Goal: Task Accomplishment & Management: Manage account settings

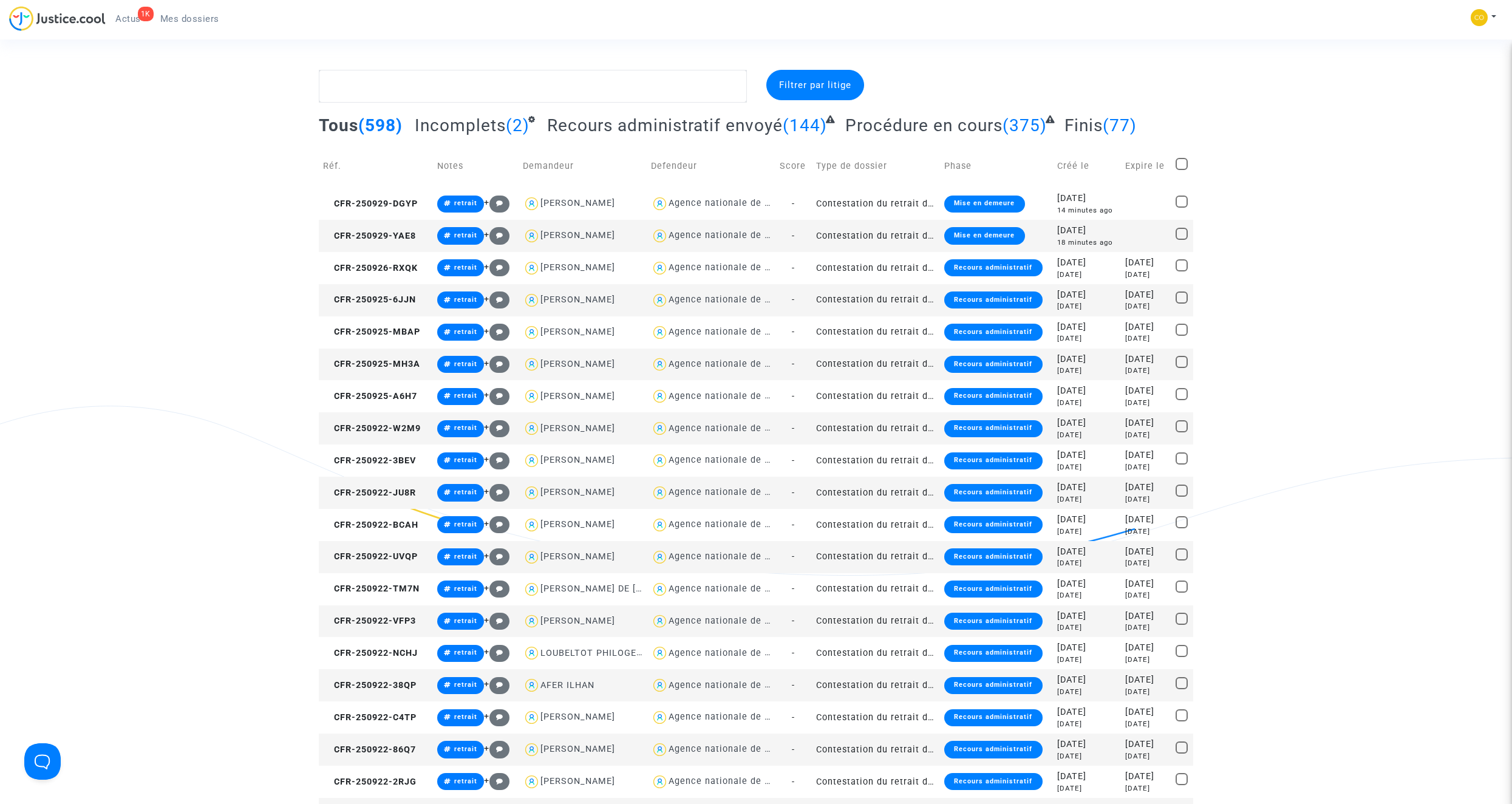
click at [899, 231] on td "Contestation du retrait de [PERSON_NAME] par l'ANAH (mandataire)" at bounding box center [875, 235] width 128 height 32
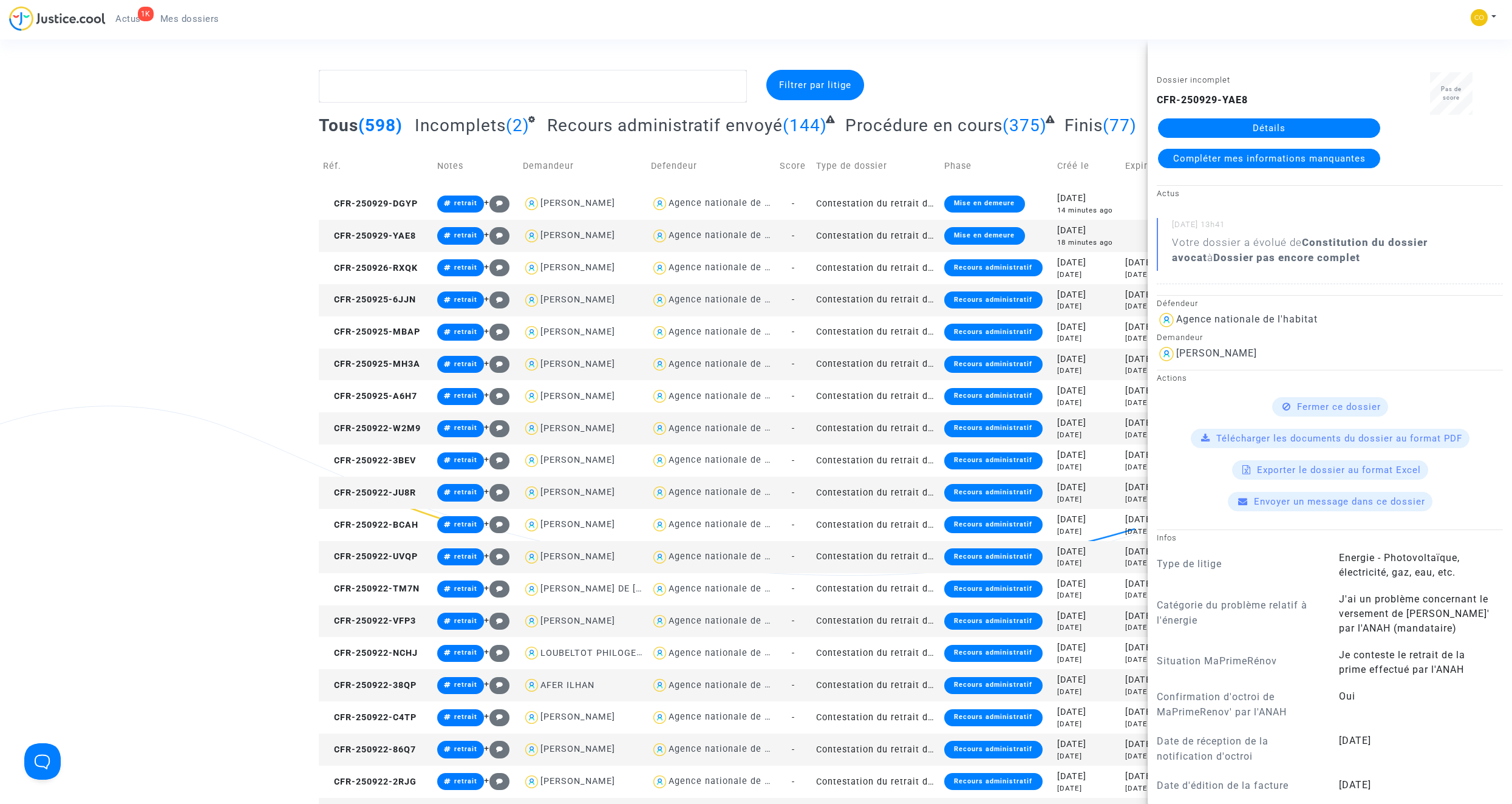
click at [1295, 128] on link "Détails" at bounding box center [1269, 128] width 222 height 19
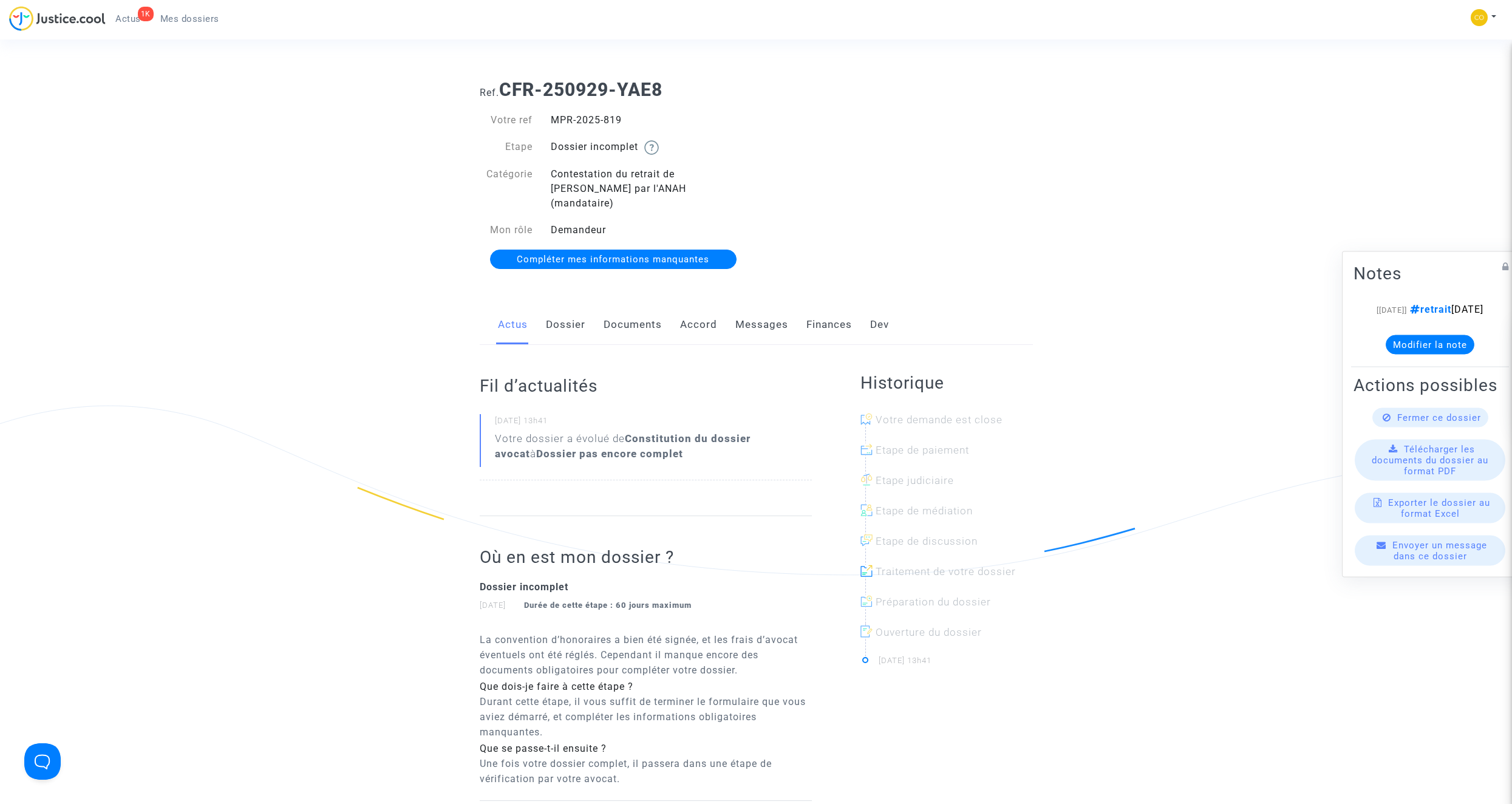
click at [626, 320] on link "Documents" at bounding box center [633, 324] width 58 height 40
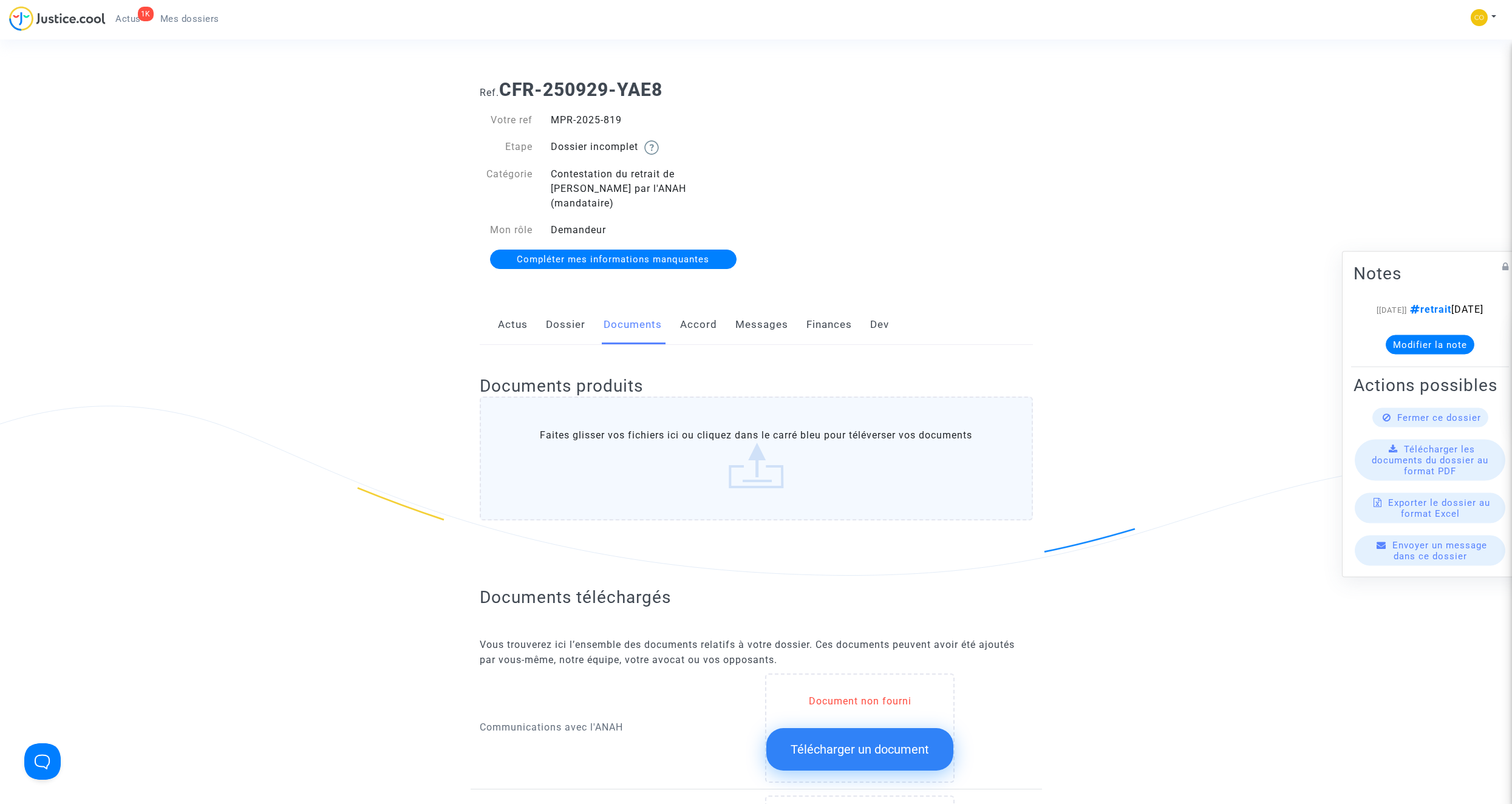
click at [624, 317] on link "Documents" at bounding box center [633, 324] width 58 height 40
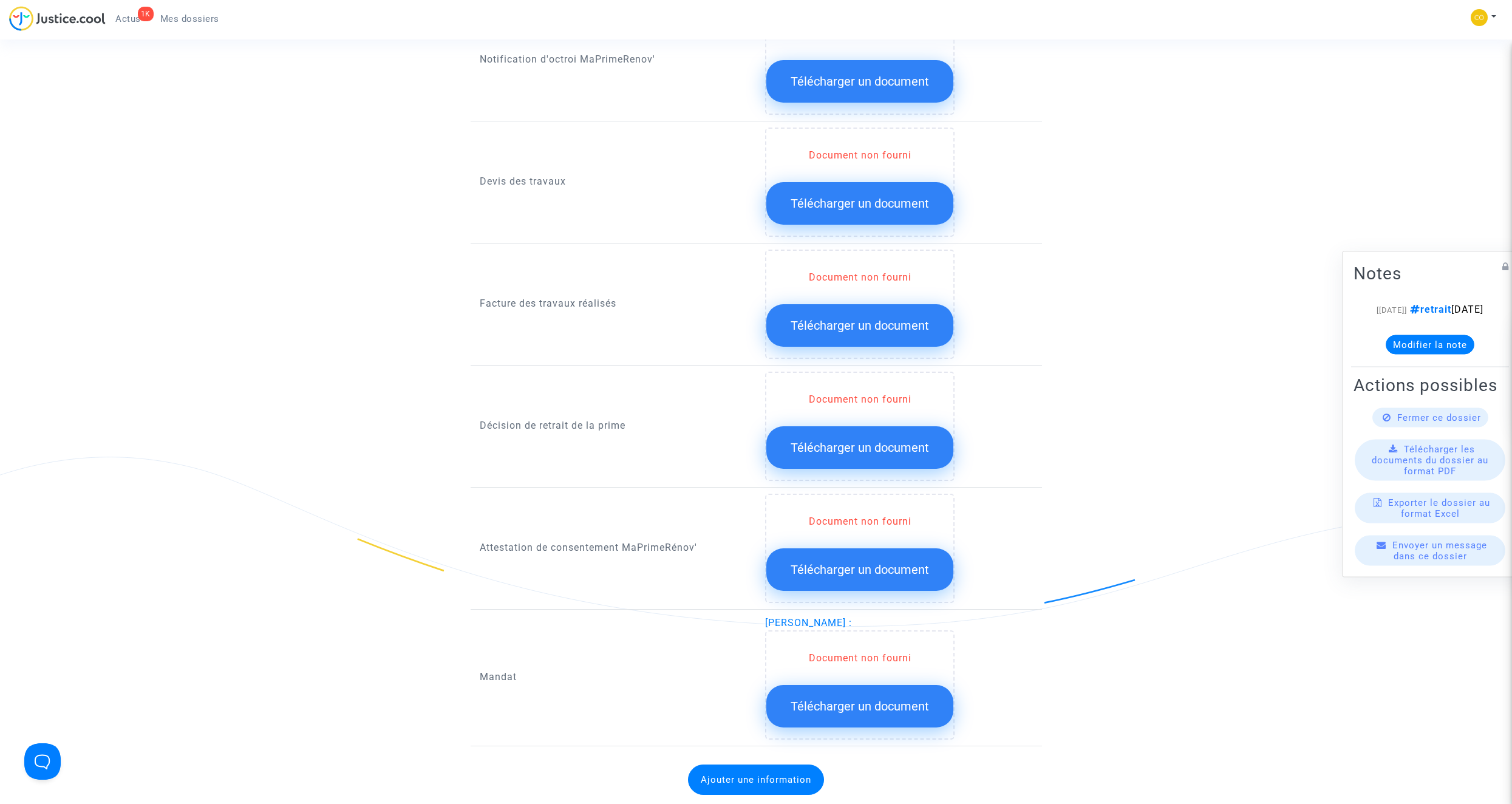
scroll to position [789, 0]
click at [850, 319] on span "Télécharger un document" at bounding box center [859, 326] width 138 height 15
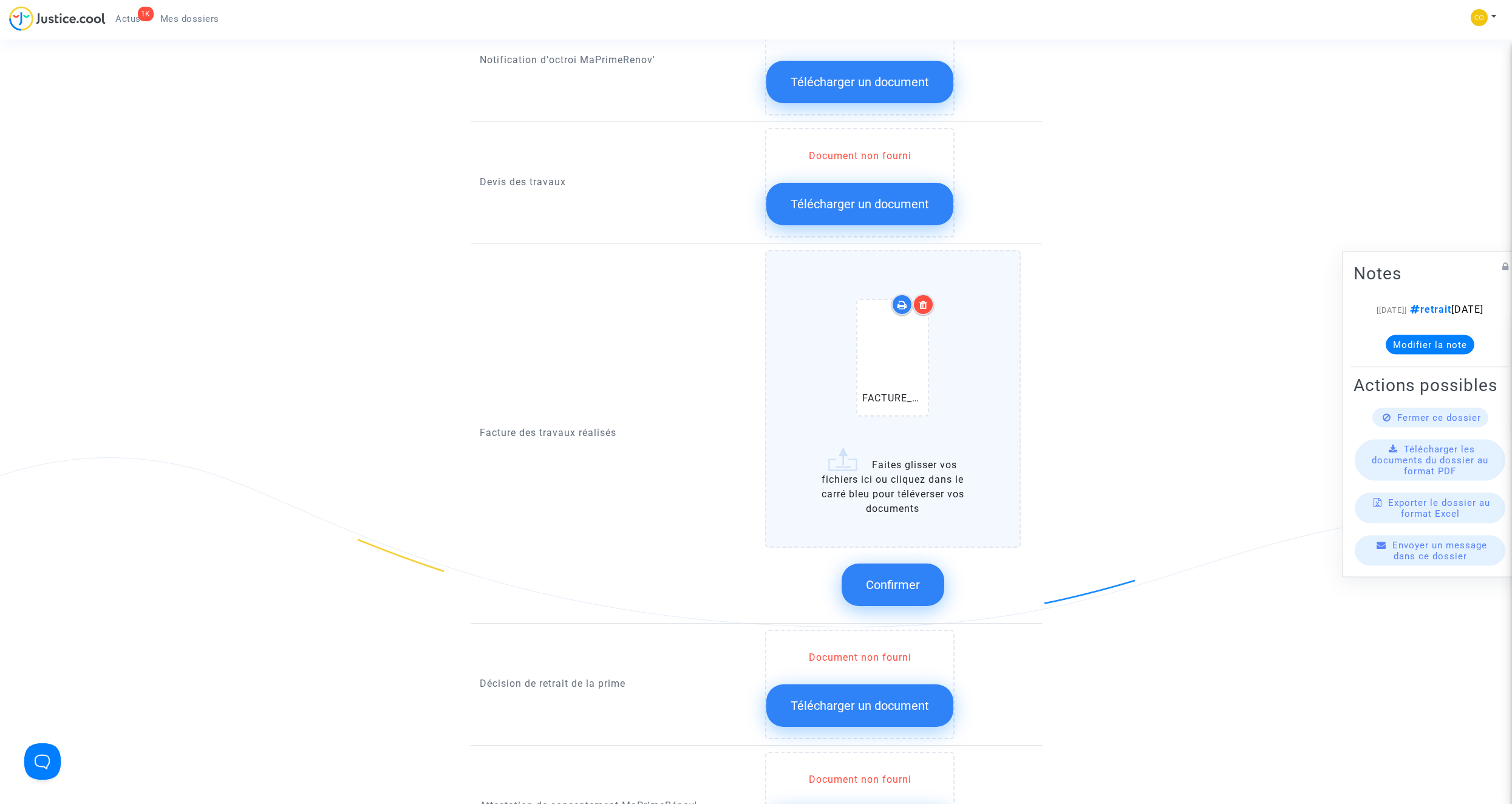
click at [907, 578] on span "Confirmer" at bounding box center [893, 584] width 54 height 15
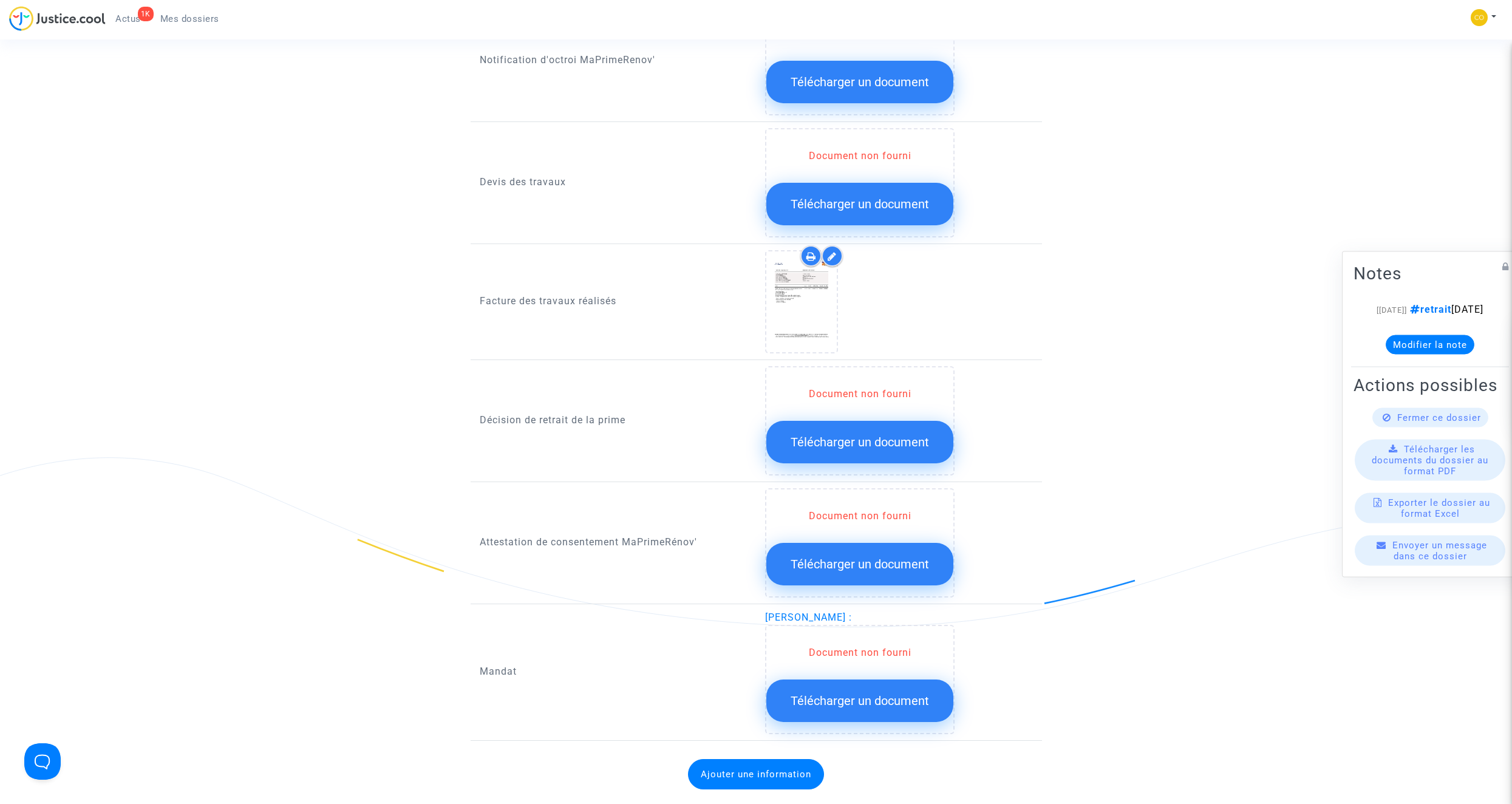
click at [870, 196] on span "Télécharger un document" at bounding box center [859, 203] width 138 height 15
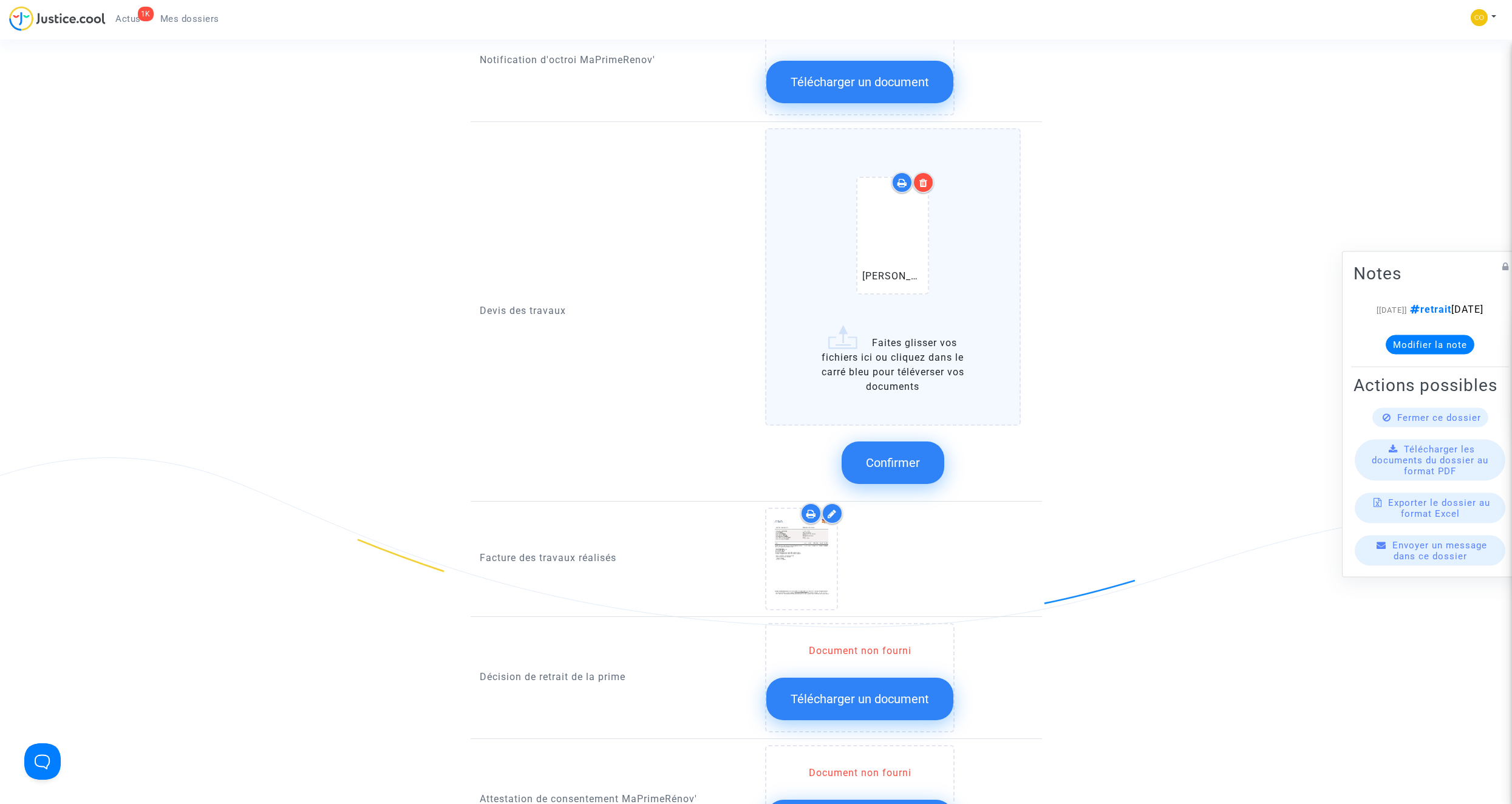
click at [914, 456] on span "Confirmer" at bounding box center [893, 462] width 54 height 15
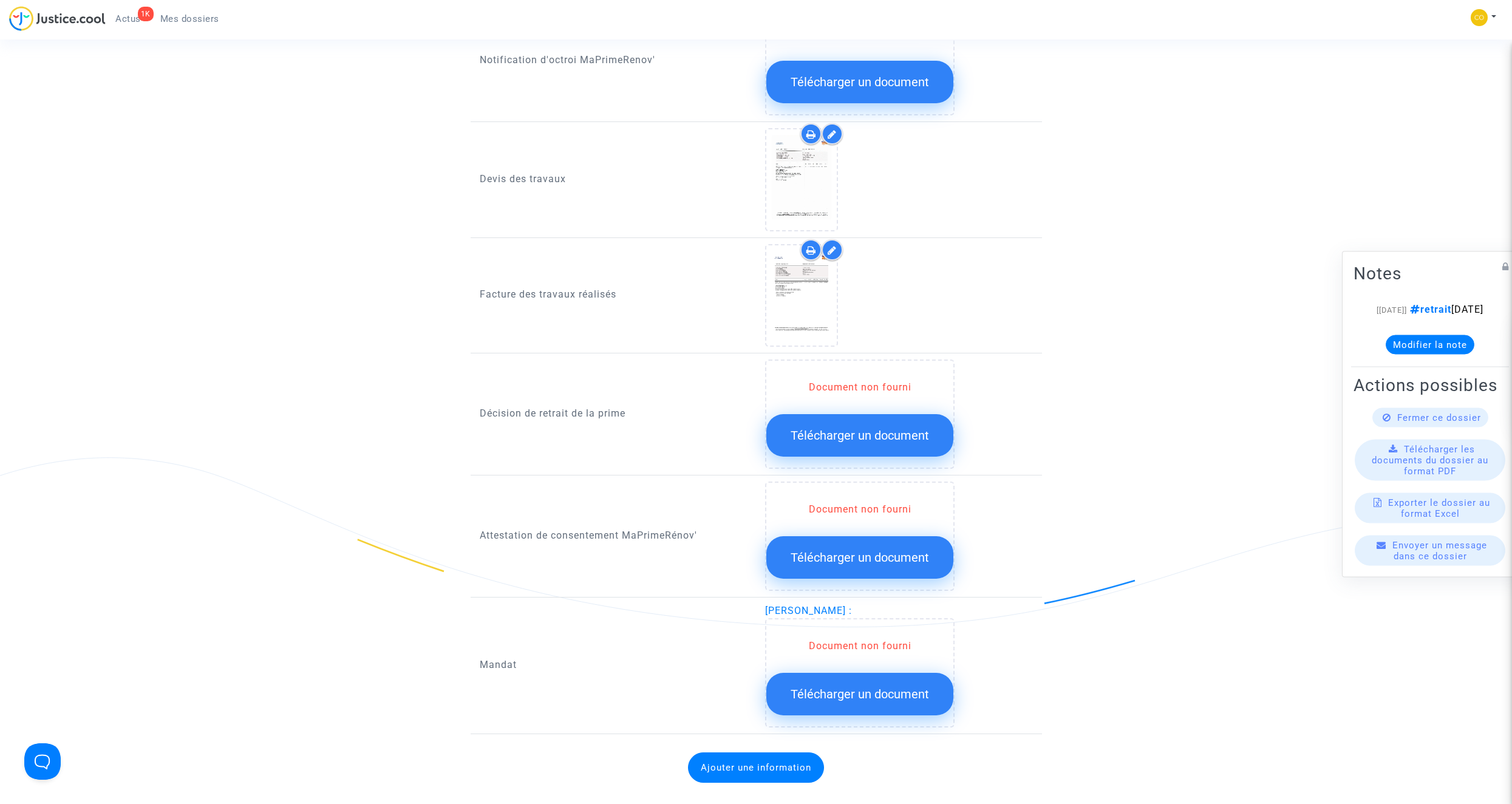
click at [875, 536] on button "Télécharger un document" at bounding box center [859, 557] width 187 height 43
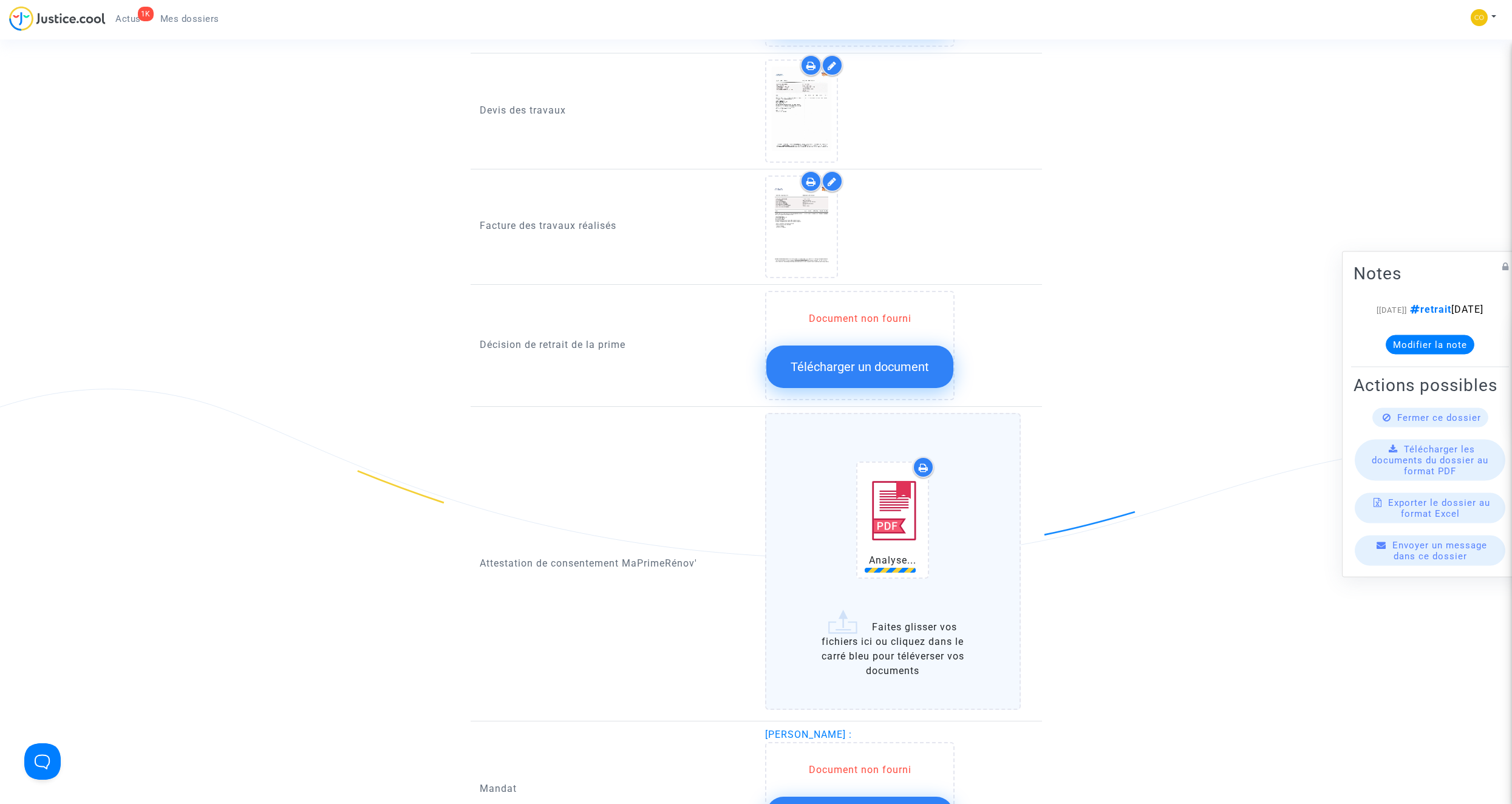
scroll to position [911, 0]
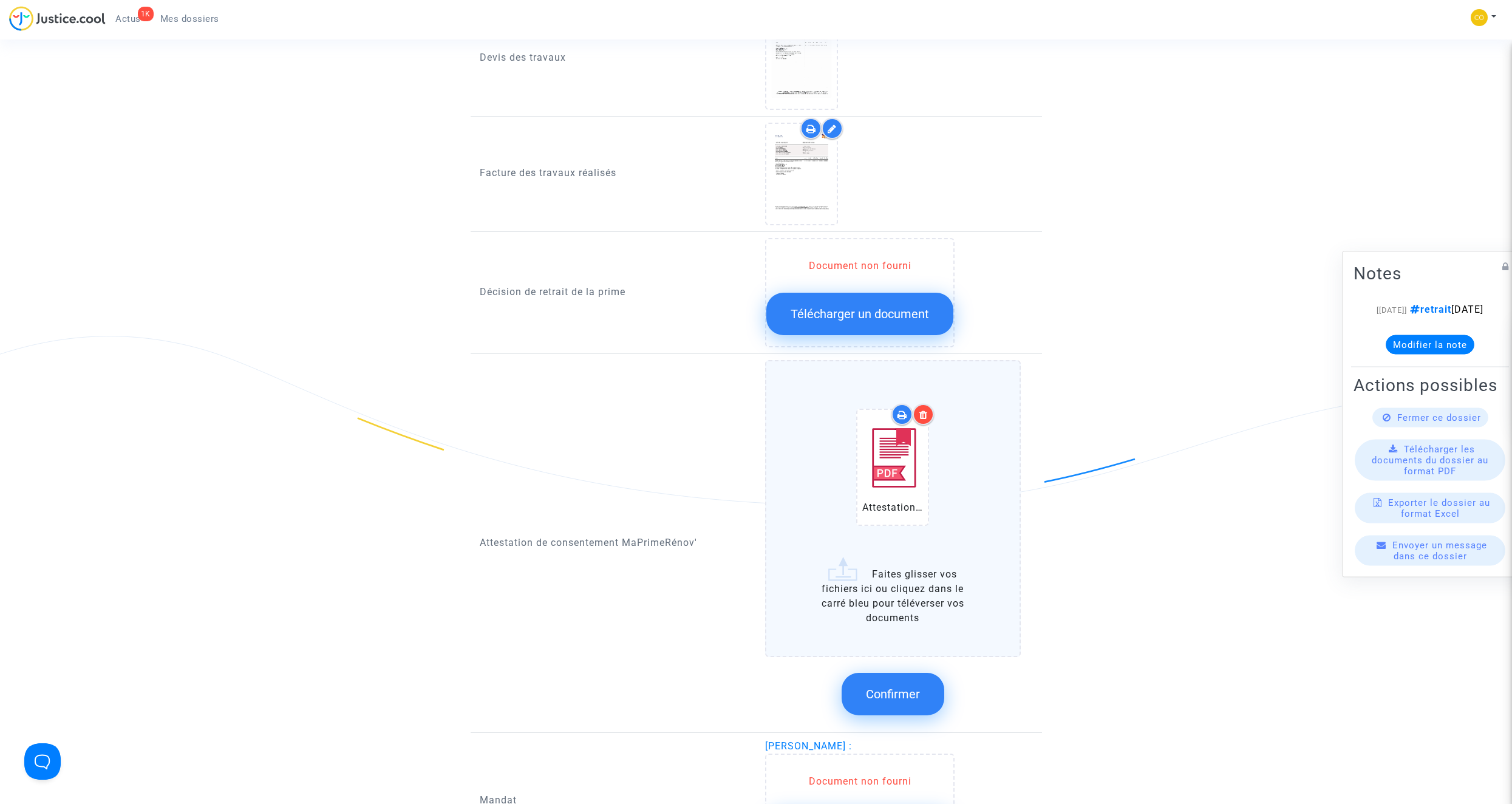
click at [908, 687] on span "Confirmer" at bounding box center [893, 694] width 54 height 15
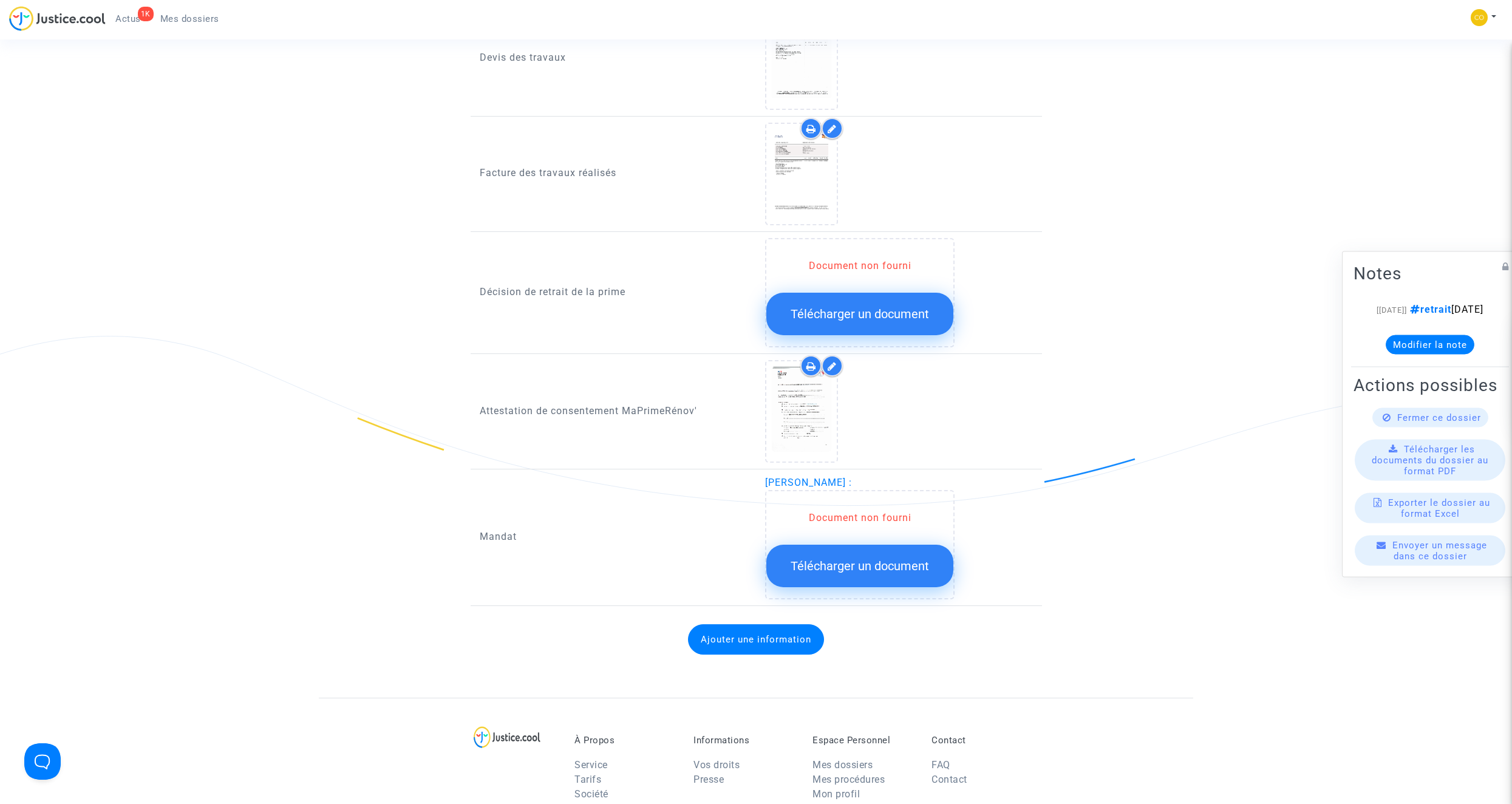
click at [837, 545] on button "Télécharger un document" at bounding box center [859, 566] width 187 height 43
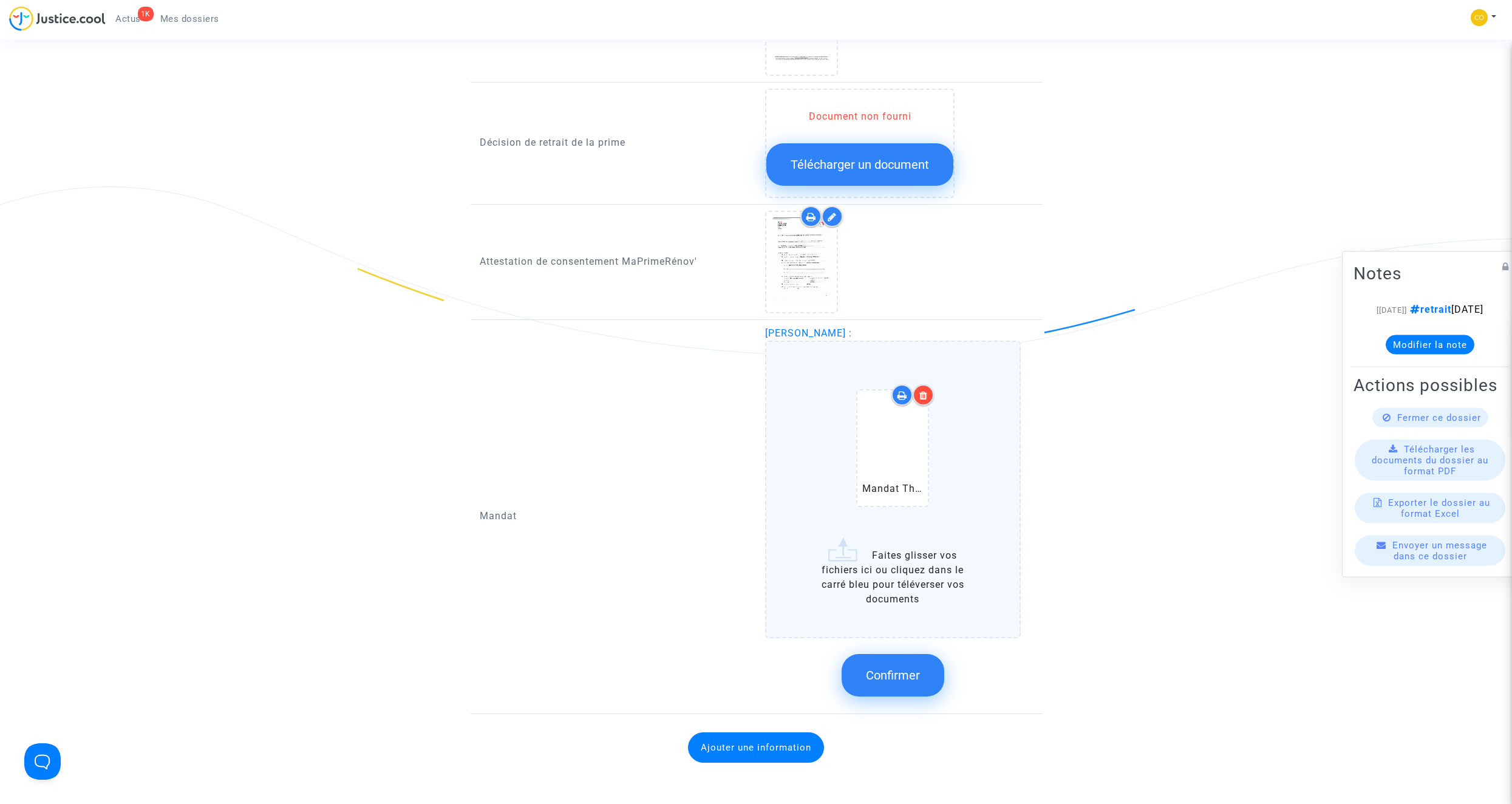
scroll to position [1093, 0]
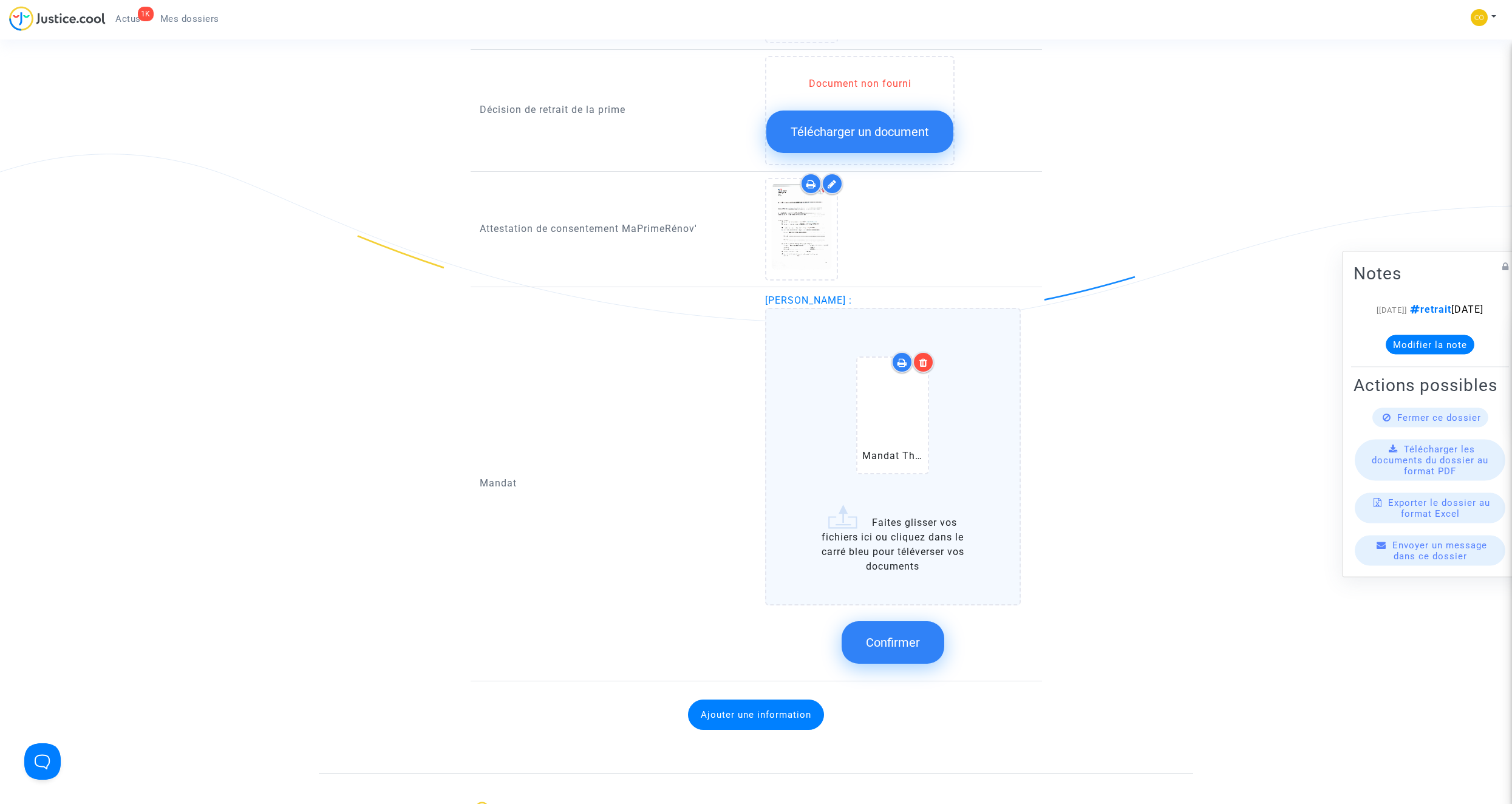
click at [907, 636] on span "Confirmer" at bounding box center [893, 642] width 54 height 15
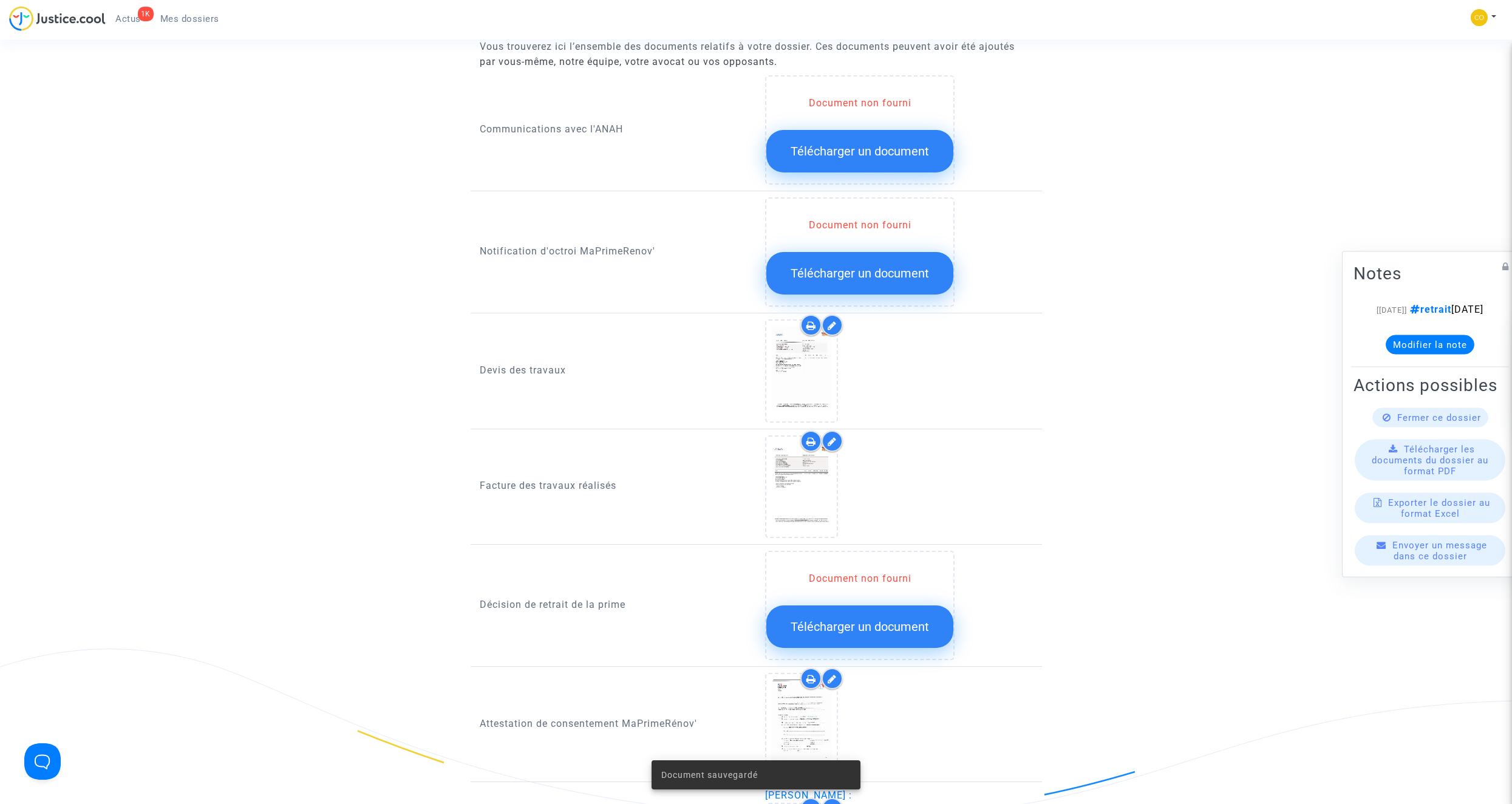
scroll to position [547, 0]
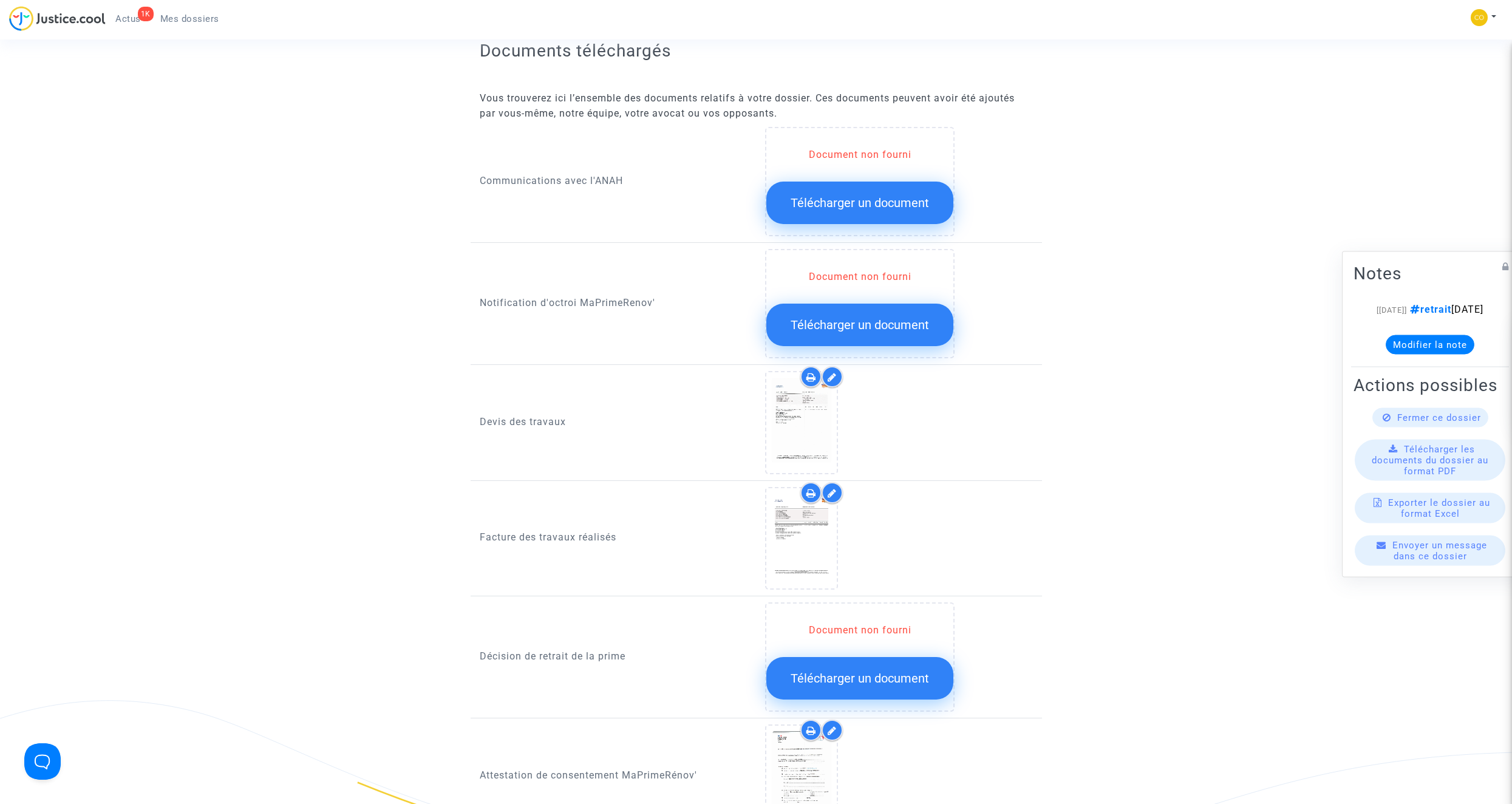
click at [881, 317] on span "Télécharger un document" at bounding box center [859, 324] width 138 height 15
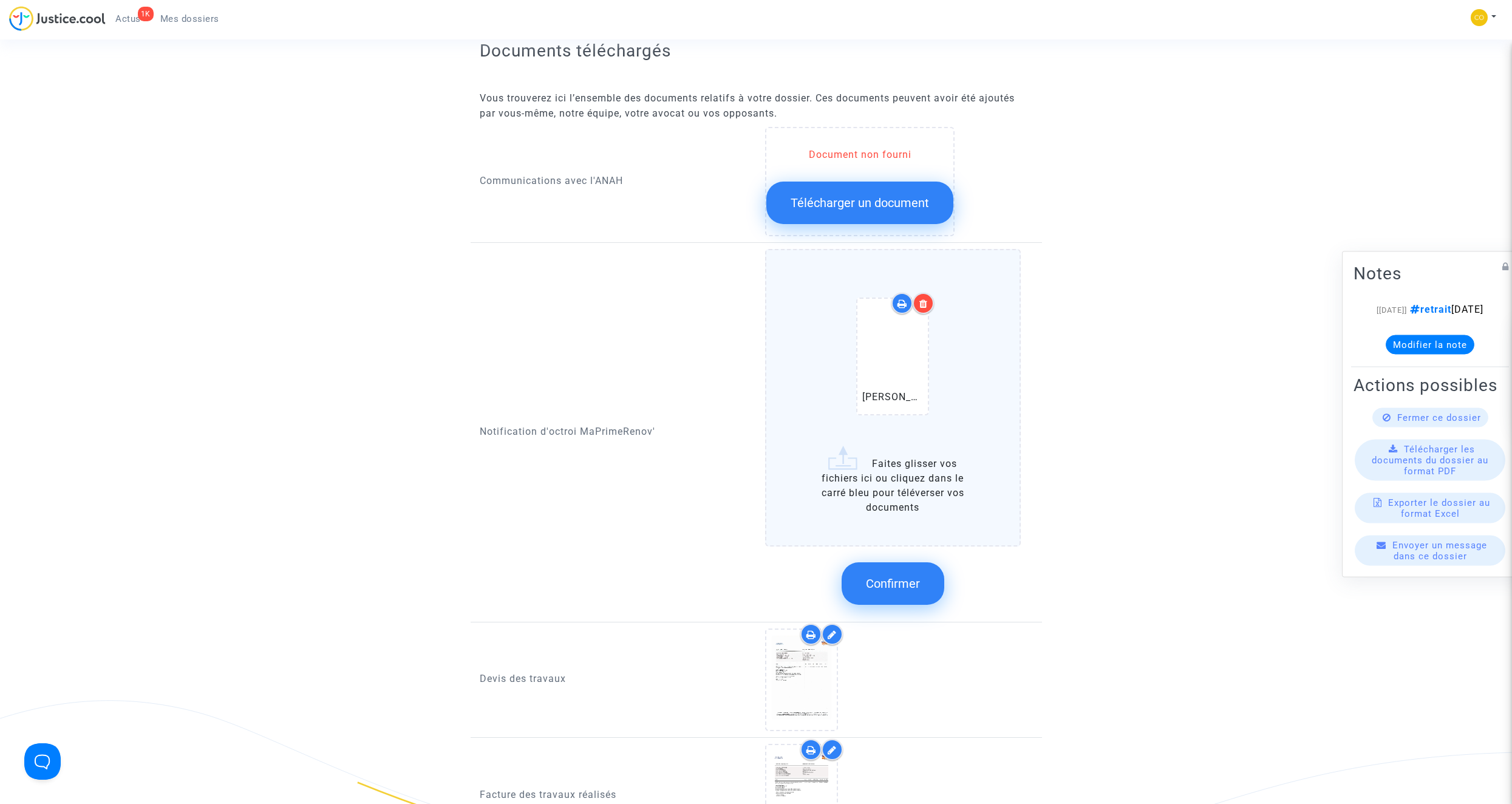
click at [919, 577] on span "Confirmer" at bounding box center [893, 583] width 54 height 15
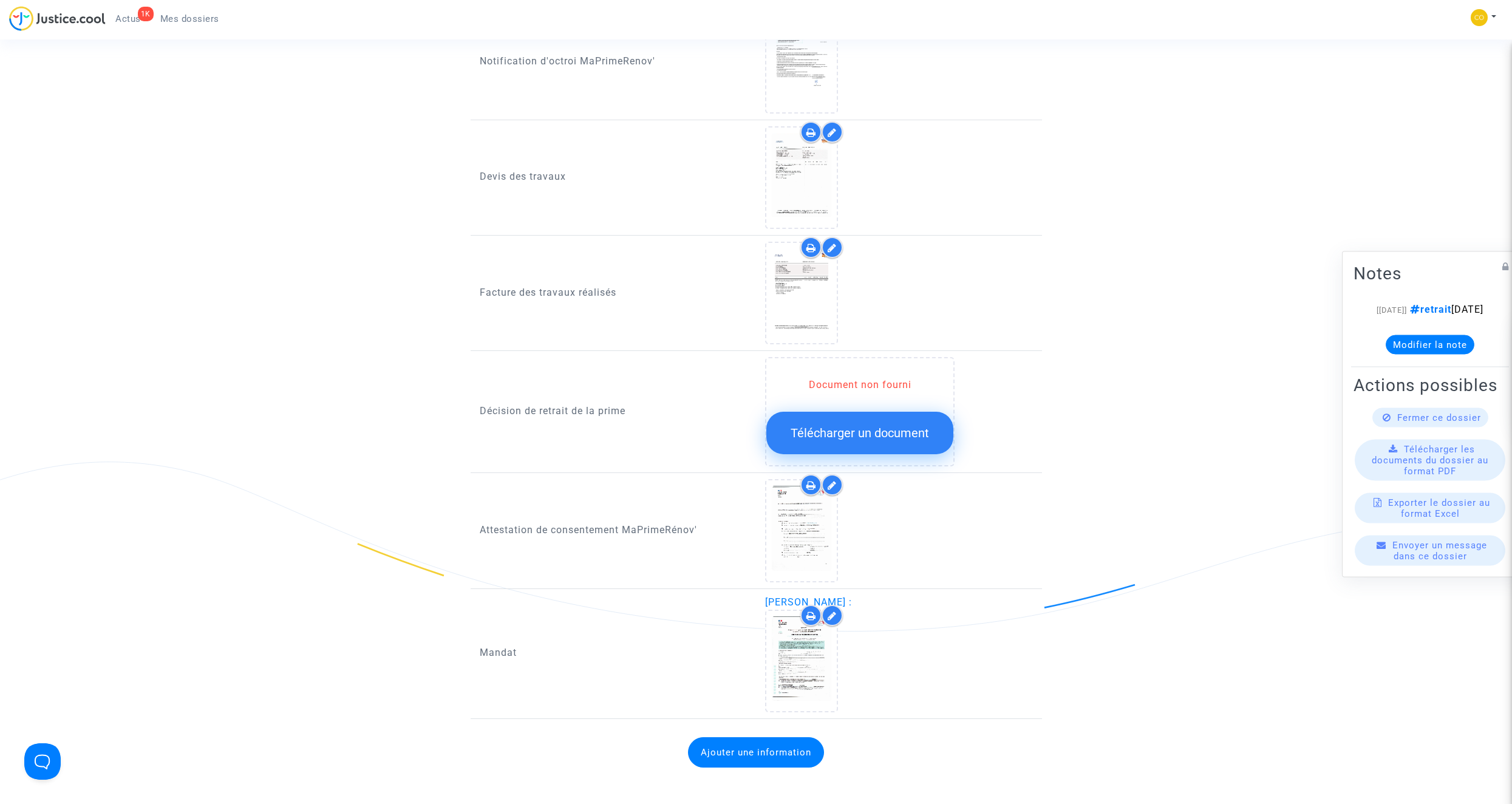
scroll to position [789, 0]
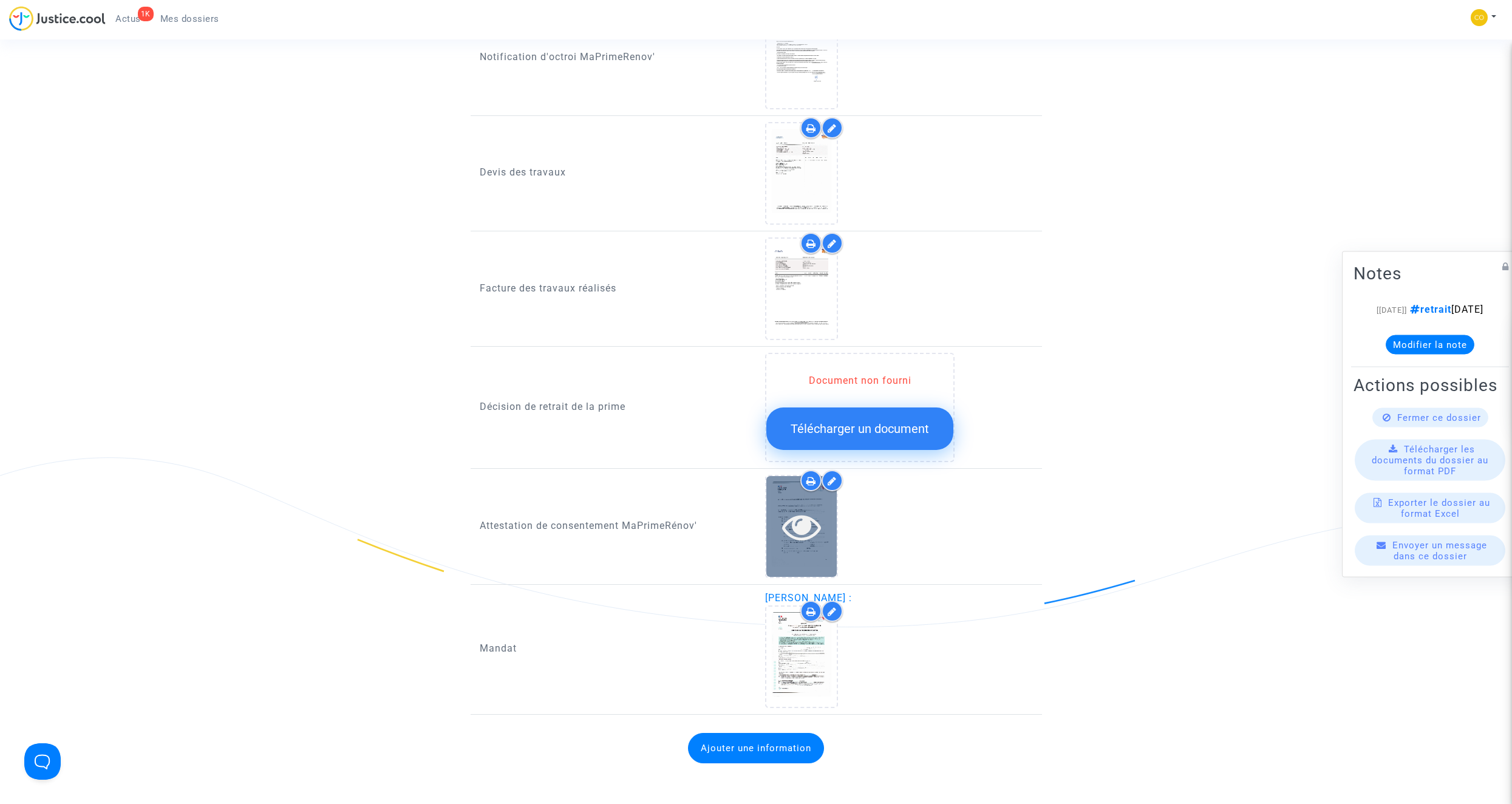
click at [807, 514] on icon at bounding box center [802, 526] width 40 height 39
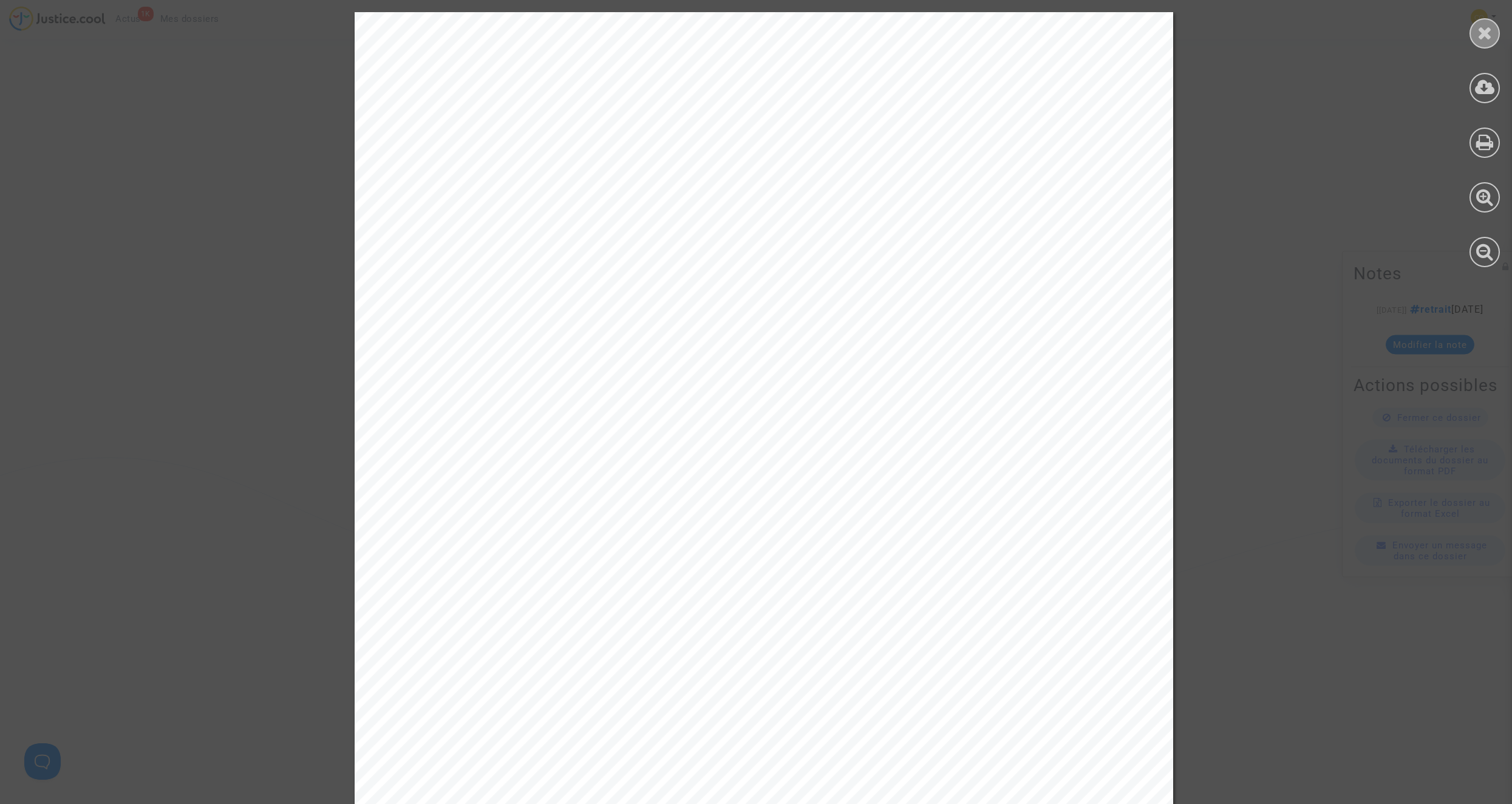
click at [1473, 36] on div at bounding box center [1484, 33] width 30 height 30
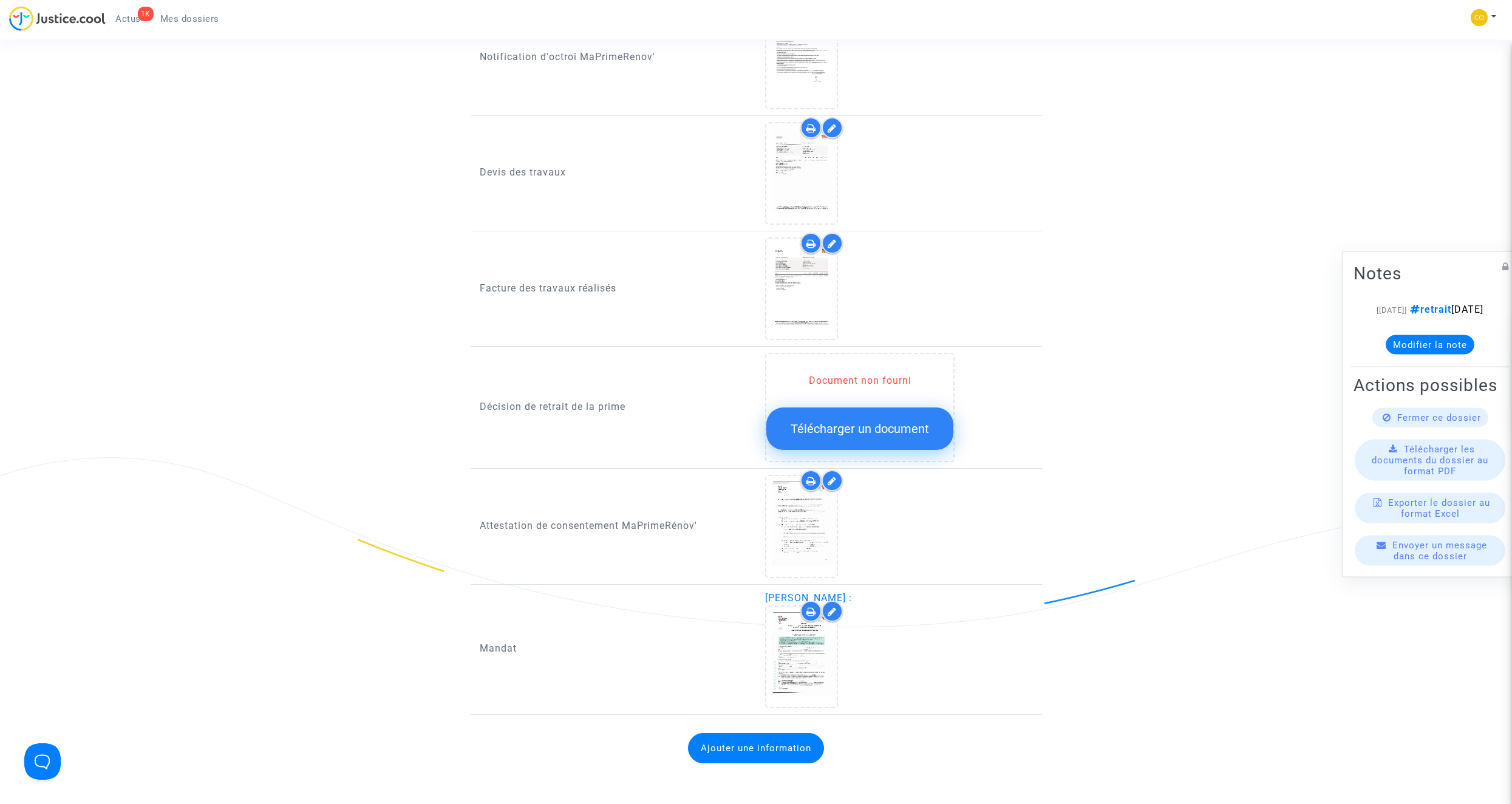
click at [862, 422] on span "Télécharger un document" at bounding box center [859, 429] width 138 height 15
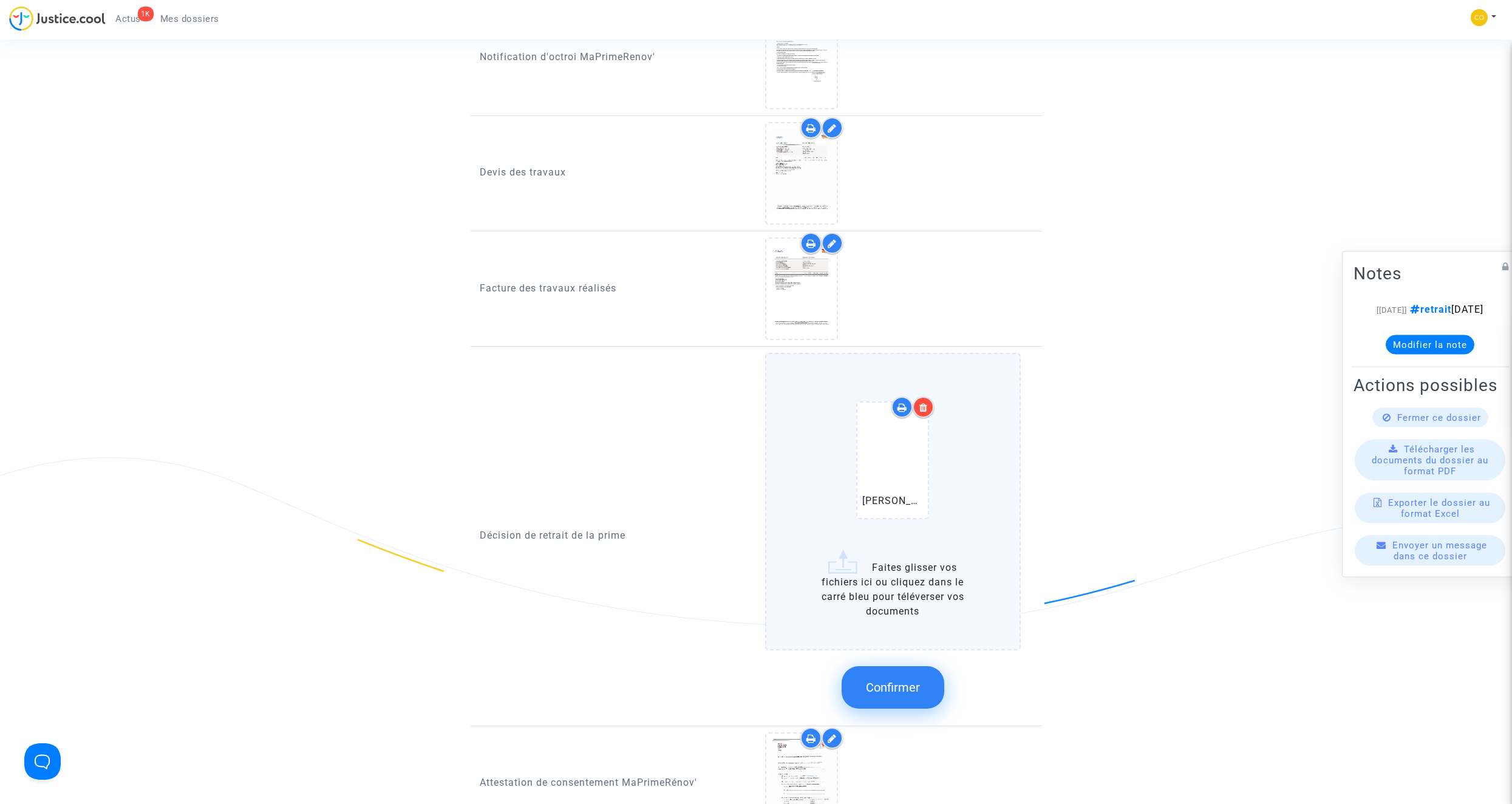
click at [905, 680] on span "Confirmer" at bounding box center [893, 687] width 54 height 15
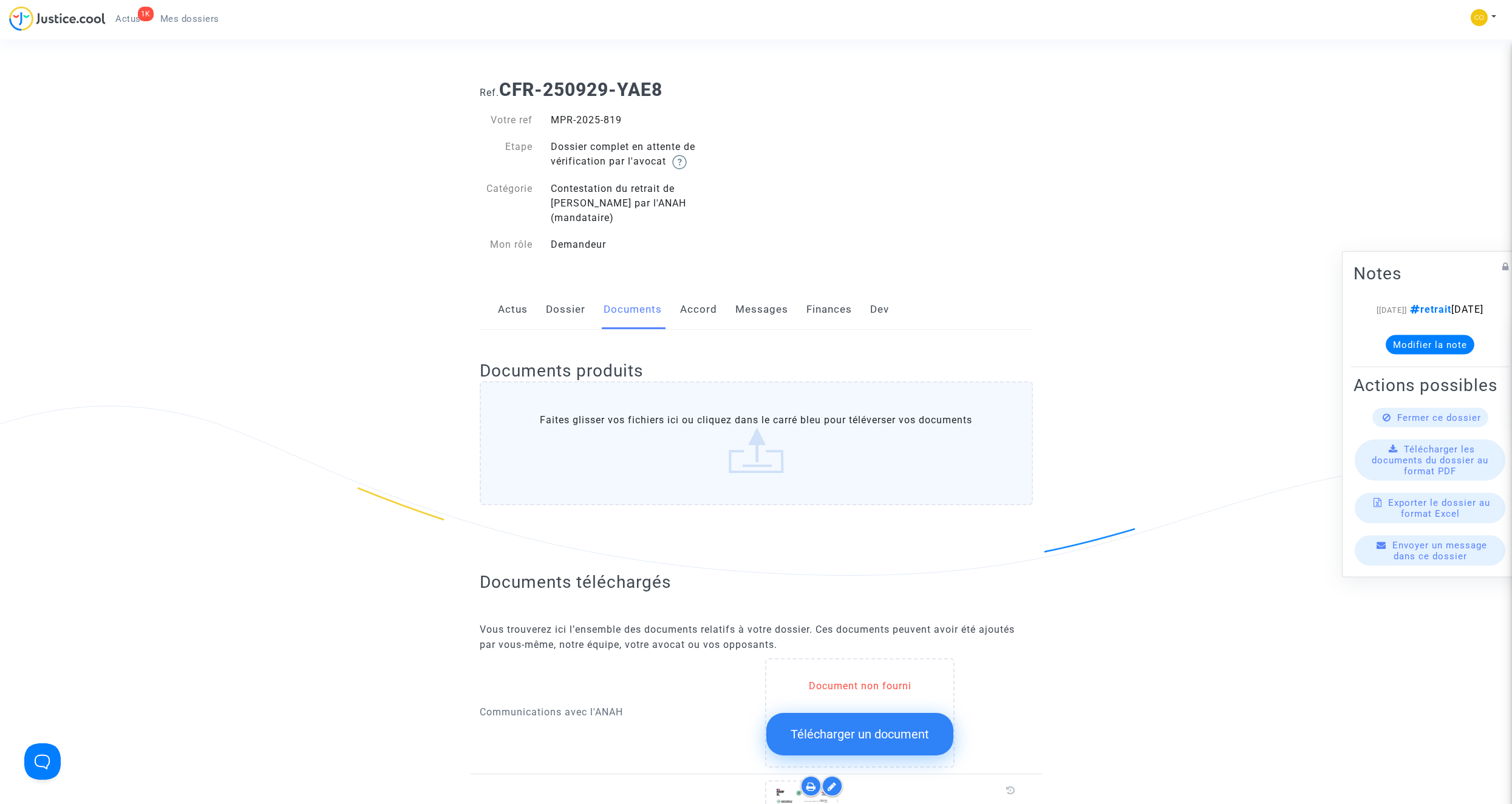
click at [186, 18] on span "Mes dossiers" at bounding box center [190, 18] width 59 height 11
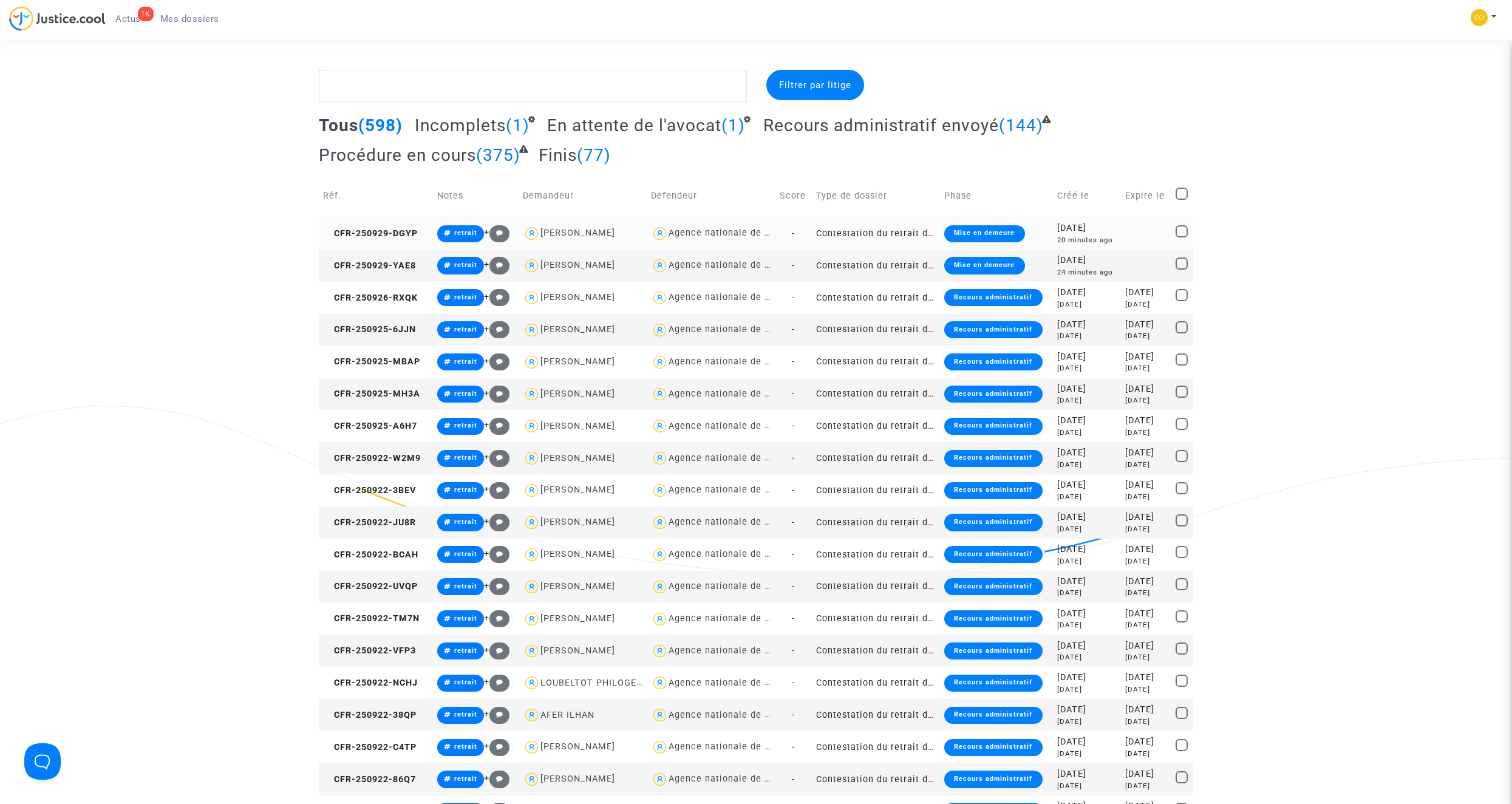
click at [901, 231] on td "Contestation du retrait de [PERSON_NAME] par l'ANAH (mandataire)" at bounding box center [875, 233] width 128 height 32
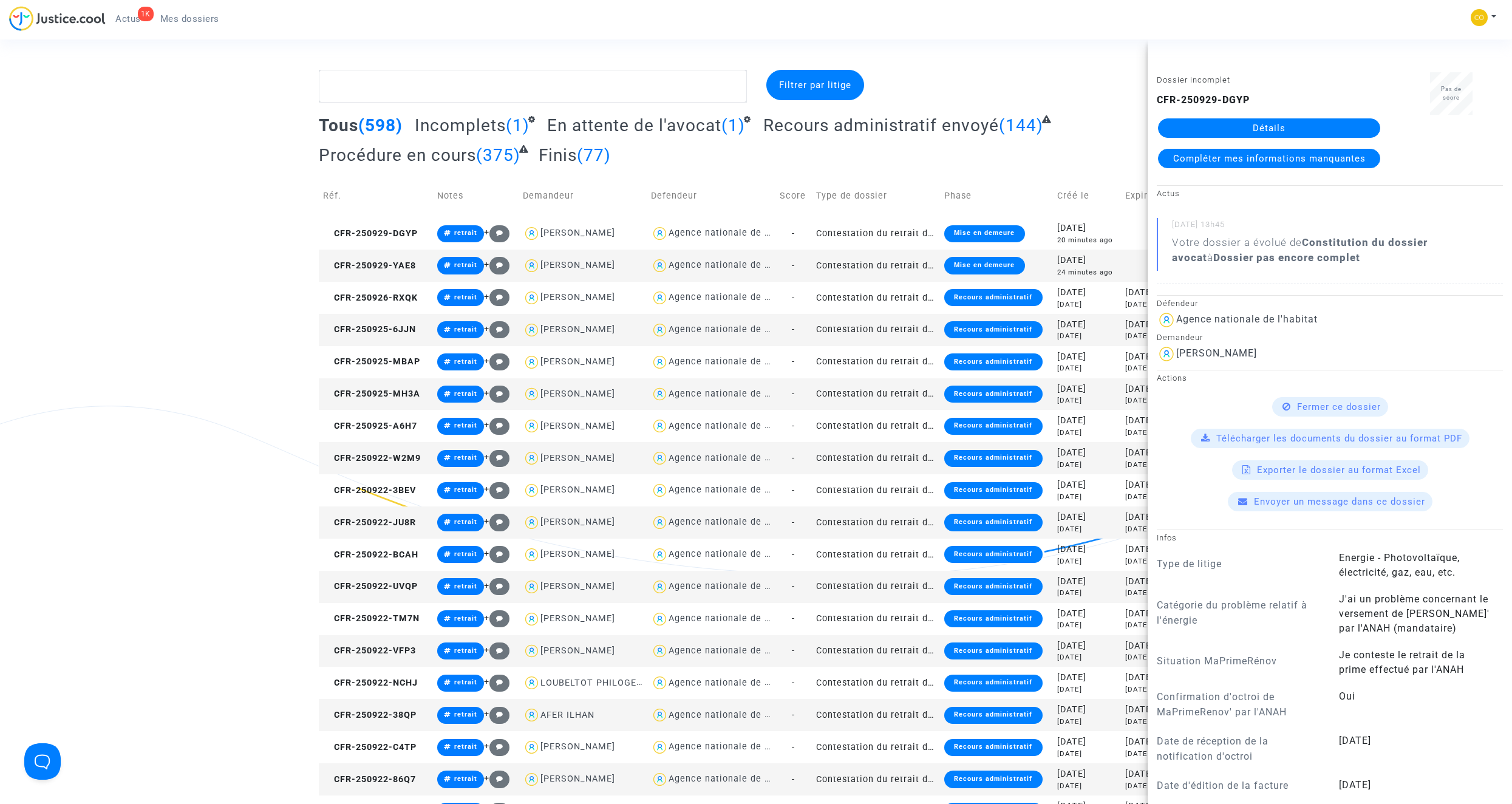
click at [1223, 133] on link "Détails" at bounding box center [1269, 128] width 222 height 19
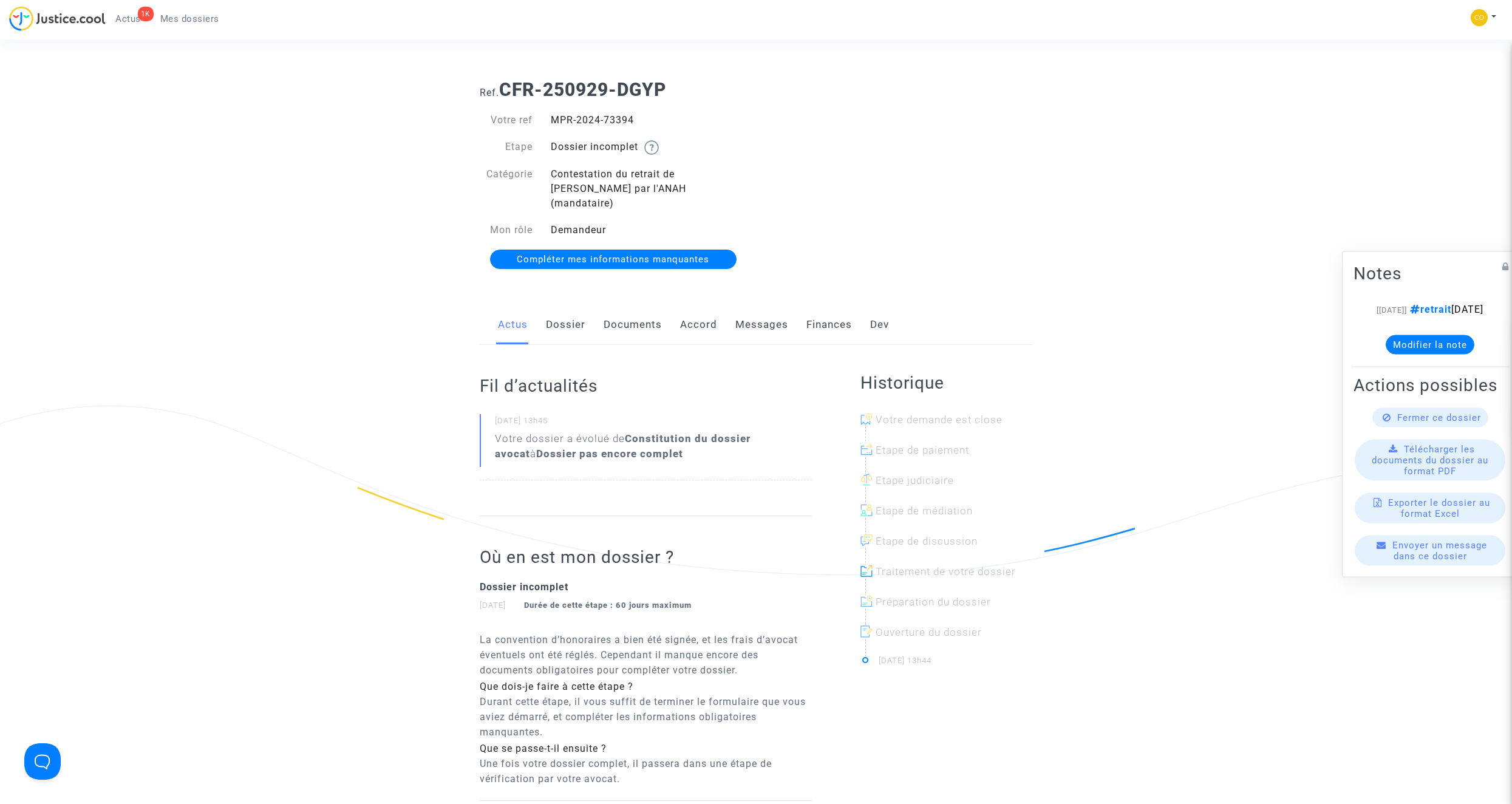
click at [614, 305] on link "Documents" at bounding box center [633, 324] width 58 height 40
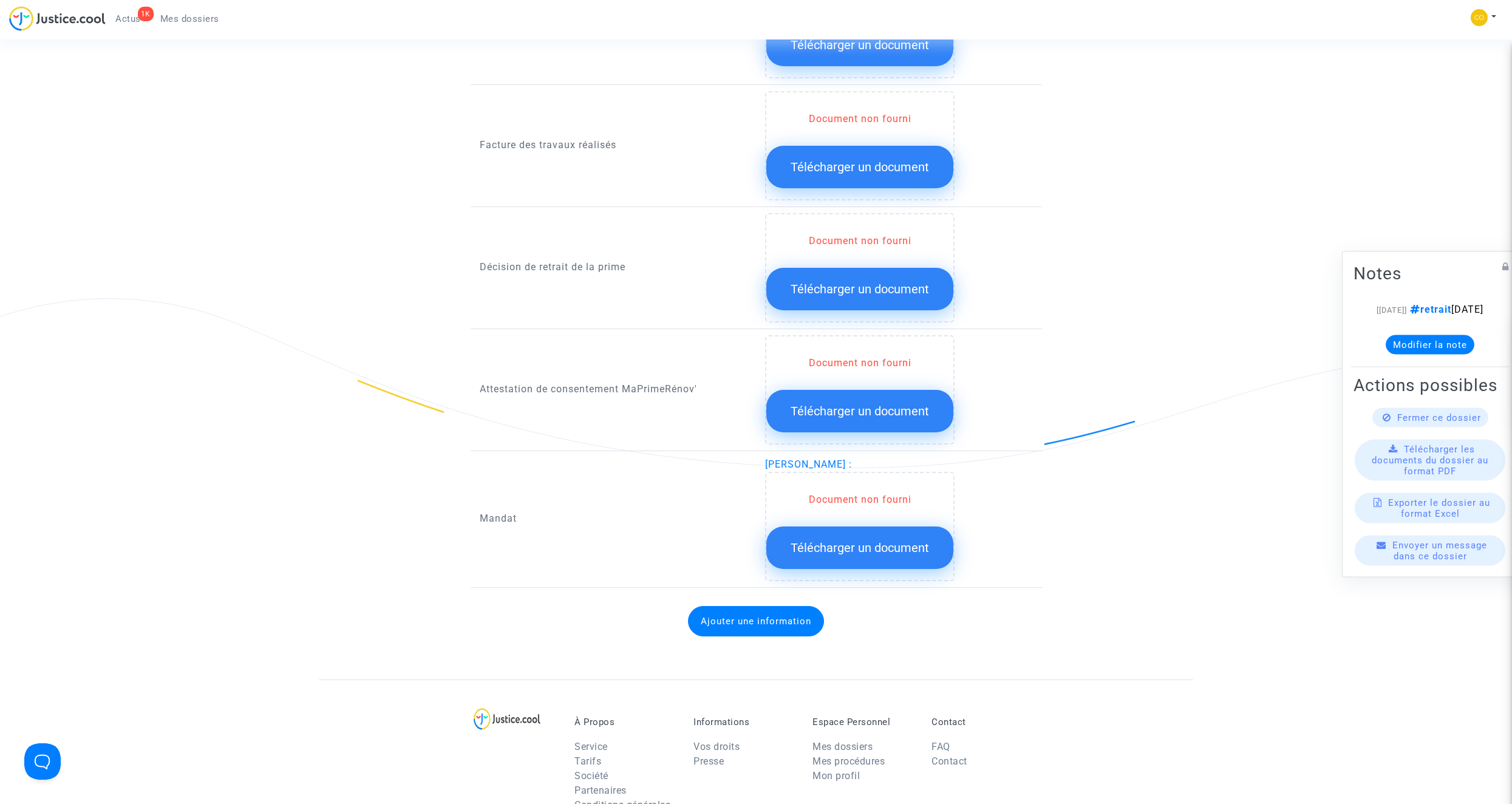
scroll to position [972, 0]
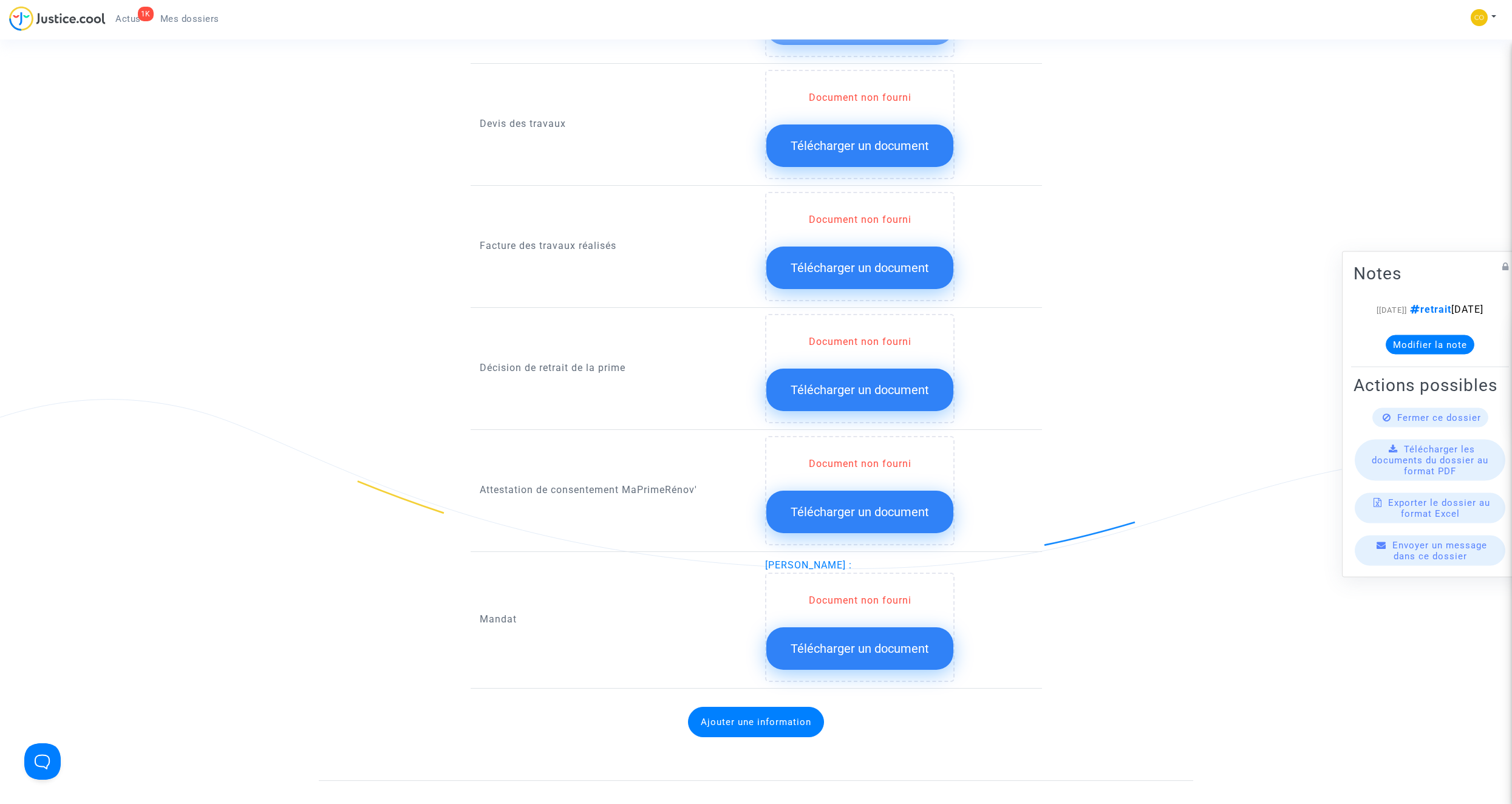
scroll to position [850, 0]
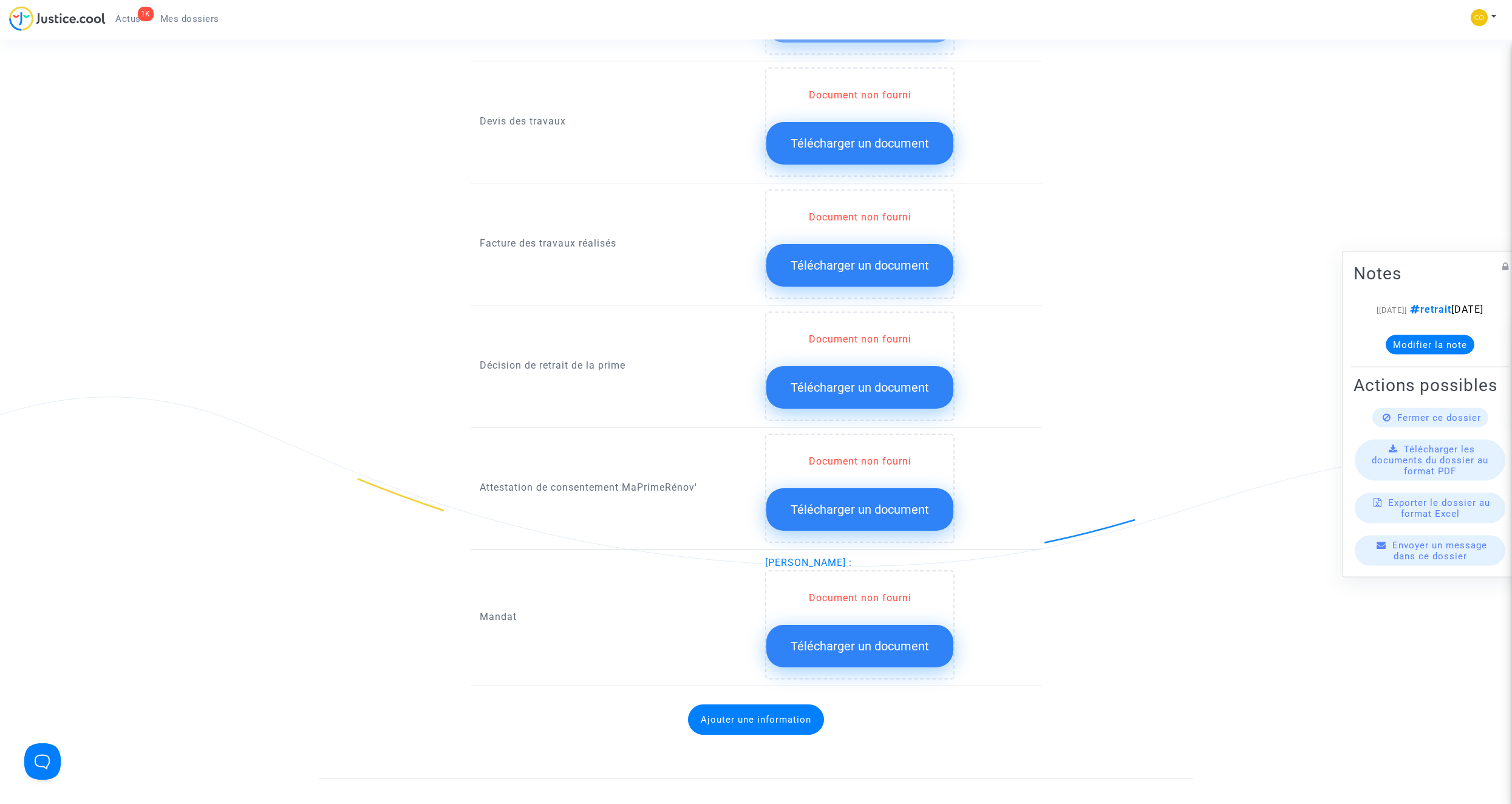
click at [836, 258] on span "Télécharger un document" at bounding box center [859, 265] width 138 height 15
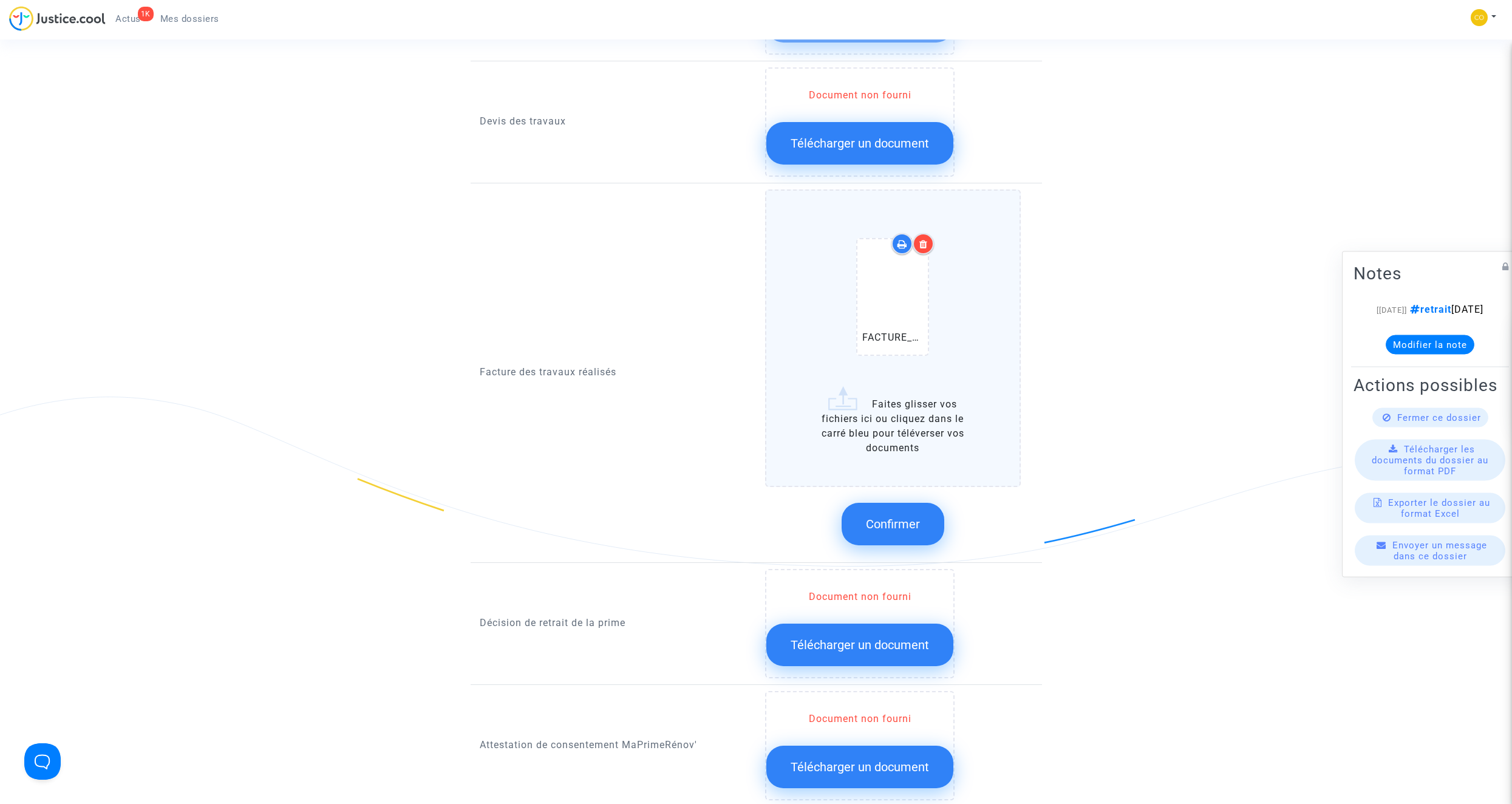
click at [906, 517] on span "Confirmer" at bounding box center [893, 523] width 54 height 15
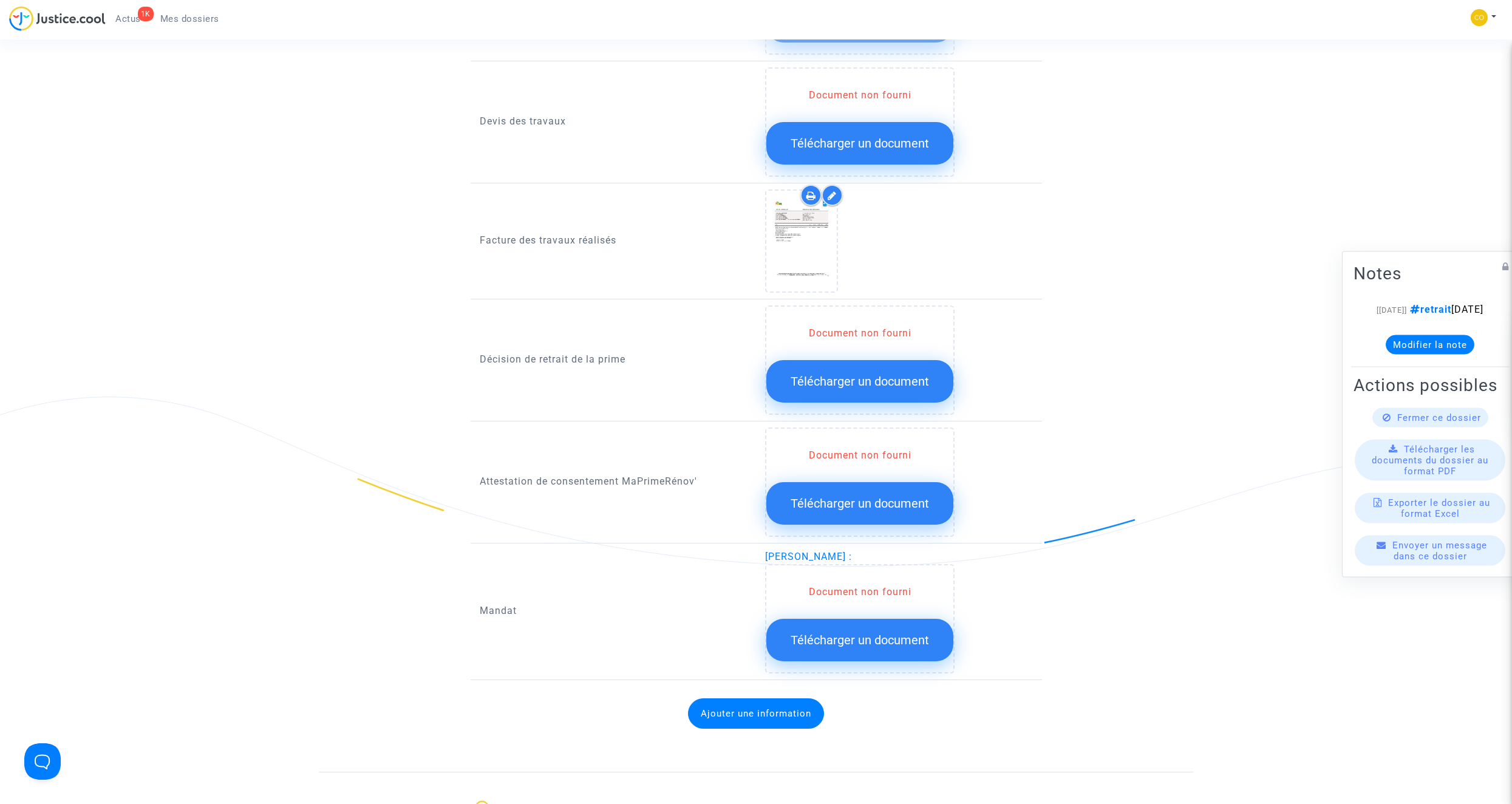
click at [892, 633] on span "Télécharger un document" at bounding box center [859, 640] width 138 height 15
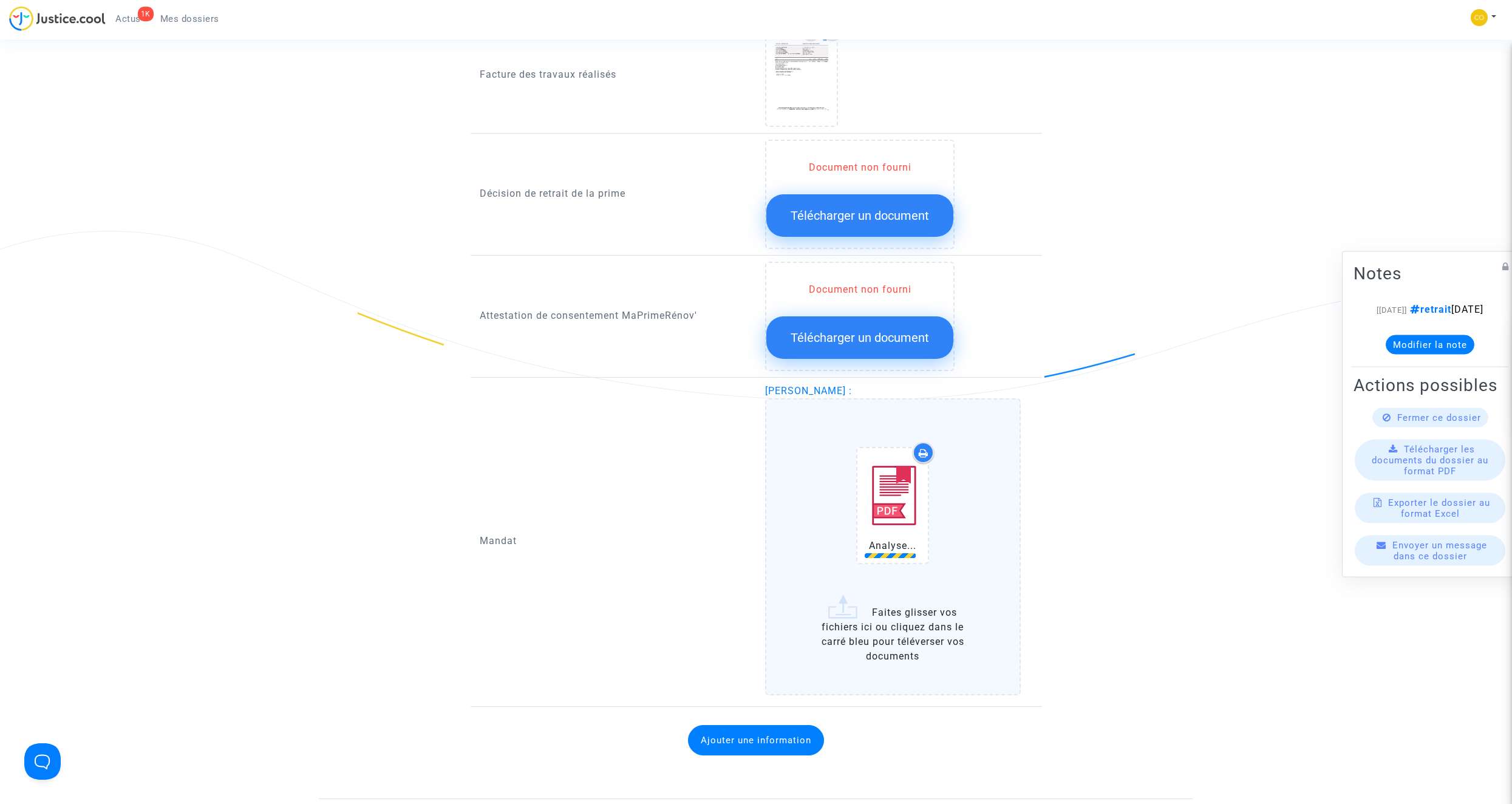
scroll to position [1032, 0]
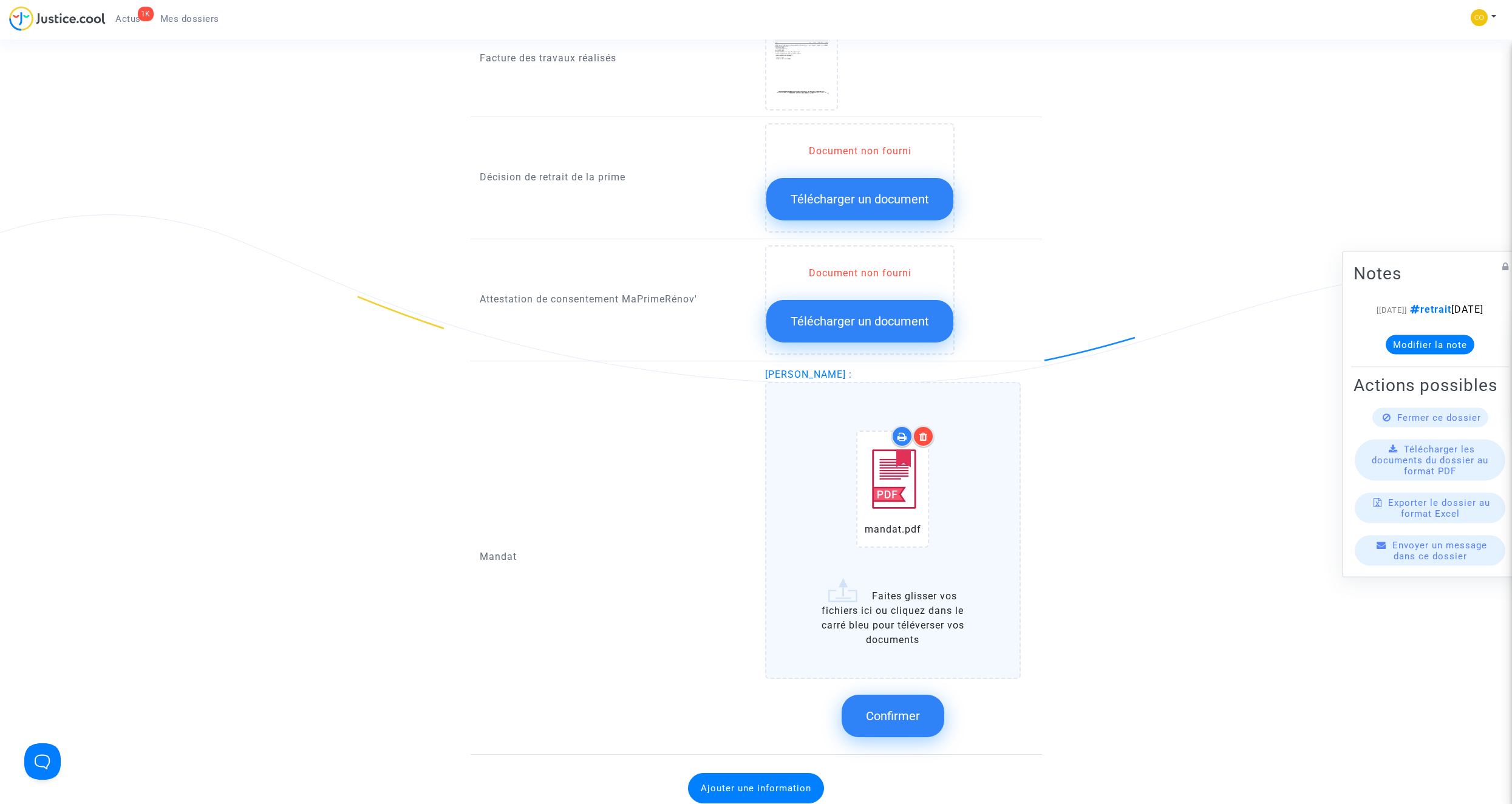
click at [914, 709] on span "Confirmer" at bounding box center [893, 716] width 54 height 15
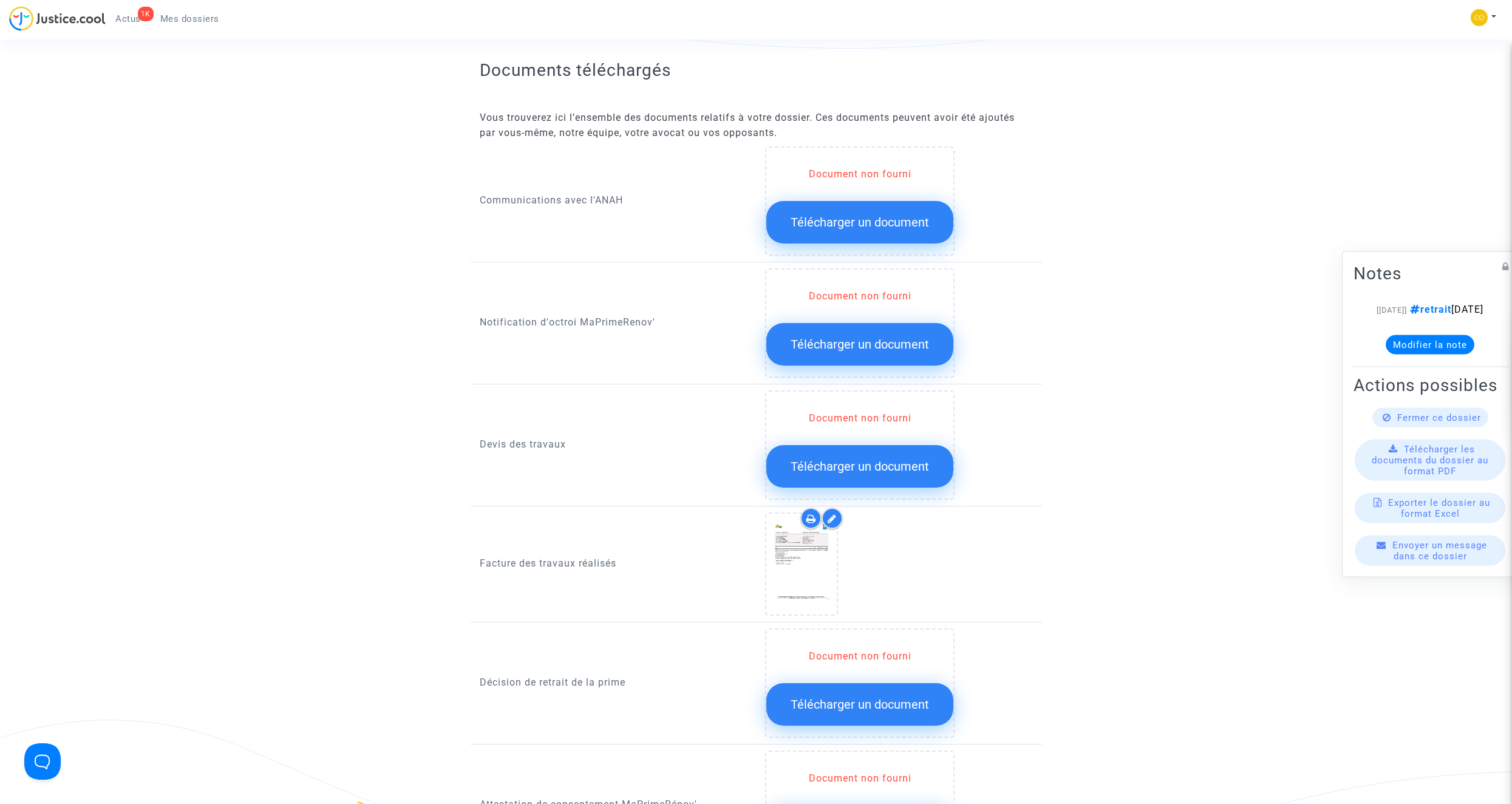
scroll to position [486, 0]
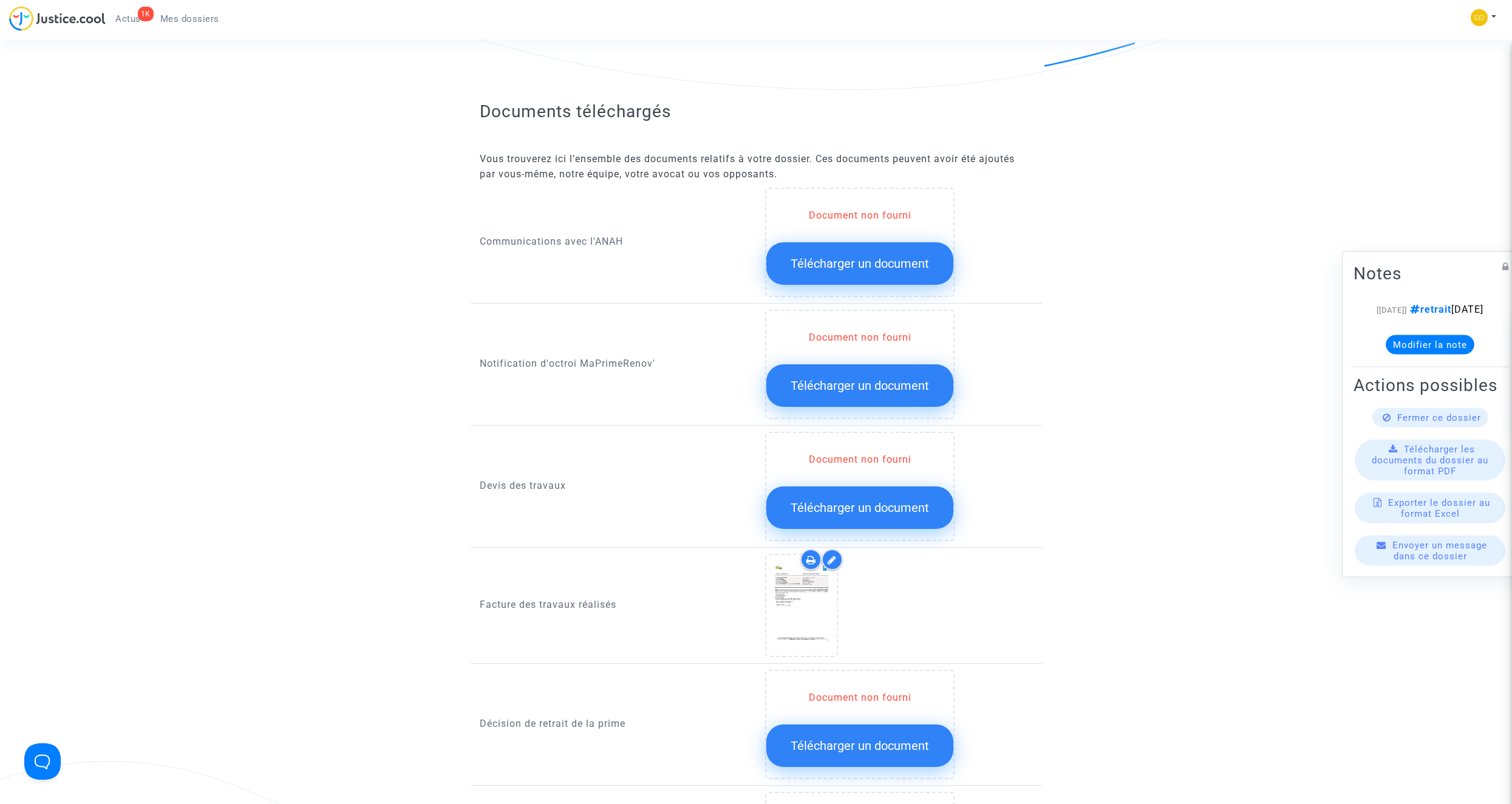
click at [883, 378] on span "Télécharger un document" at bounding box center [859, 385] width 138 height 15
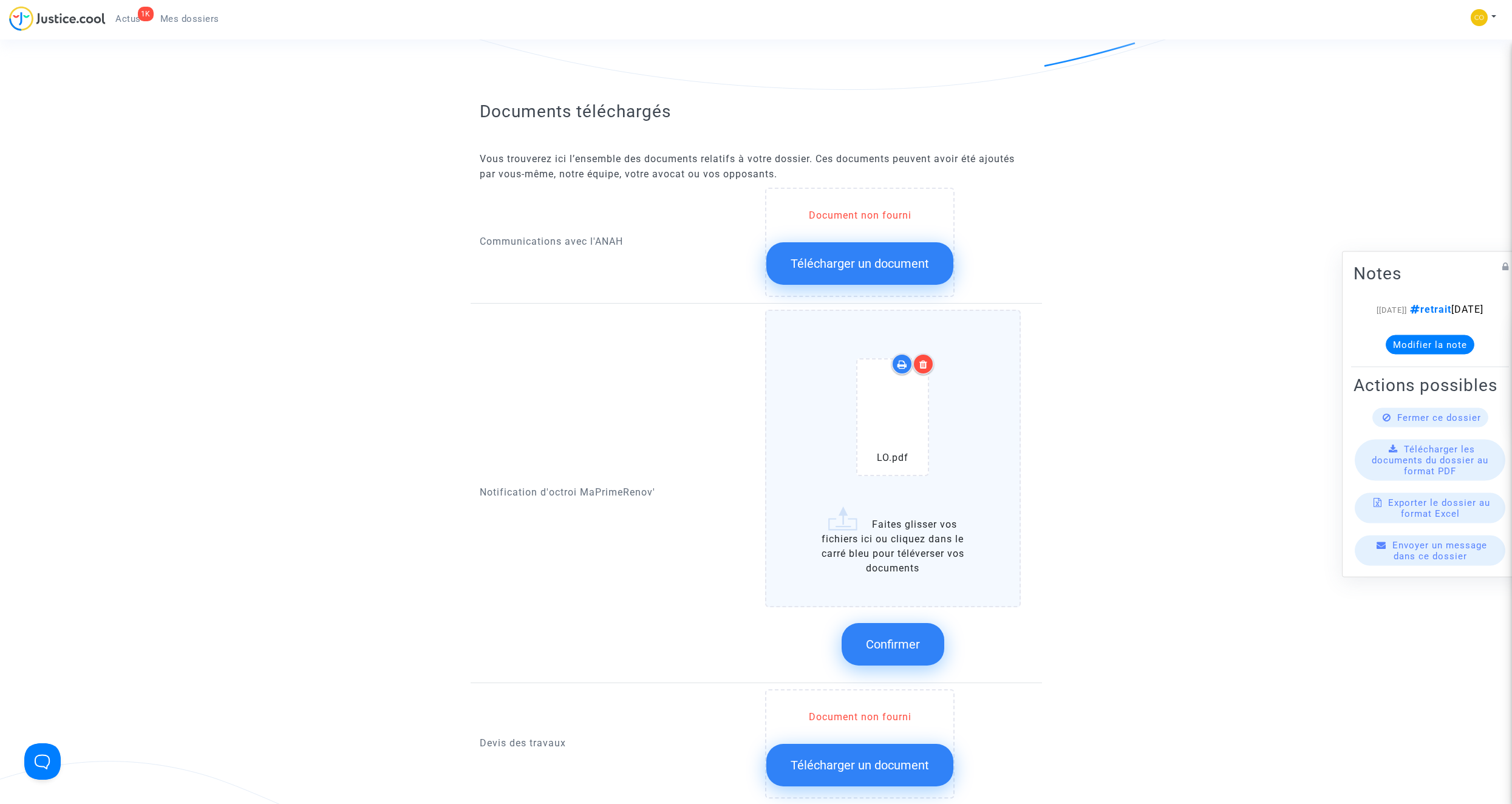
click at [924, 360] on icon at bounding box center [924, 365] width 9 height 10
click at [920, 627] on button "Confirmer" at bounding box center [893, 644] width 103 height 43
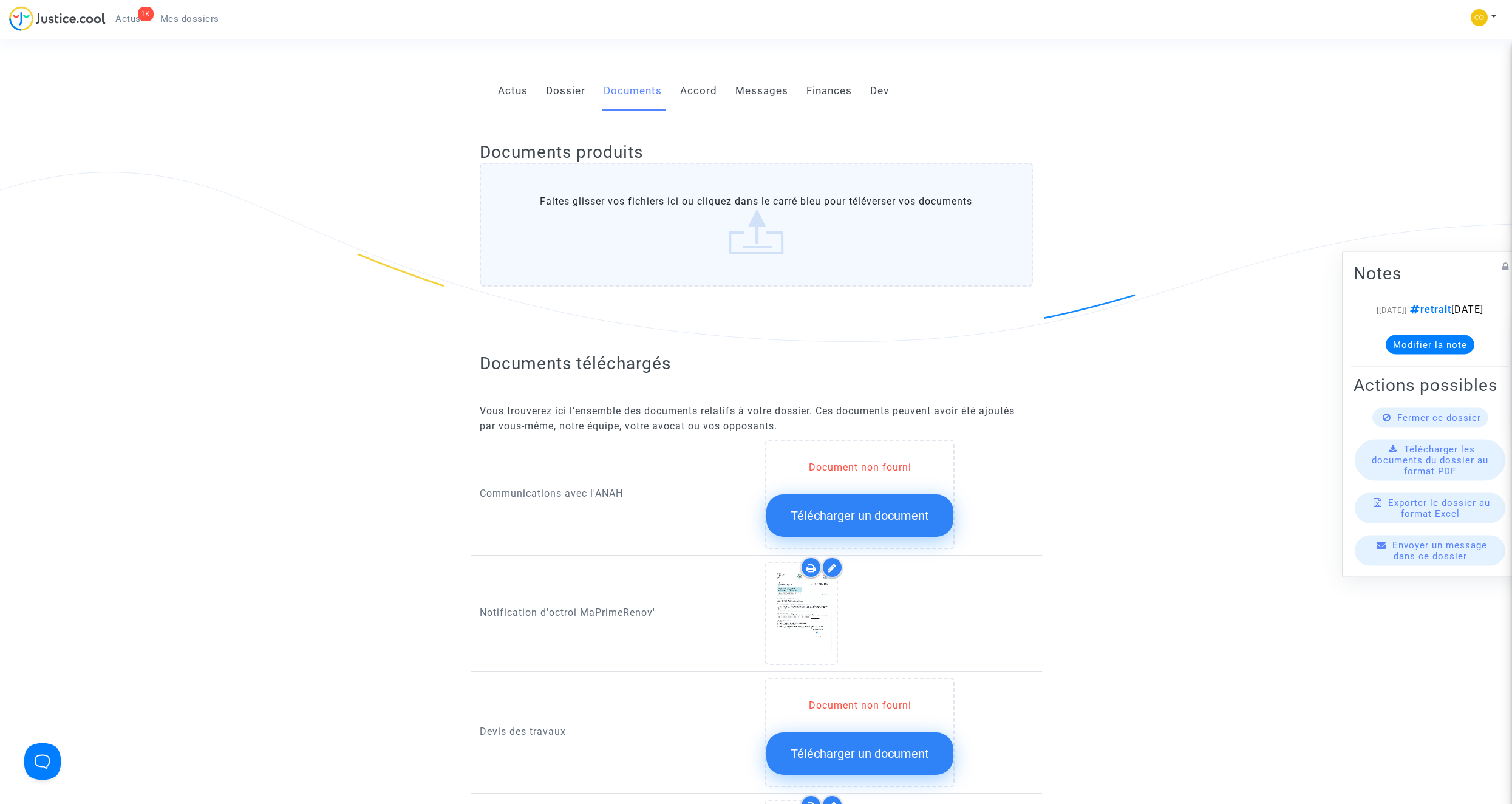
scroll to position [122, 0]
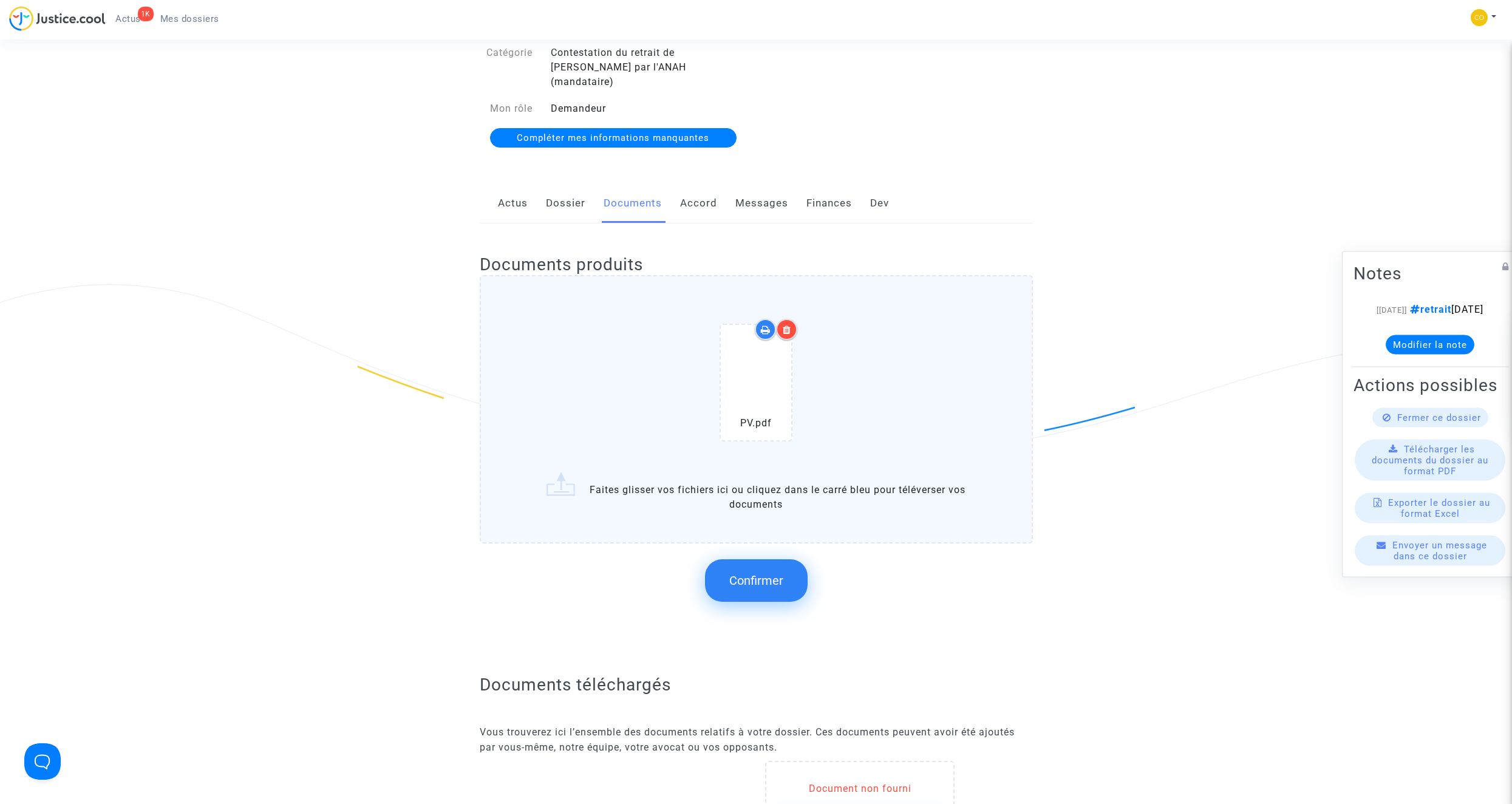
click at [790, 325] on icon at bounding box center [786, 330] width 9 height 10
click at [786, 325] on icon at bounding box center [786, 330] width 9 height 10
click at [771, 574] on span "Confirmer" at bounding box center [756, 581] width 54 height 15
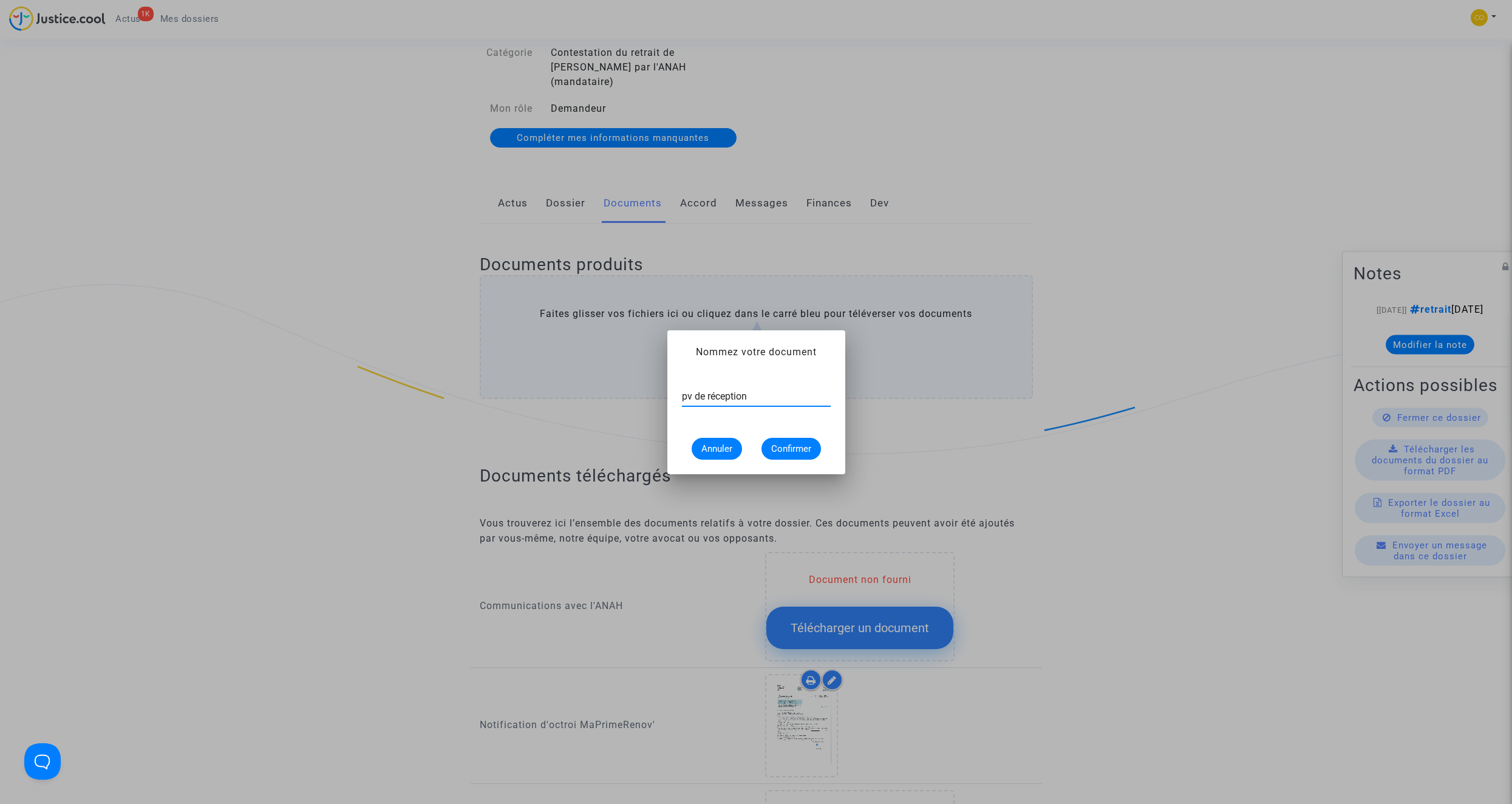
type input "pv de réception"
click at [800, 448] on span "Confirmer" at bounding box center [790, 448] width 40 height 11
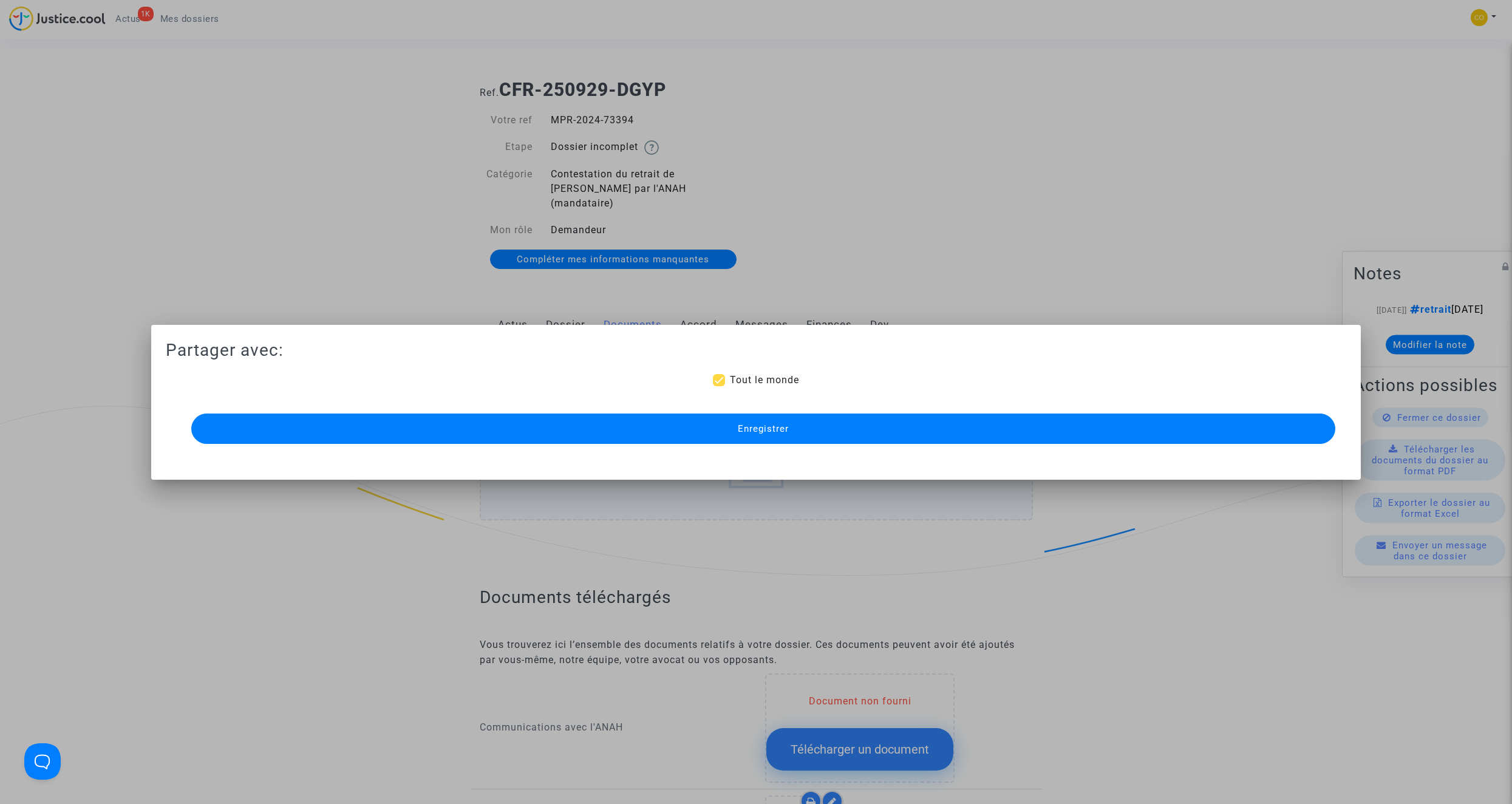
scroll to position [122, 0]
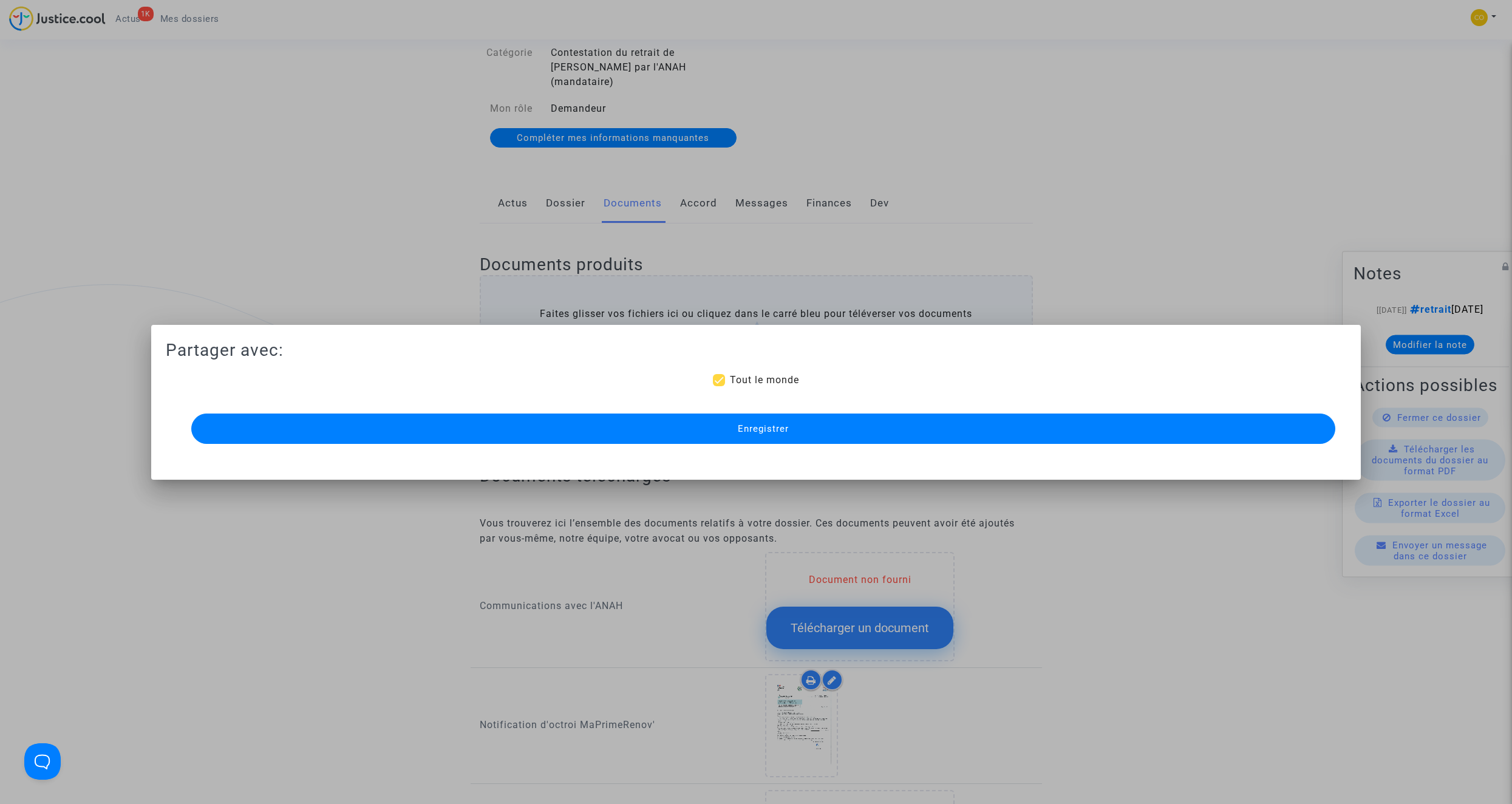
click at [783, 433] on span "Enregistrer" at bounding box center [763, 429] width 51 height 11
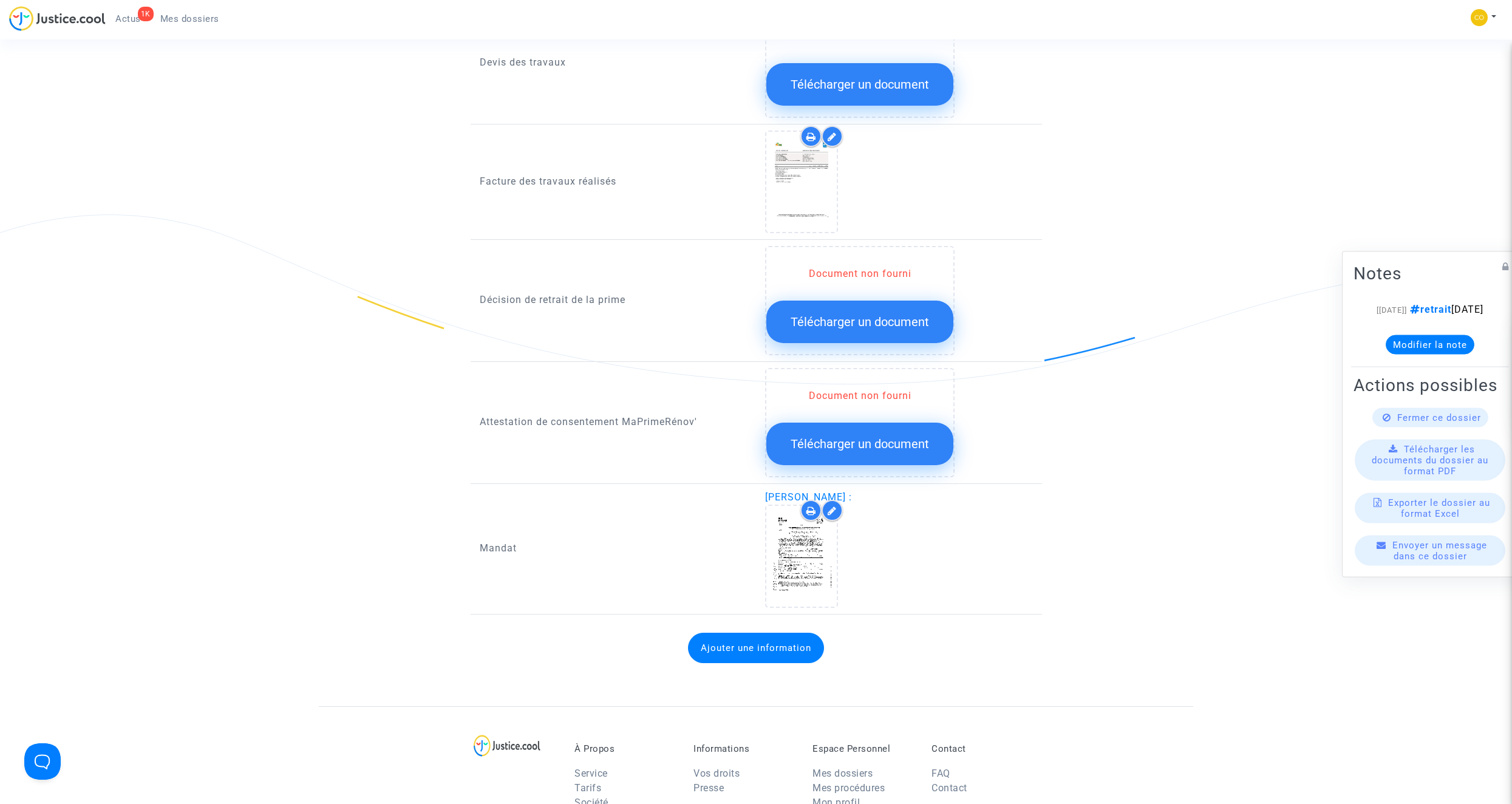
scroll to position [911, 0]
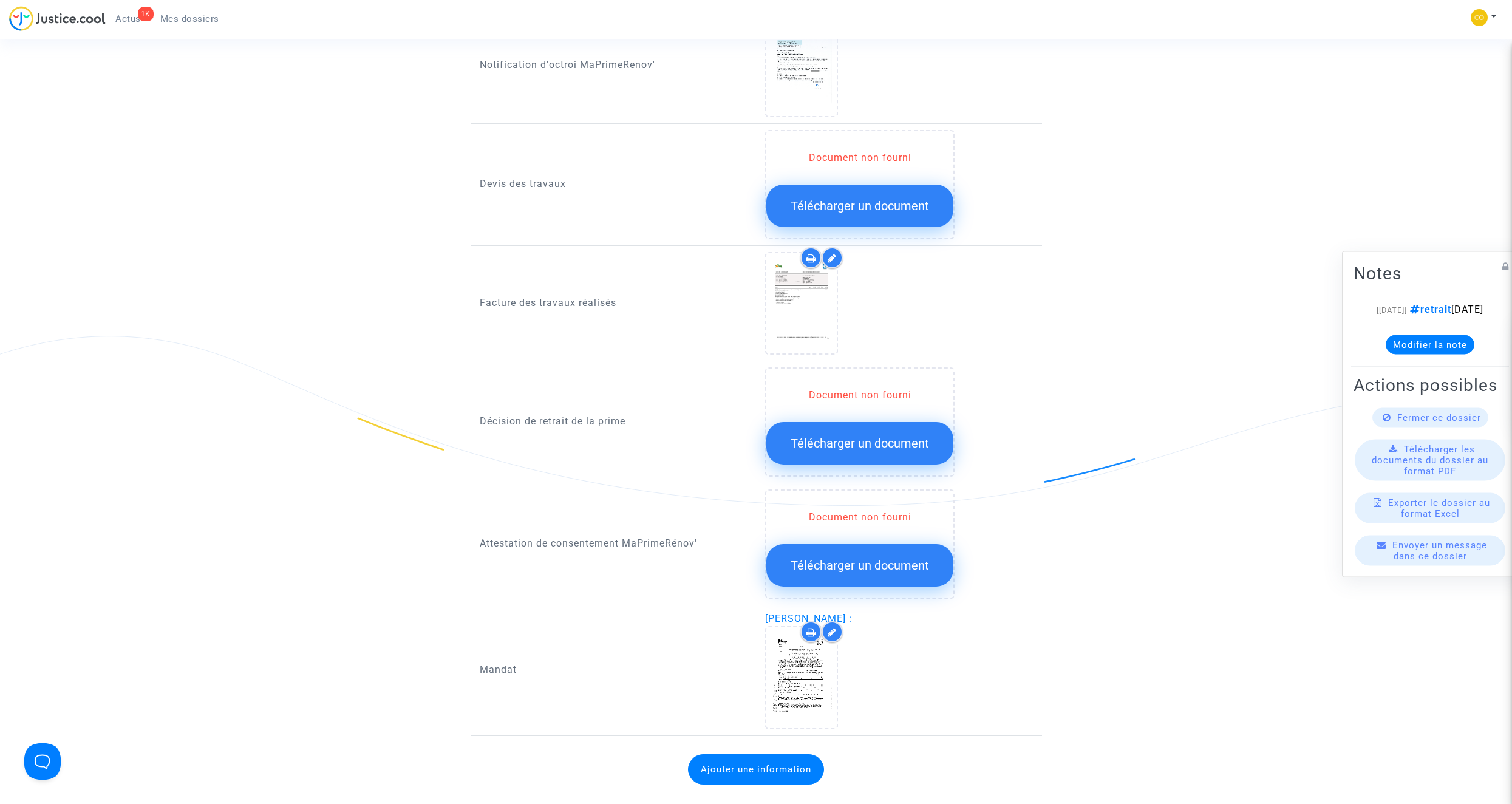
click at [873, 436] on span "Télécharger un document" at bounding box center [859, 443] width 138 height 15
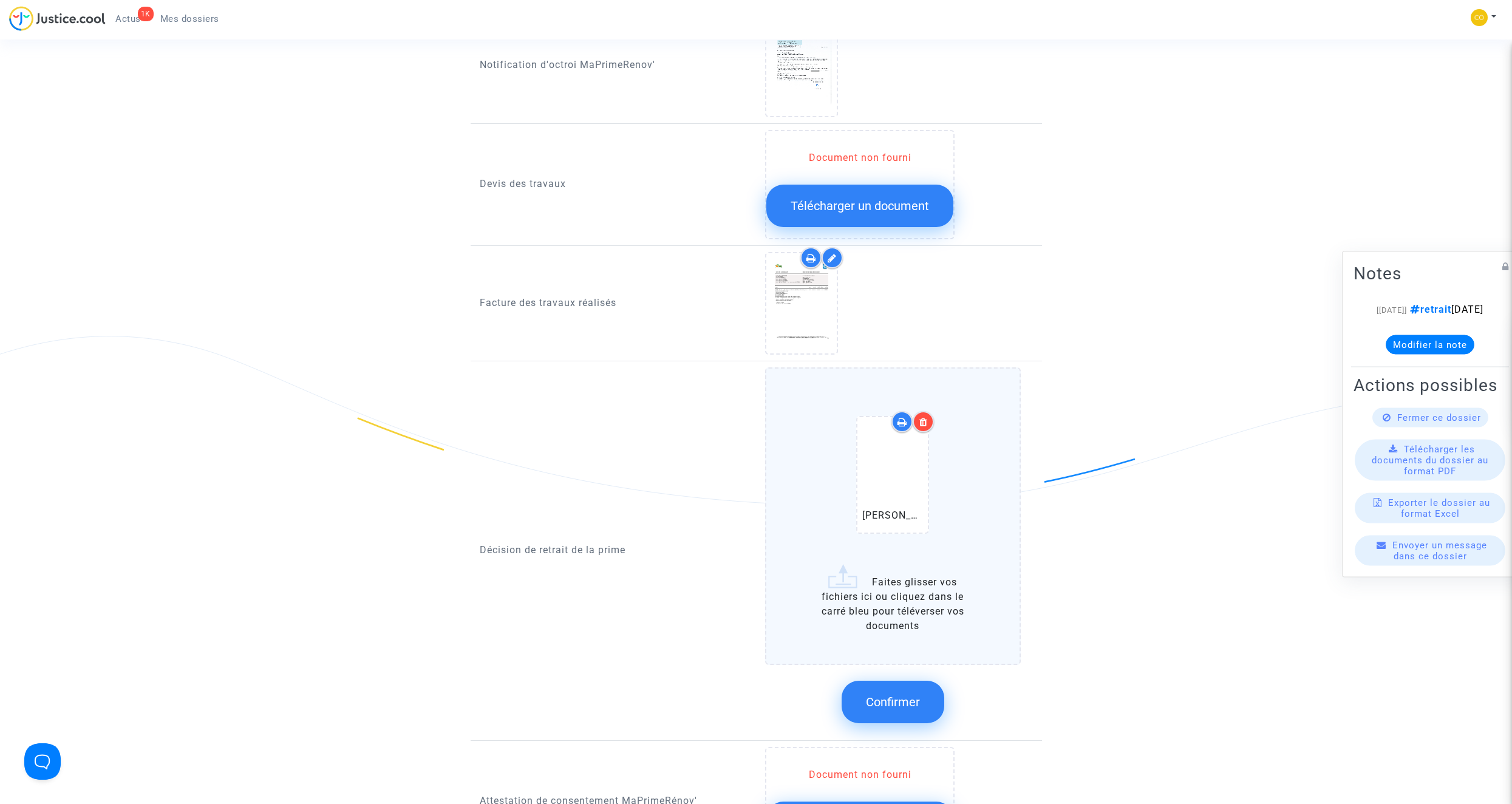
click at [896, 695] on span "Confirmer" at bounding box center [893, 701] width 54 height 15
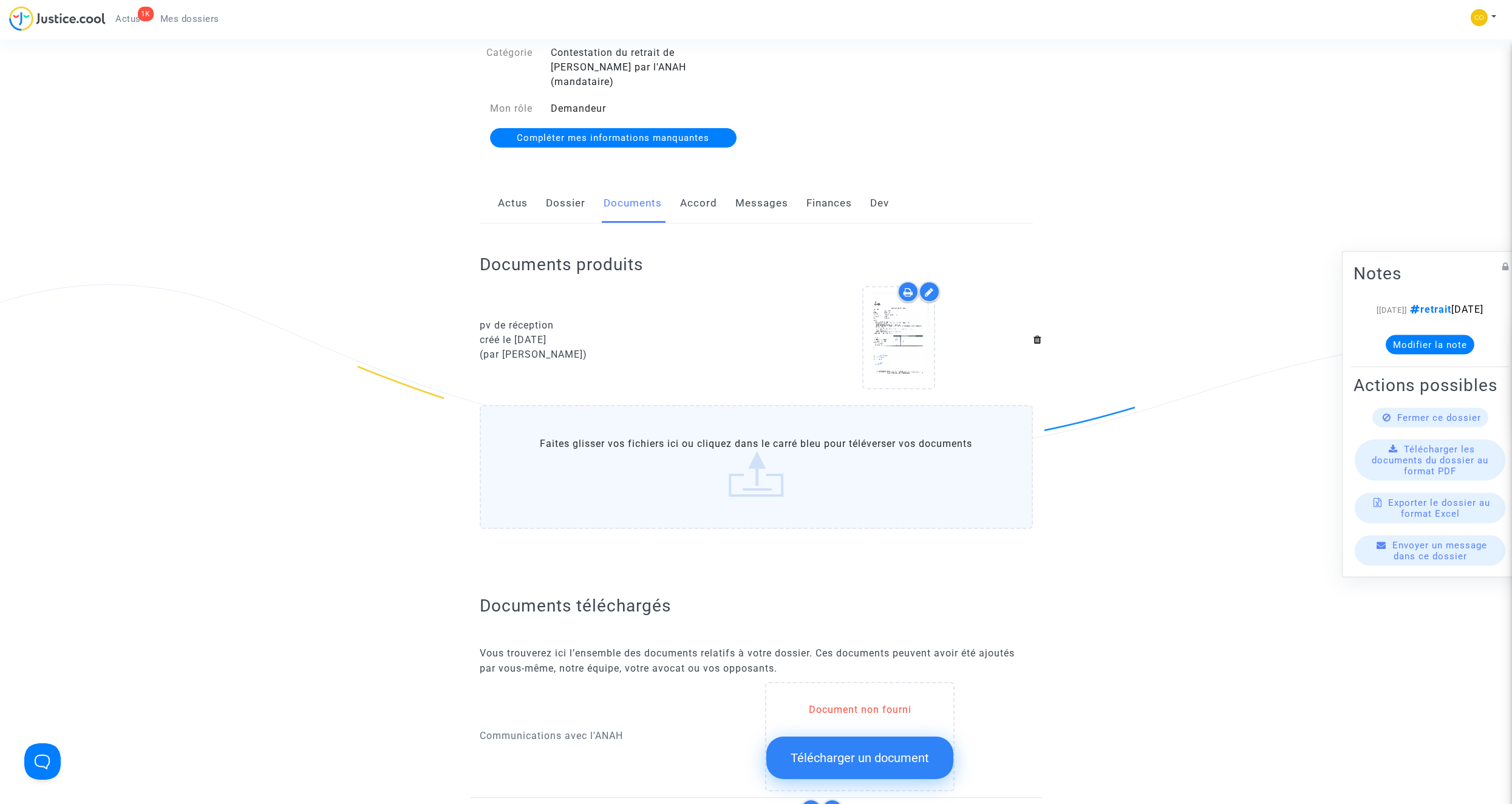
scroll to position [0, 0]
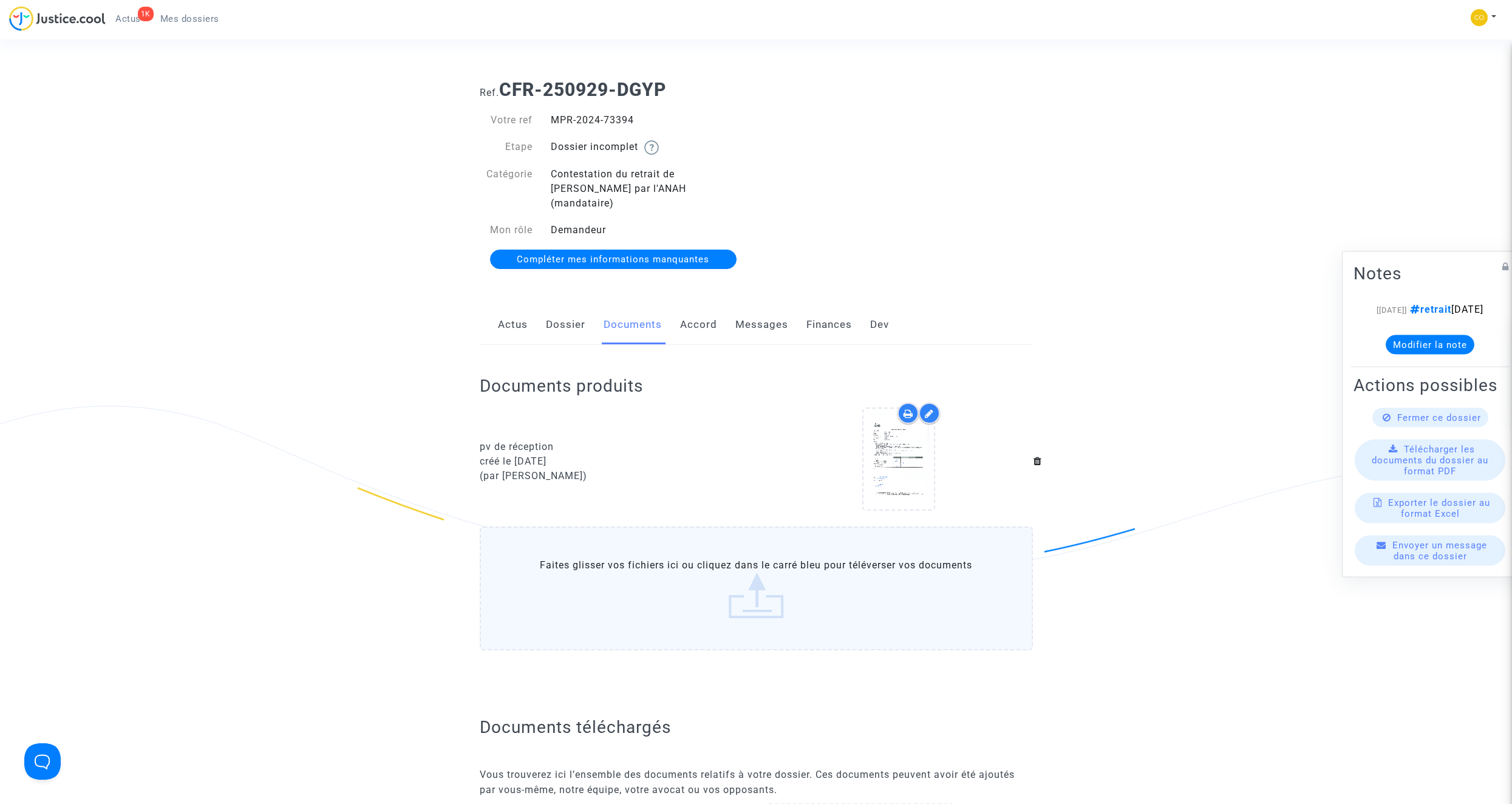
click at [195, 24] on link "Mes dossiers" at bounding box center [190, 18] width 78 height 18
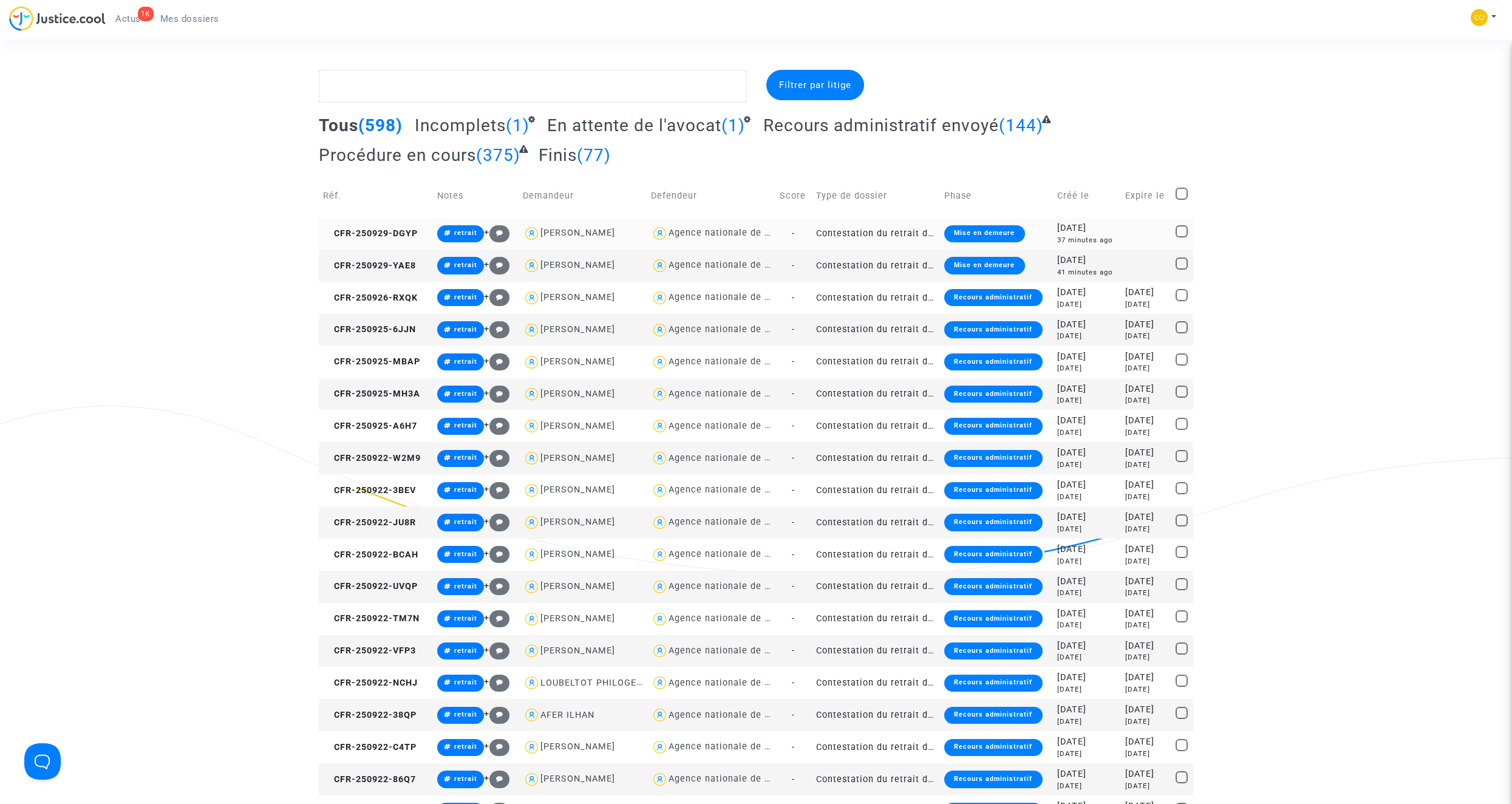
click at [885, 232] on td "Contestation du retrait de [PERSON_NAME] par l'ANAH (mandataire)" at bounding box center [875, 233] width 128 height 32
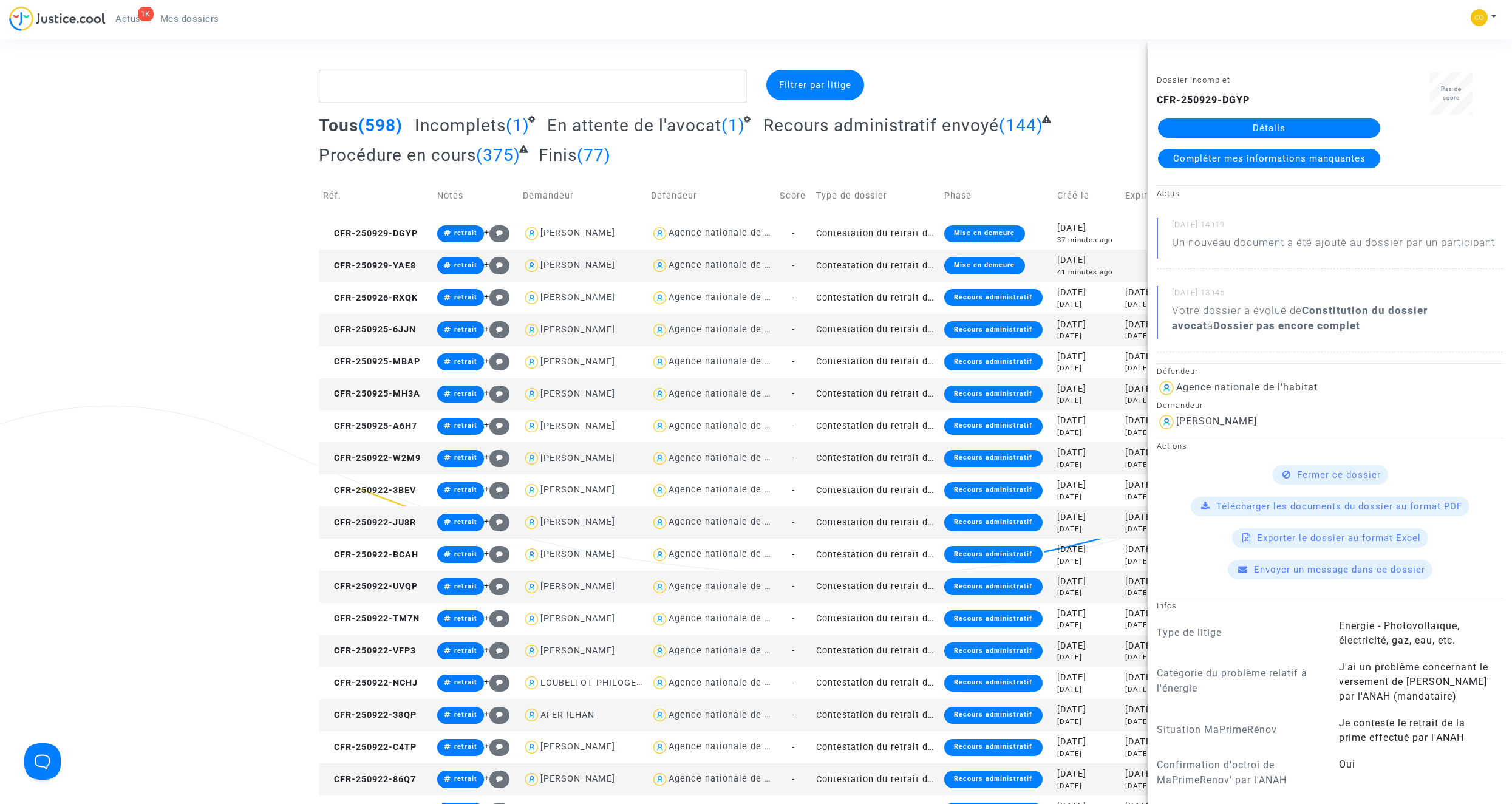
click at [1199, 129] on link "Détails" at bounding box center [1269, 128] width 222 height 19
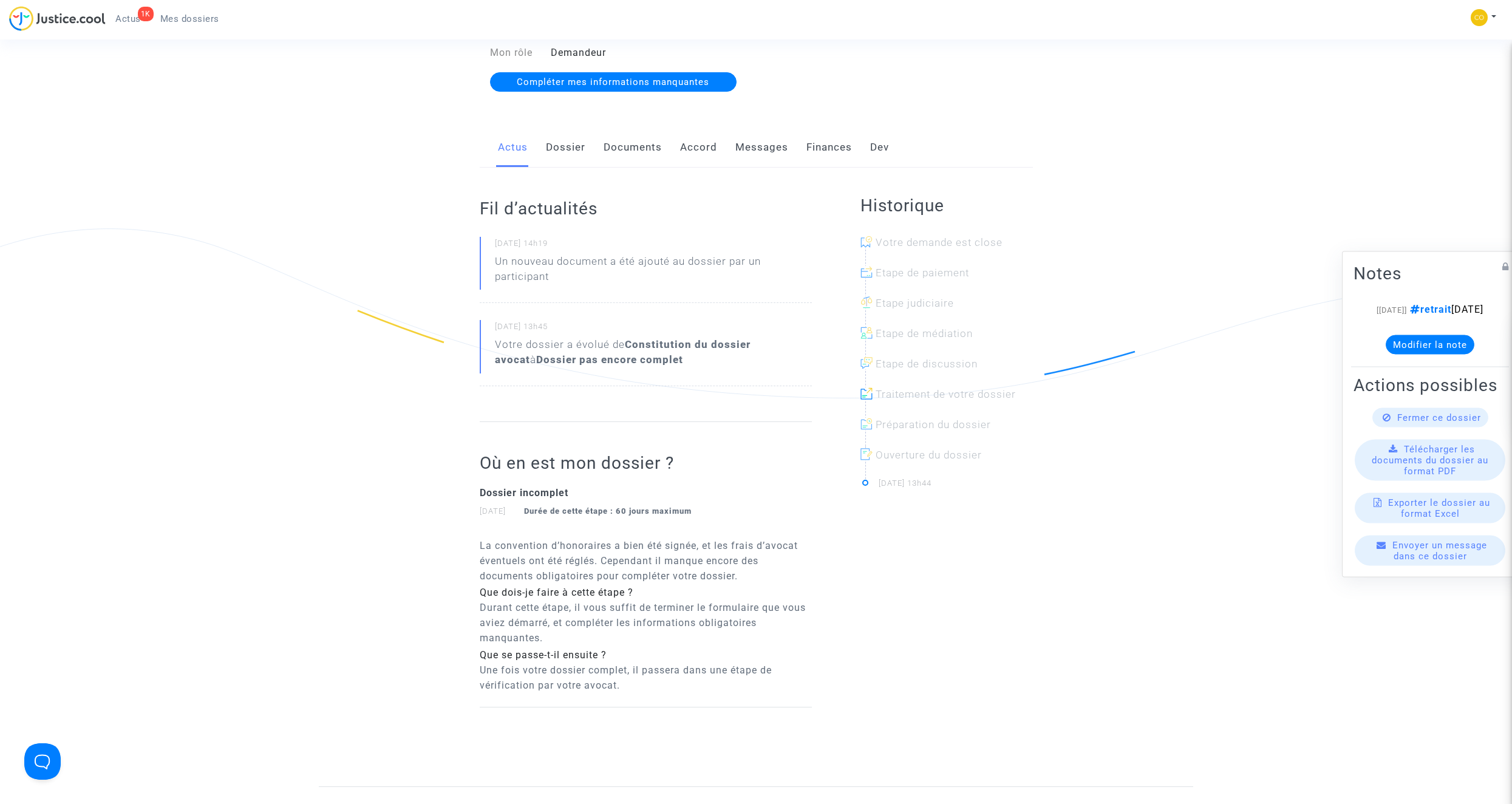
scroll to position [182, 0]
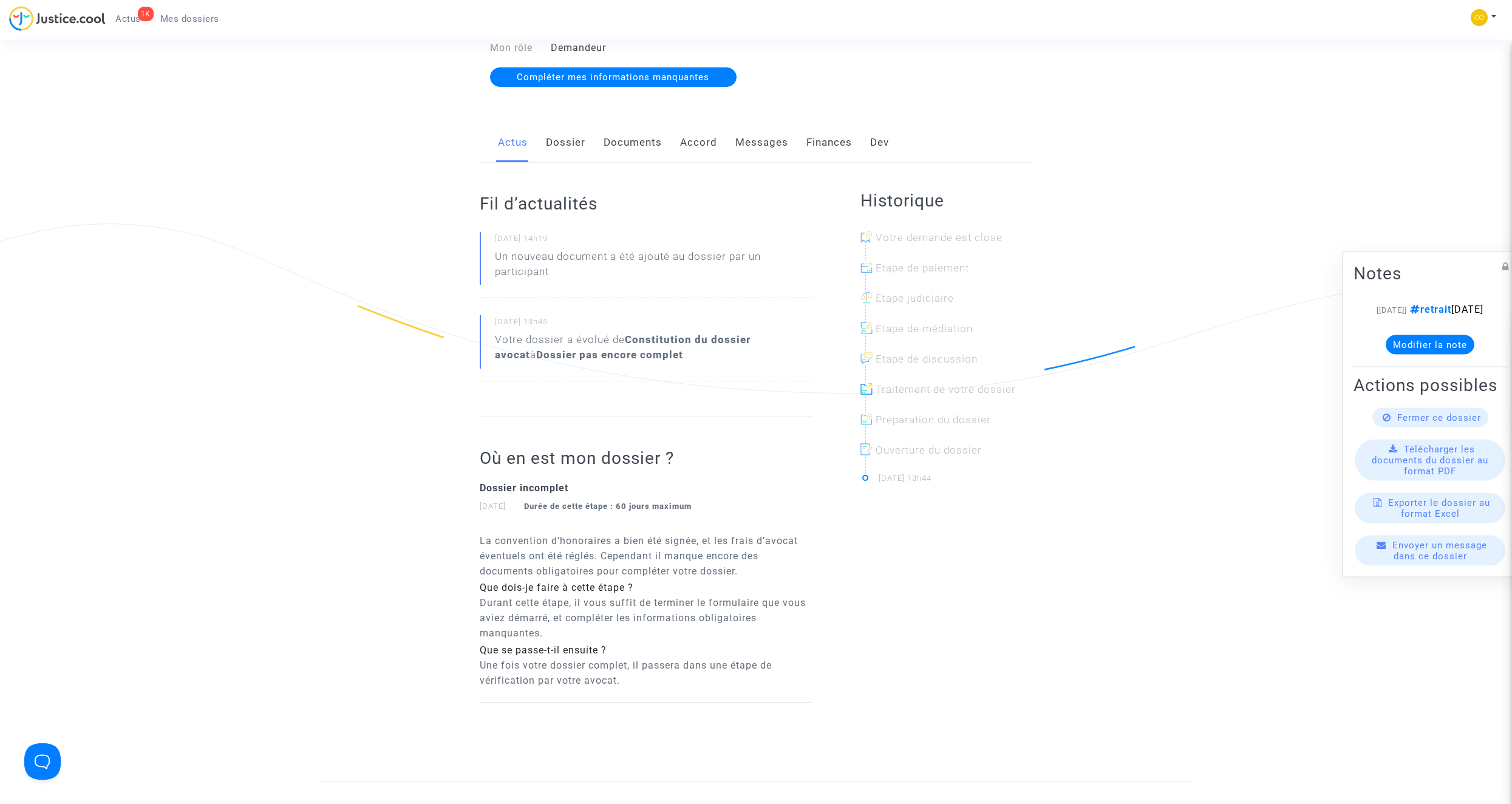
click at [652, 140] on link "Documents" at bounding box center [633, 142] width 58 height 40
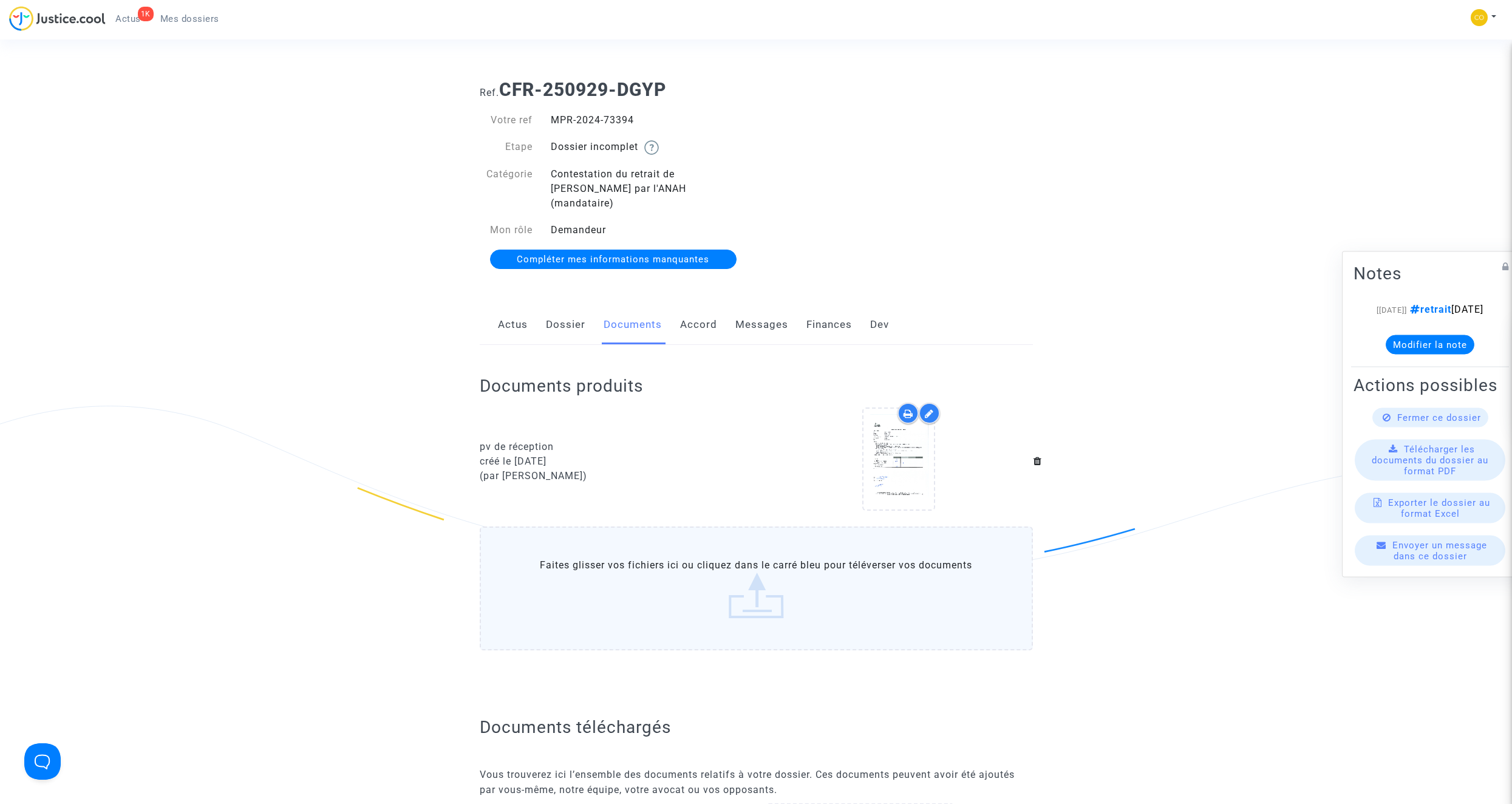
click at [134, 20] on span "Actus" at bounding box center [128, 18] width 25 height 11
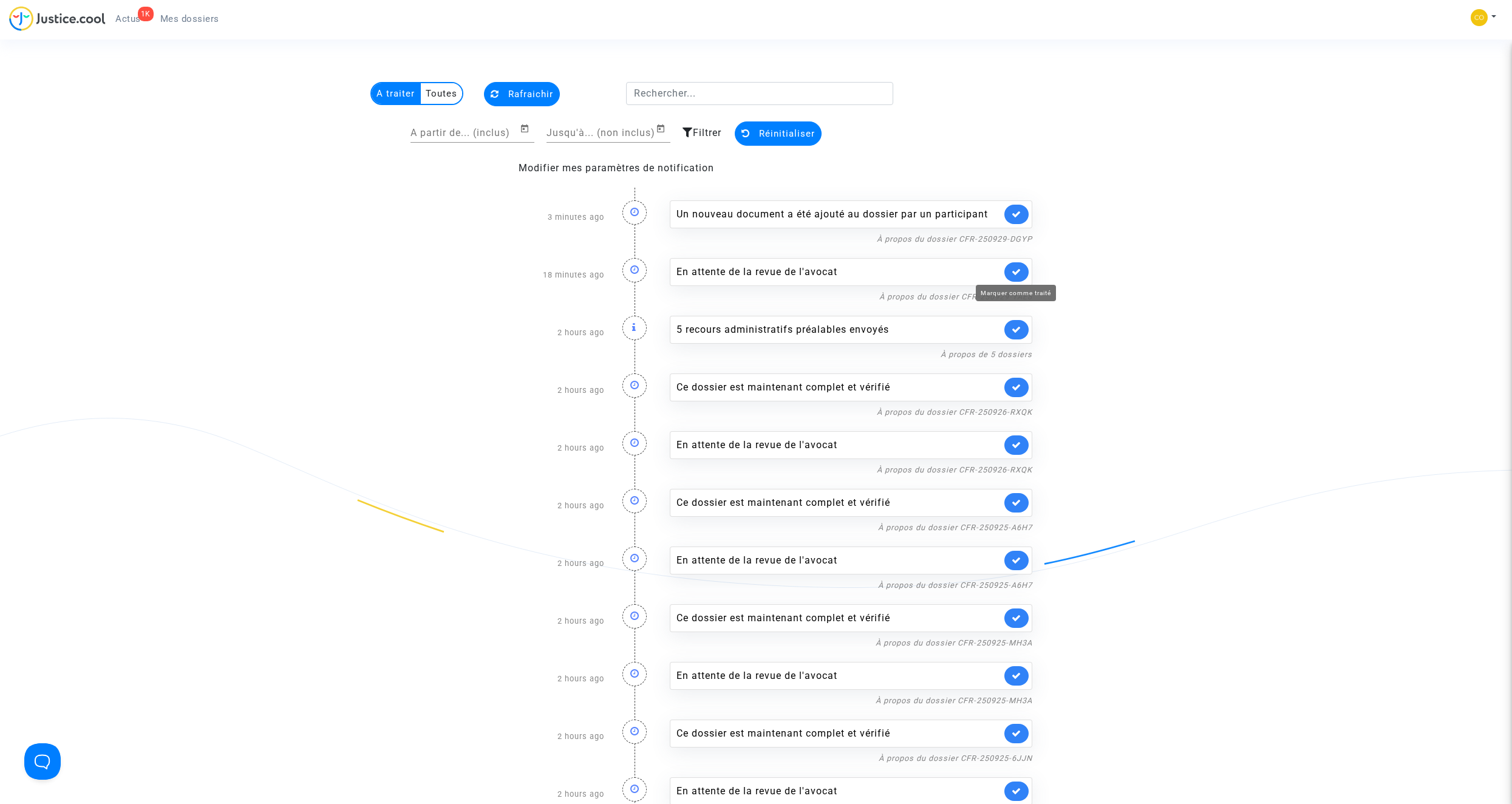
click at [1018, 269] on icon at bounding box center [1017, 271] width 10 height 9
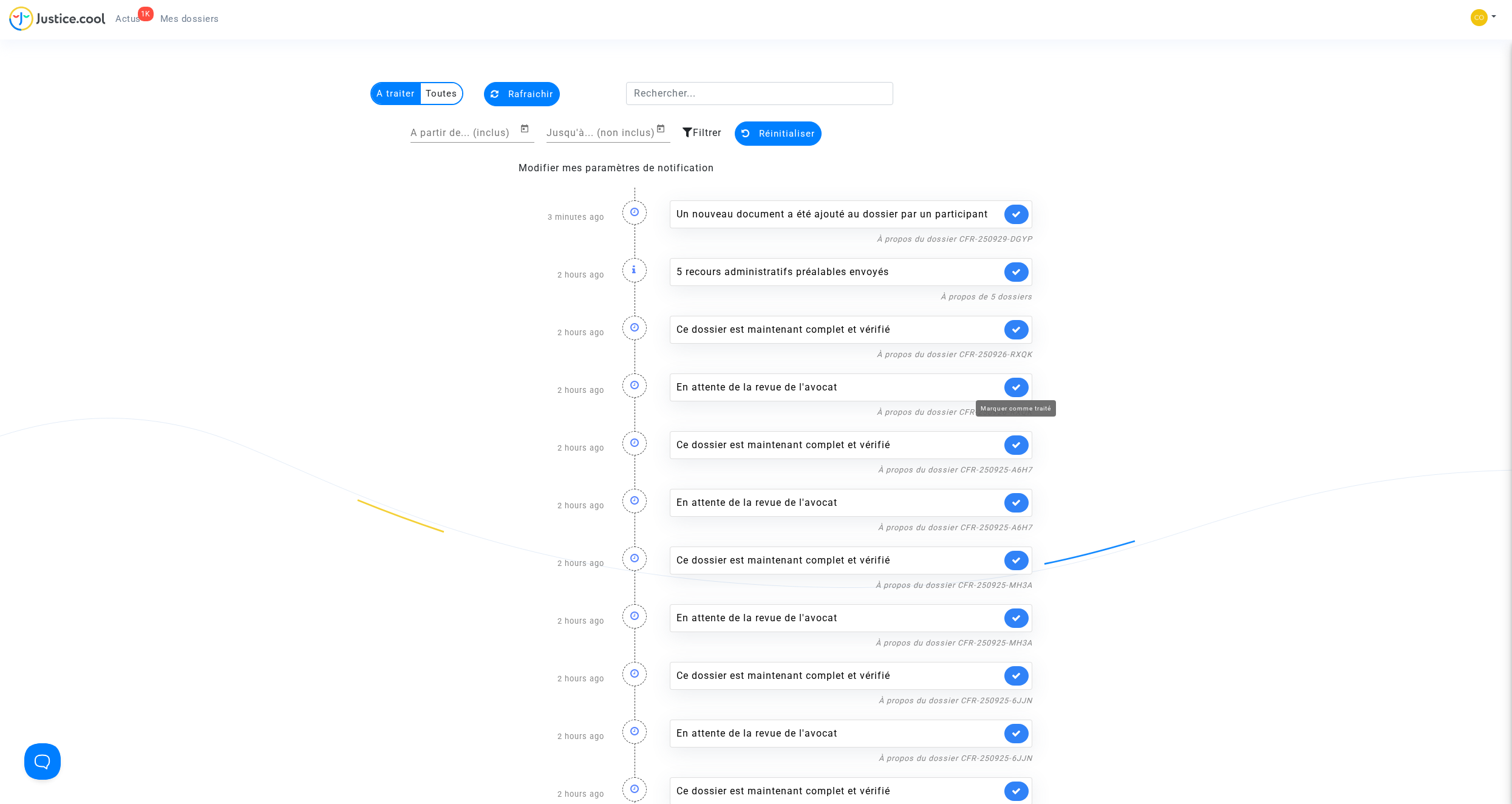
click at [1021, 389] on icon at bounding box center [1017, 387] width 10 height 9
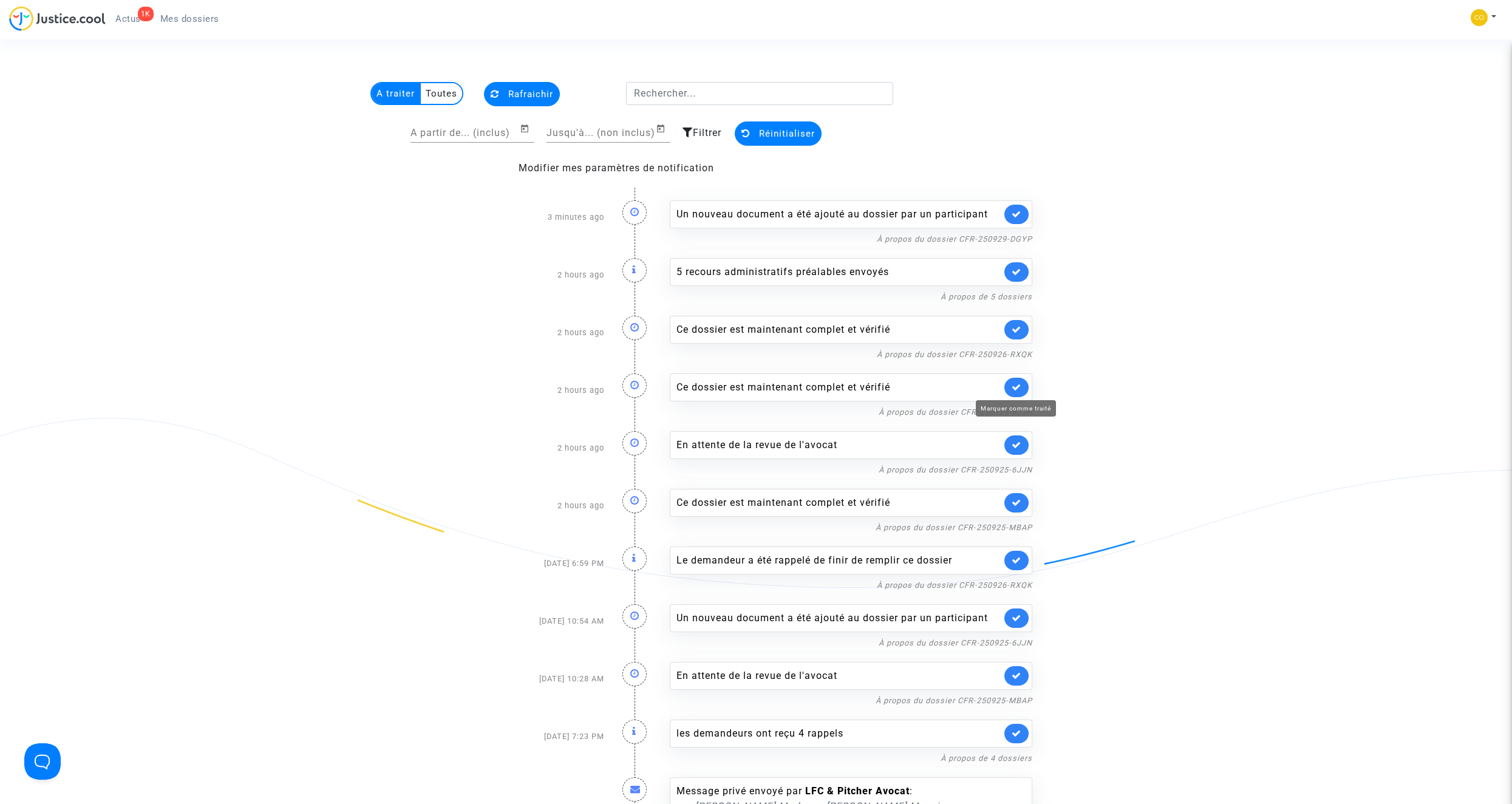
click at [1021, 389] on icon at bounding box center [1017, 387] width 10 height 9
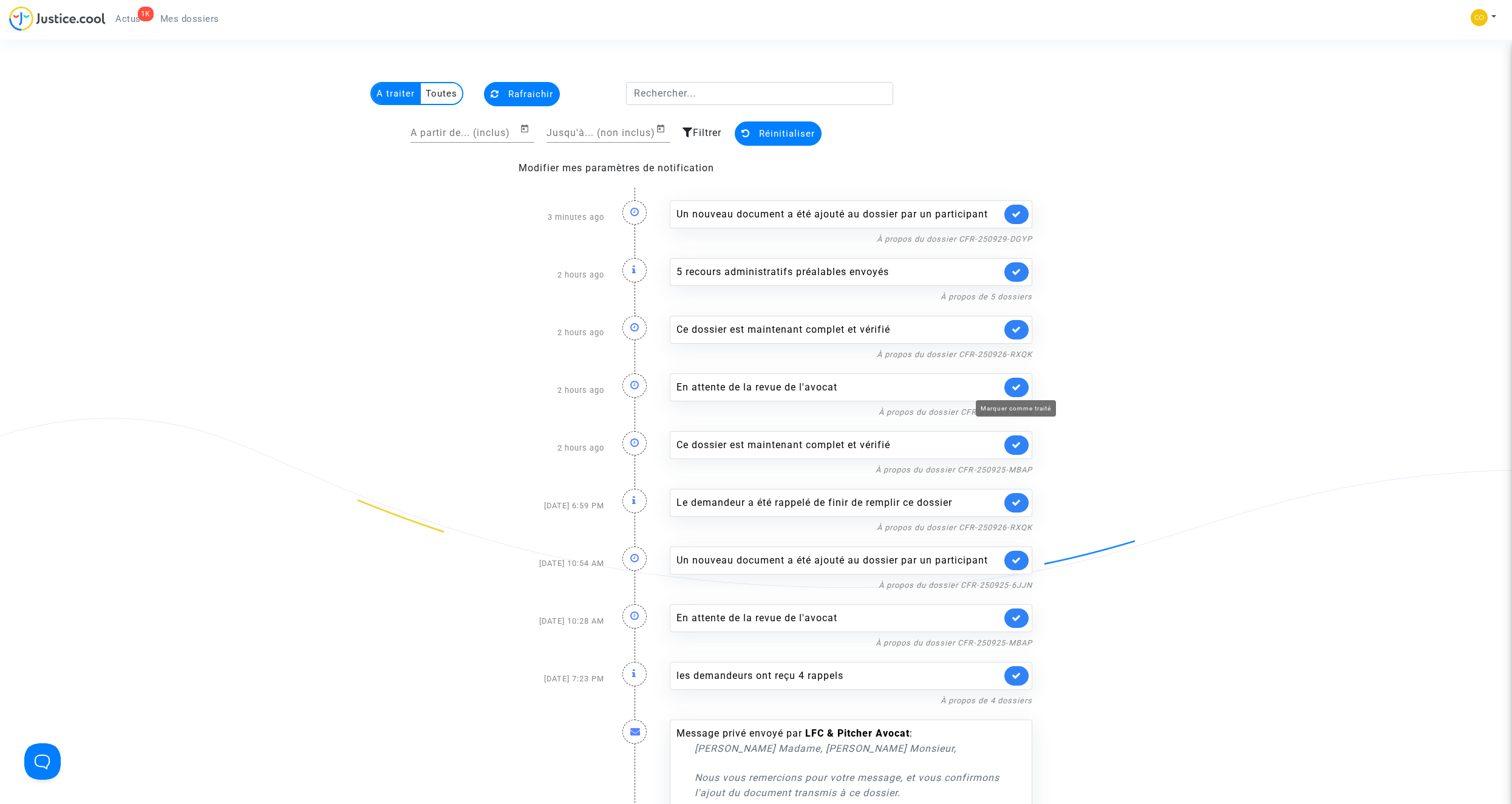
click at [1021, 389] on icon at bounding box center [1017, 387] width 10 height 9
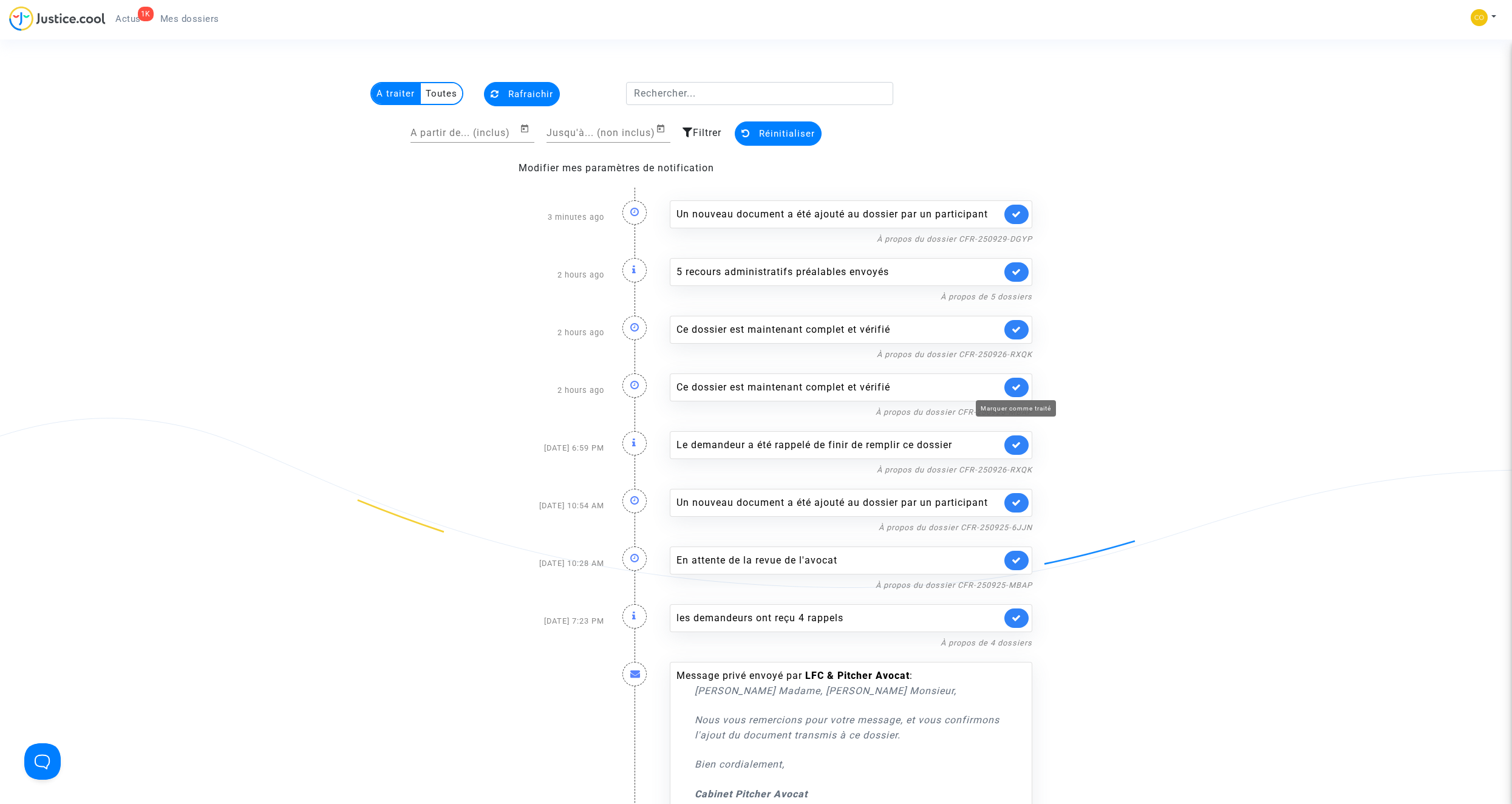
click at [1021, 389] on icon at bounding box center [1017, 387] width 10 height 9
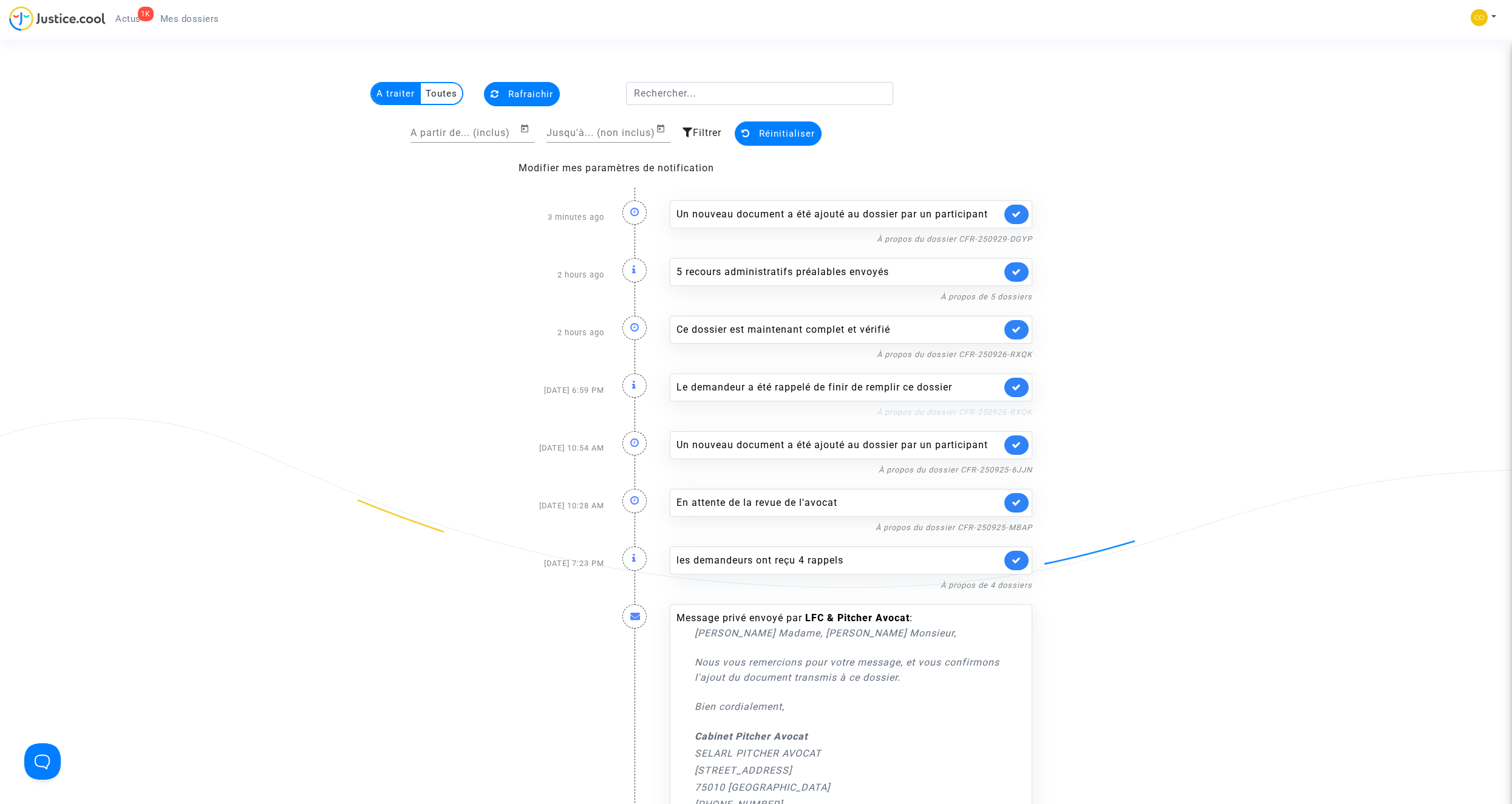
click at [963, 412] on link "À propos du dossier CFR-250926-RXQK" at bounding box center [955, 411] width 156 height 9
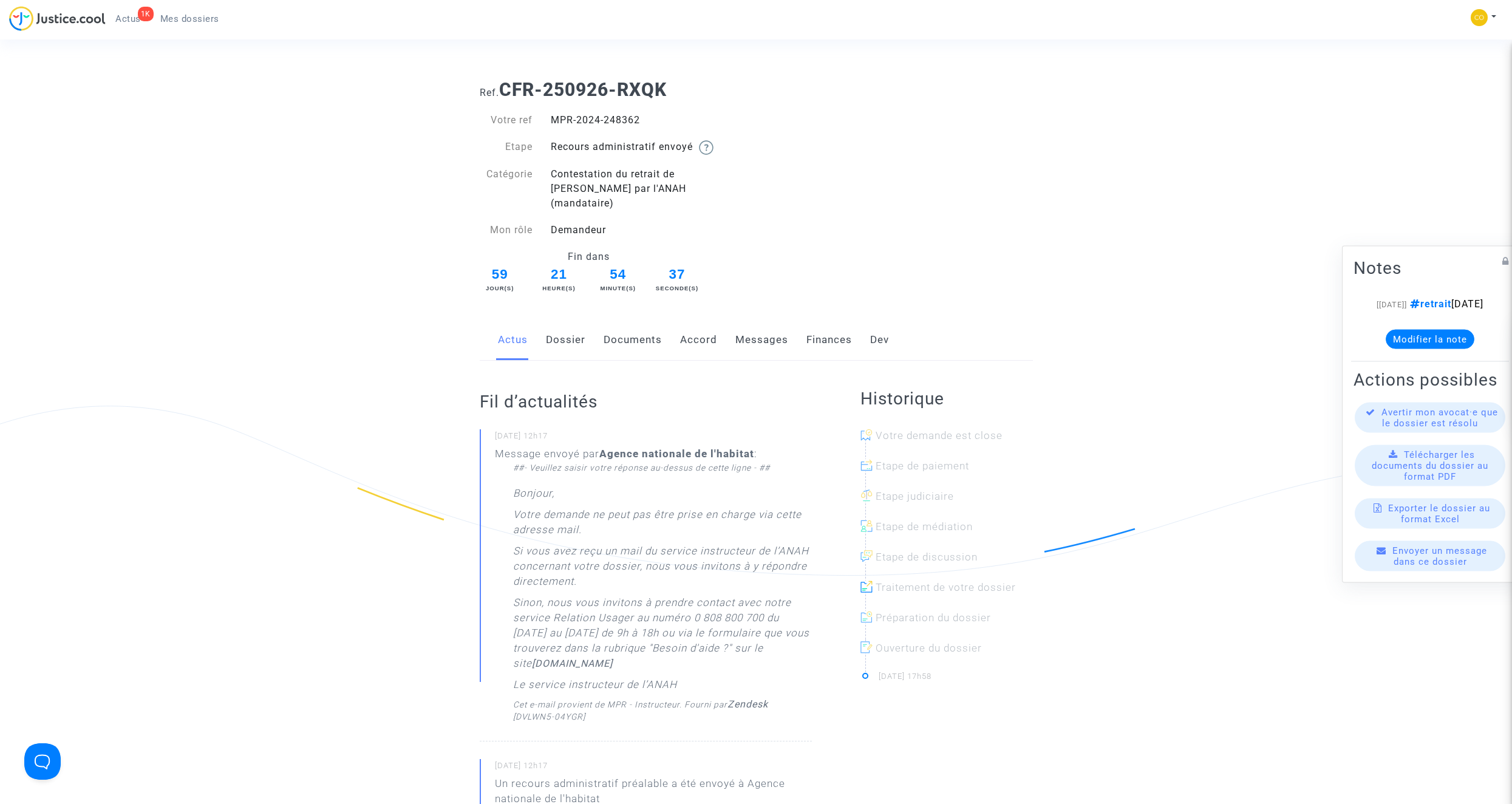
click at [625, 328] on link "Documents" at bounding box center [633, 340] width 58 height 40
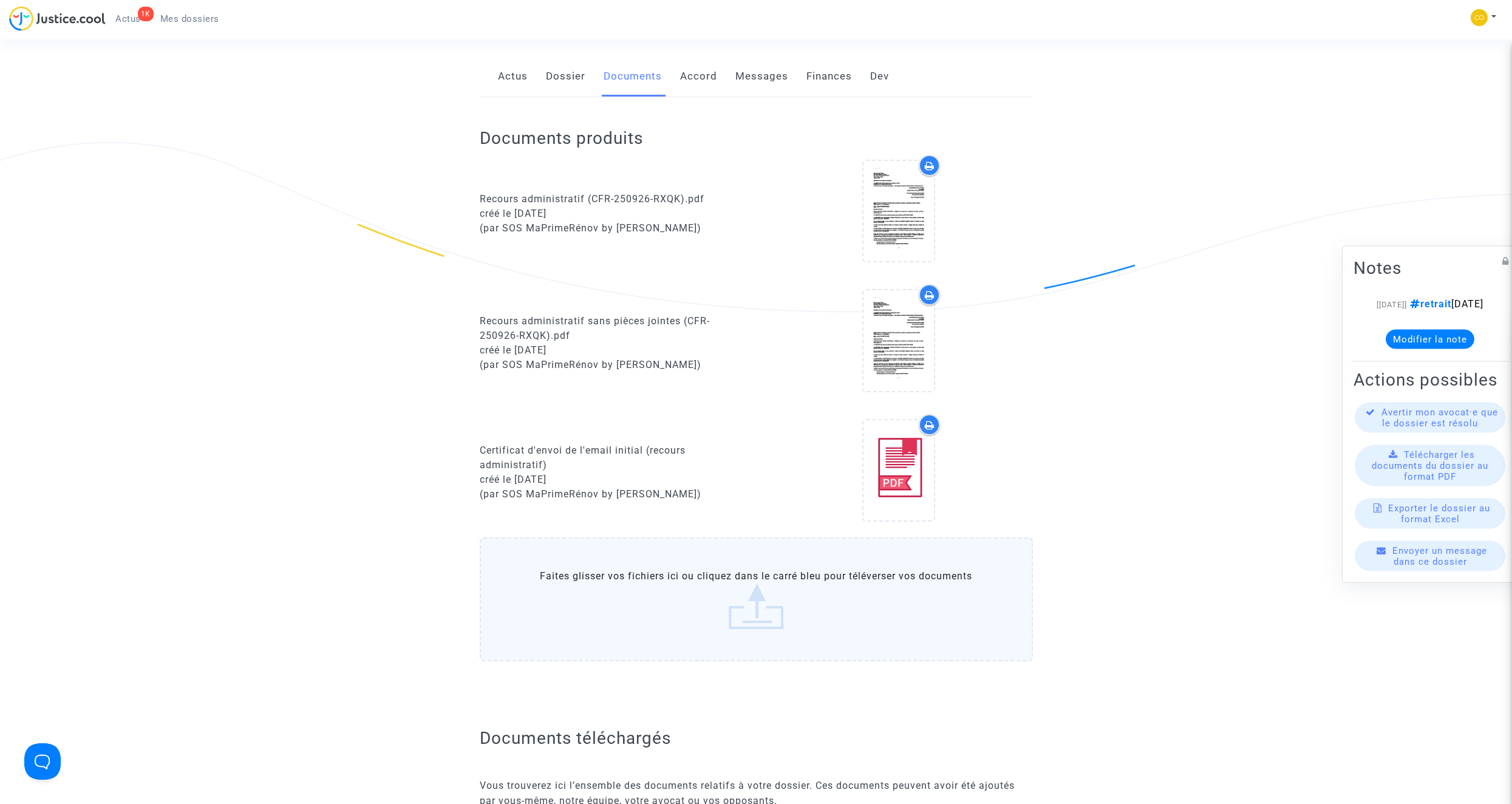
scroll to position [243, 0]
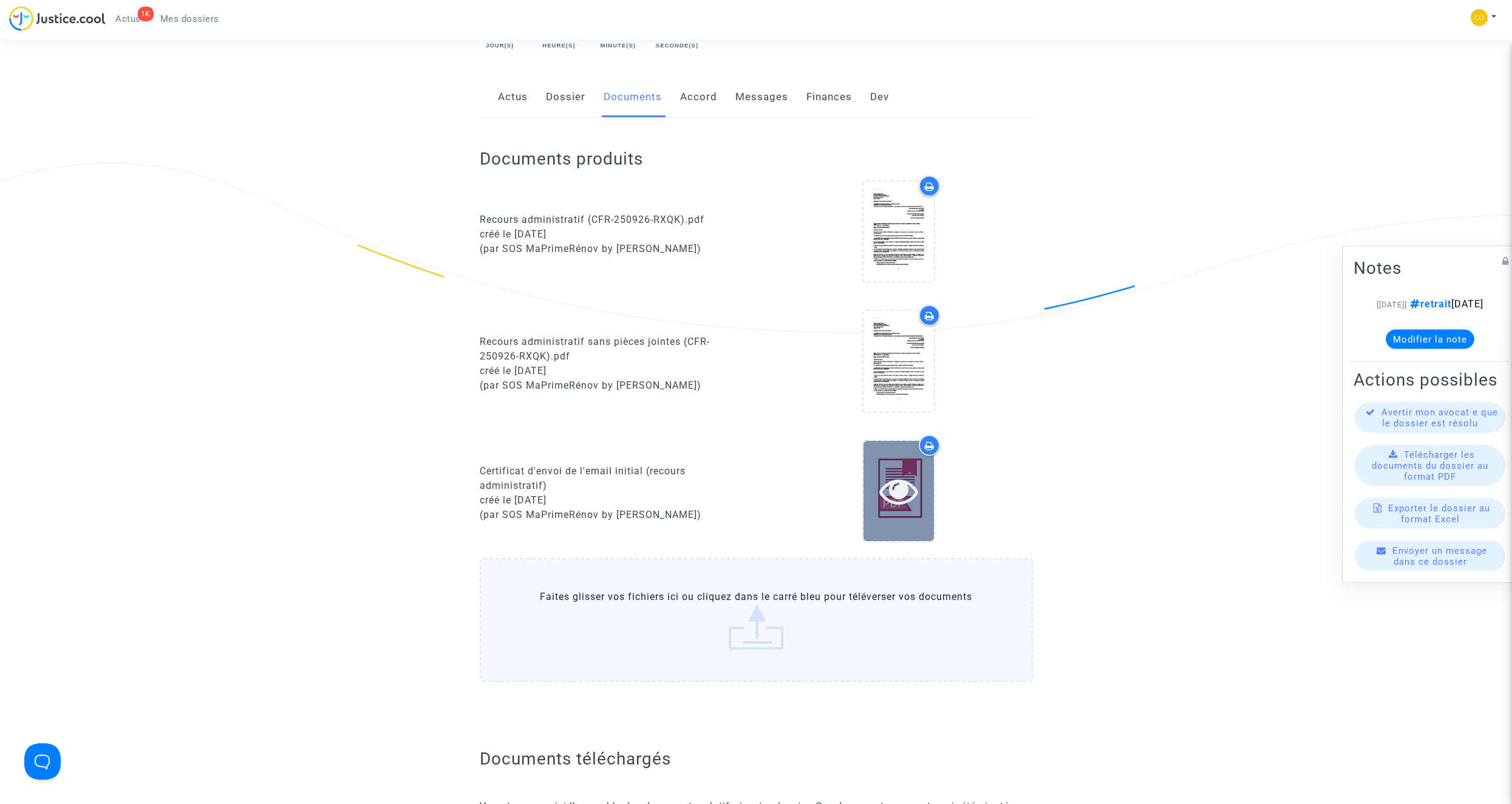
click at [900, 475] on icon at bounding box center [899, 491] width 40 height 39
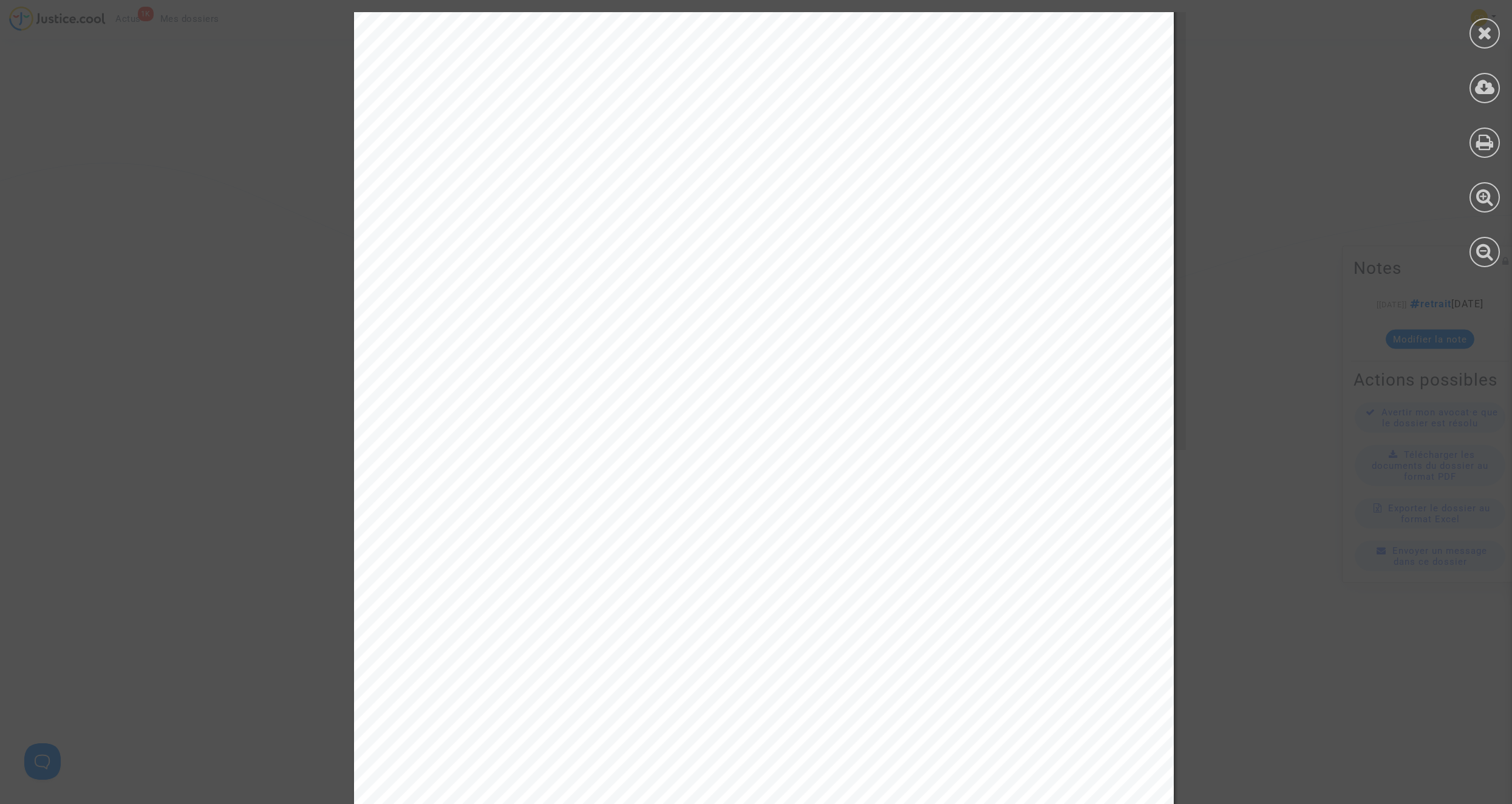
scroll to position [382, 0]
click at [1485, 37] on icon at bounding box center [1486, 32] width 15 height 18
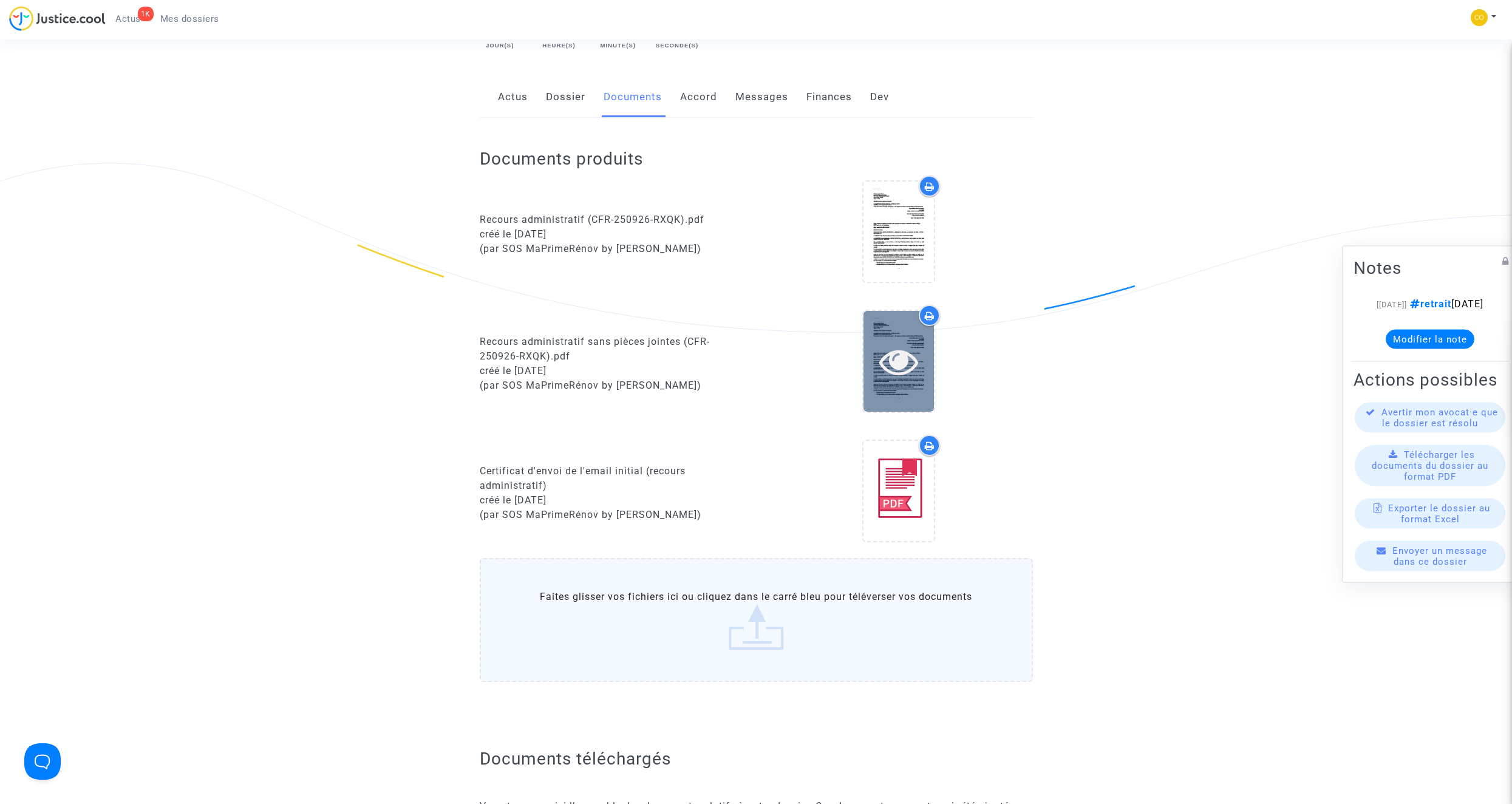
click at [901, 348] on icon at bounding box center [899, 361] width 40 height 39
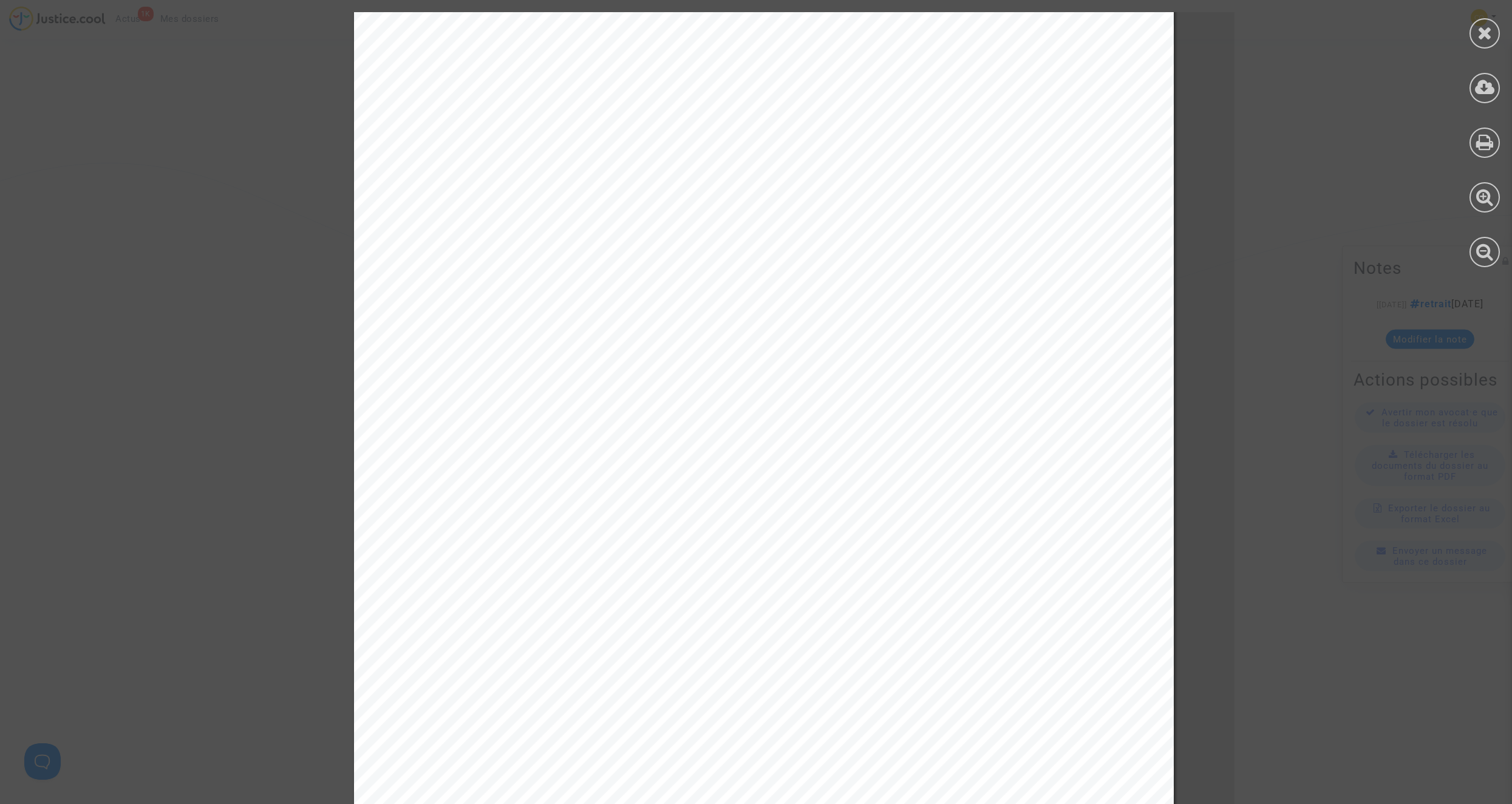
scroll to position [0, 0]
click at [1484, 30] on icon at bounding box center [1486, 32] width 15 height 18
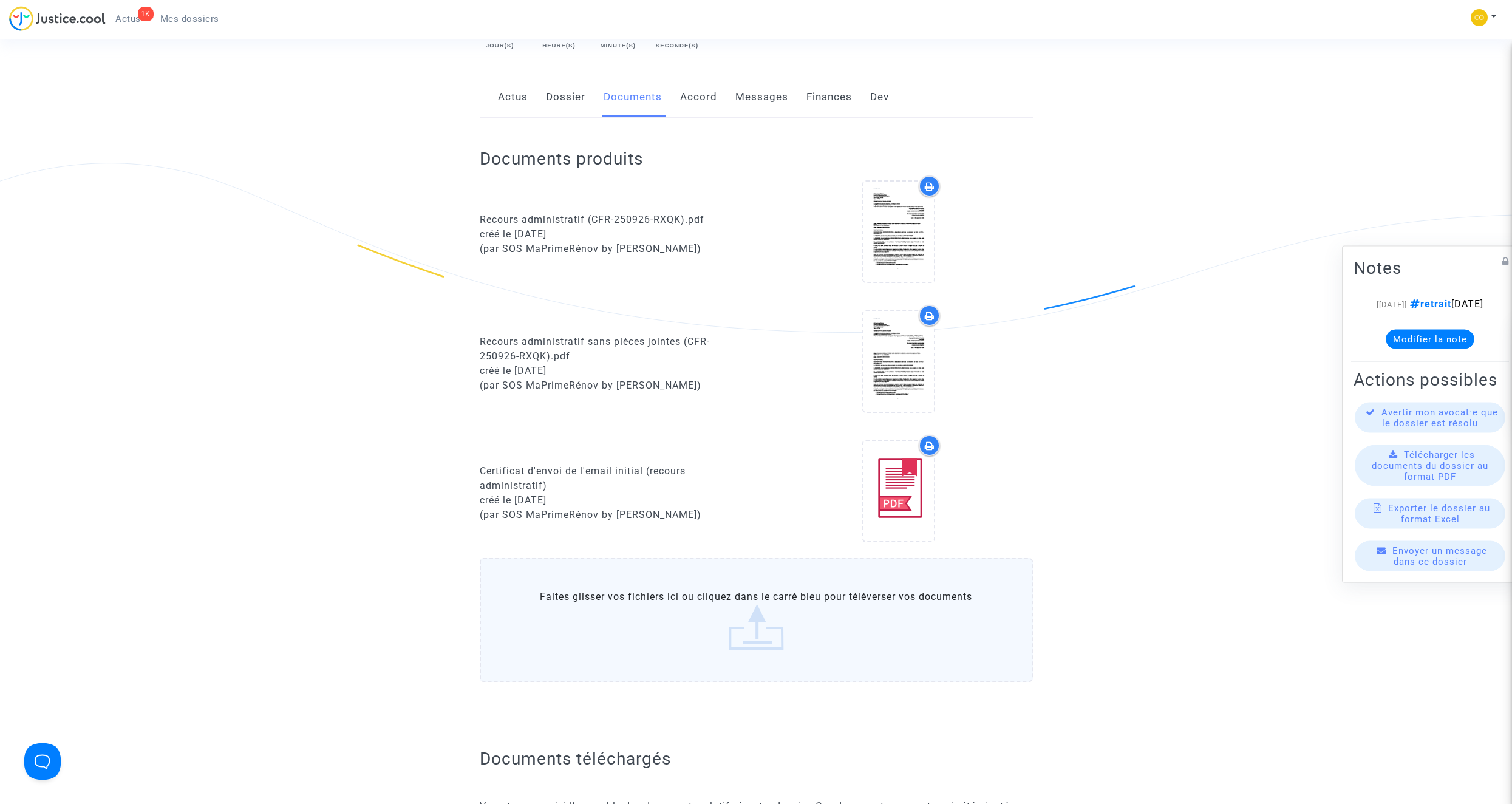
click at [173, 15] on span "Mes dossiers" at bounding box center [190, 18] width 59 height 11
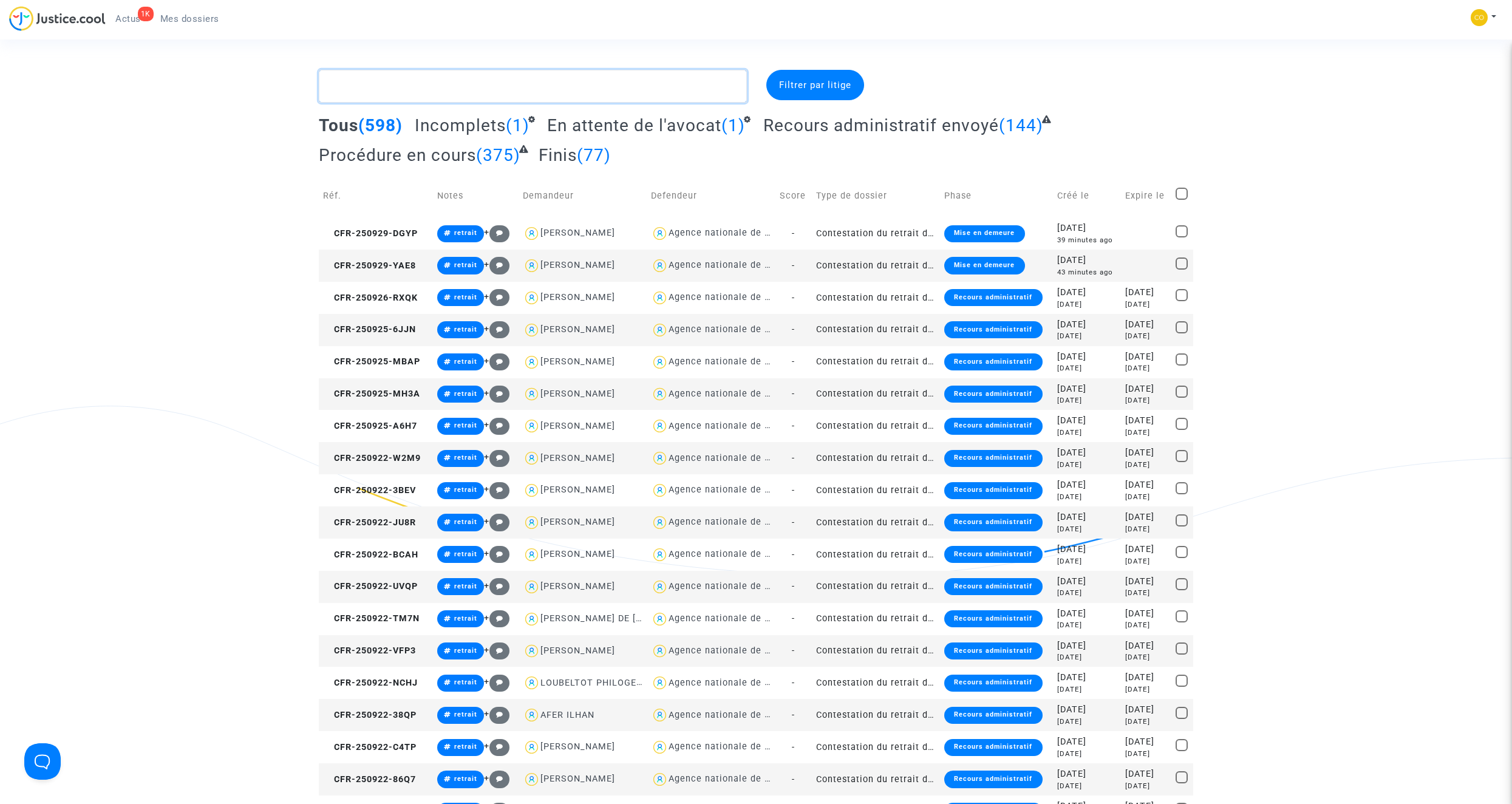
click at [437, 86] on textarea at bounding box center [533, 86] width 429 height 33
type textarea "marchett"
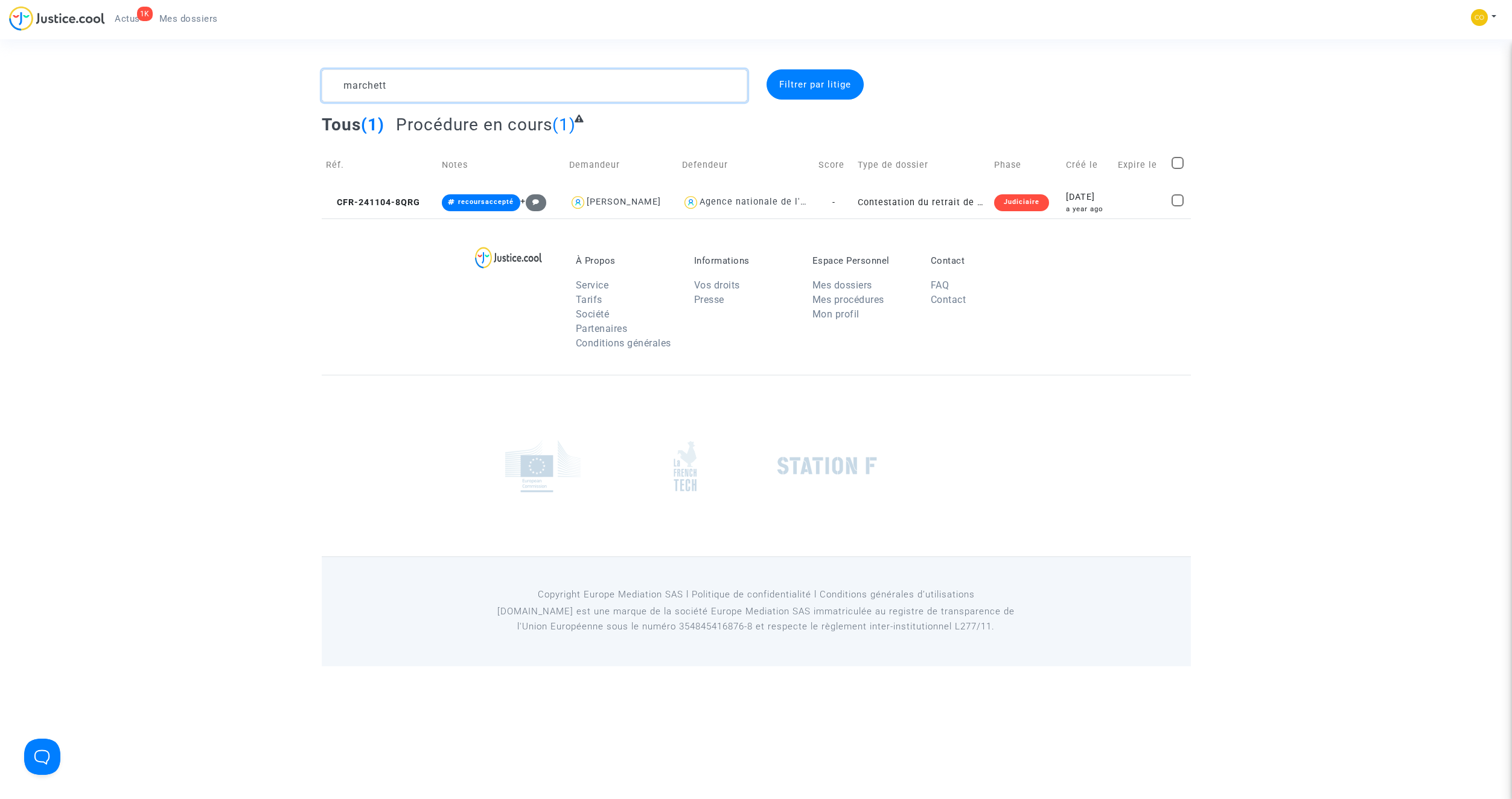
click at [434, 86] on textarea at bounding box center [534, 86] width 426 height 33
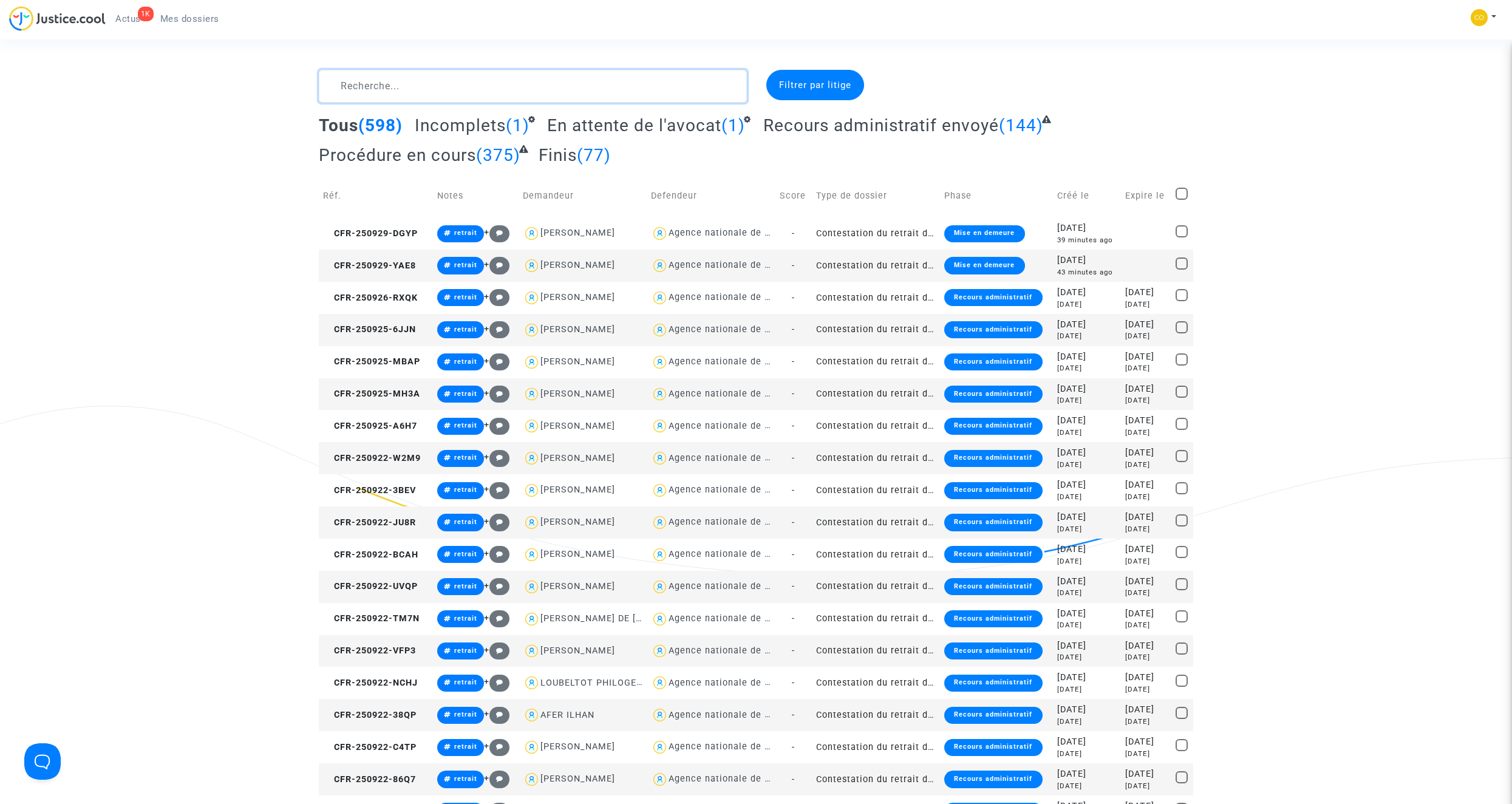
click at [437, 89] on textarea at bounding box center [533, 86] width 429 height 33
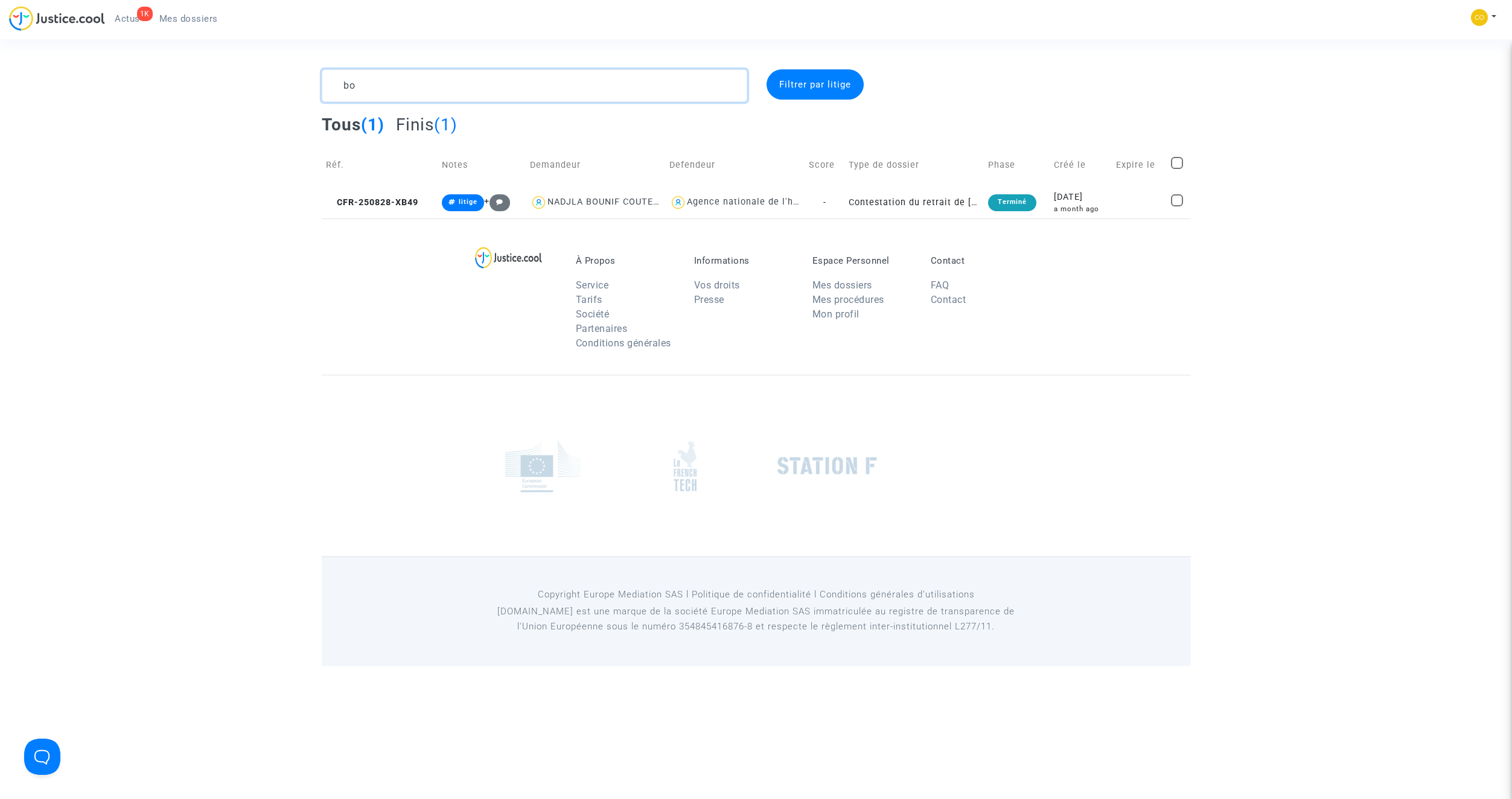
type textarea "b"
